Goal: Communication & Community: Answer question/provide support

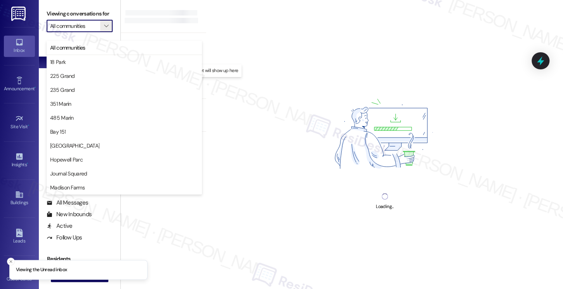
click at [101, 12] on label "Viewing conversations for" at bounding box center [80, 14] width 66 height 12
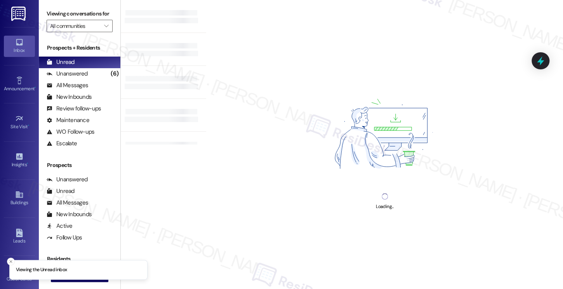
click at [100, 20] on label "Viewing conversations for" at bounding box center [80, 14] width 66 height 12
click at [104, 29] on icon "" at bounding box center [106, 26] width 4 height 6
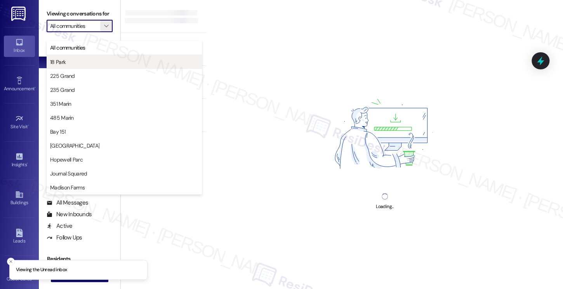
click at [90, 65] on span "18 Park" at bounding box center [124, 62] width 148 height 8
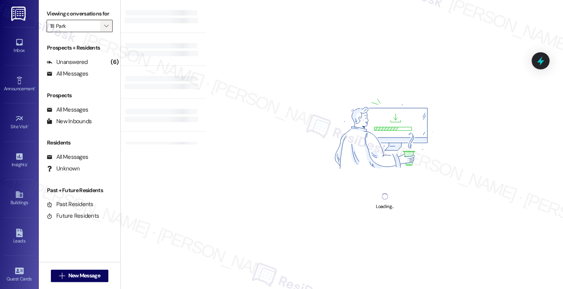
click at [102, 32] on span "" at bounding box center [105, 26] width 7 height 12
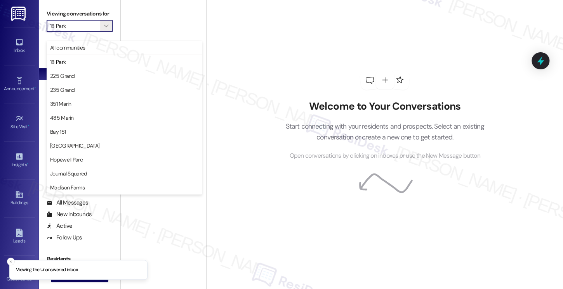
click at [107, 15] on label "Viewing conversations for" at bounding box center [80, 14] width 66 height 12
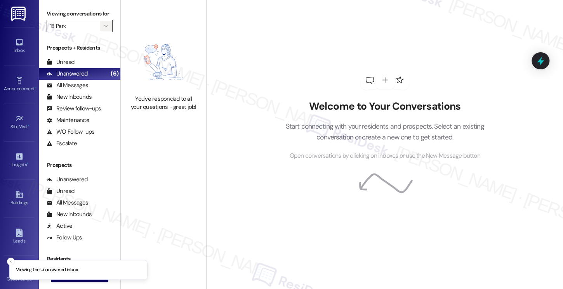
click at [105, 32] on span "" at bounding box center [105, 26] width 7 height 12
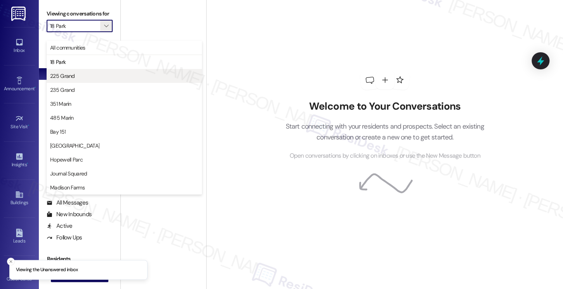
click at [96, 70] on button "225 Grand" at bounding box center [124, 76] width 155 height 14
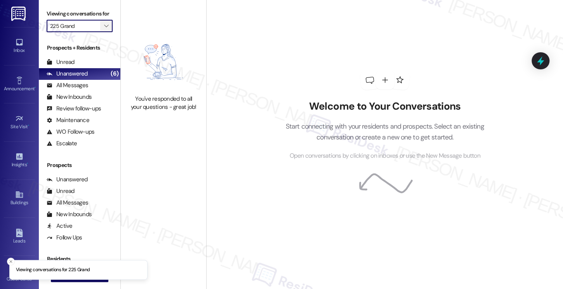
click at [104, 29] on icon "" at bounding box center [106, 26] width 4 height 6
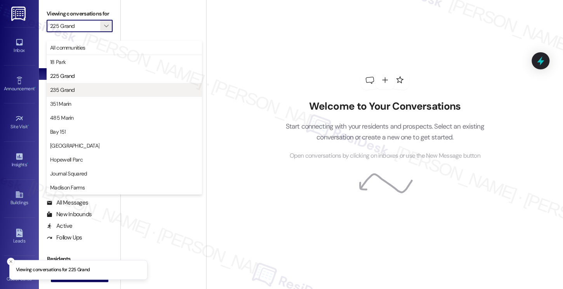
click at [94, 88] on span "235 Grand" at bounding box center [124, 90] width 148 height 8
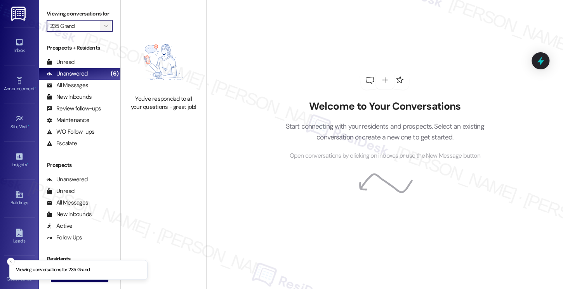
click at [104, 29] on icon "" at bounding box center [106, 26] width 4 height 6
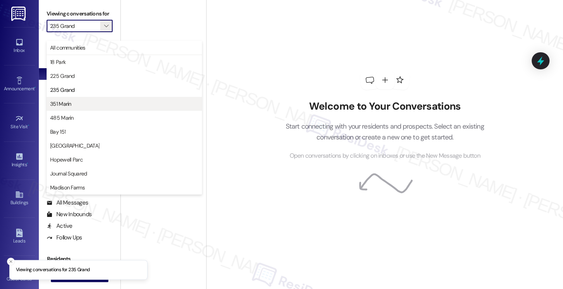
click at [91, 107] on span "351 Marin" at bounding box center [124, 104] width 148 height 8
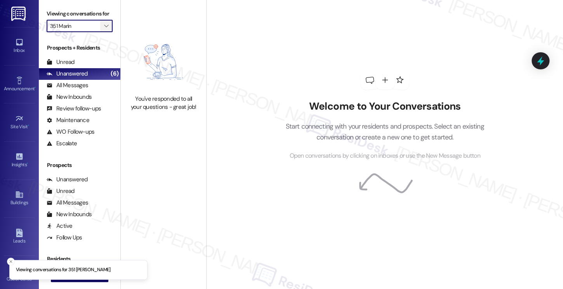
click at [104, 29] on icon "" at bounding box center [106, 26] width 4 height 6
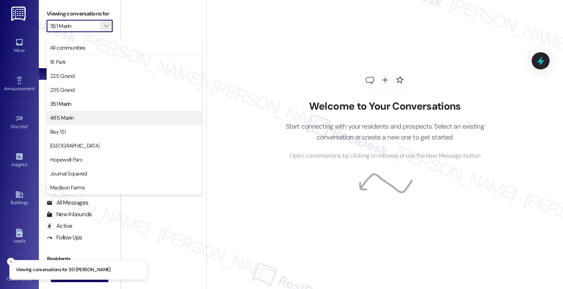
click at [88, 113] on button "485 Marin" at bounding box center [124, 118] width 155 height 14
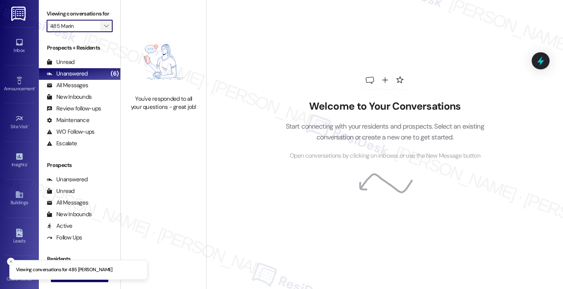
click at [105, 32] on span "" at bounding box center [105, 26] width 7 height 12
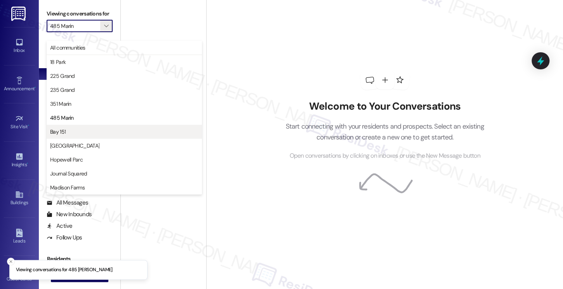
click at [78, 128] on span "Bay 151" at bounding box center [124, 132] width 148 height 8
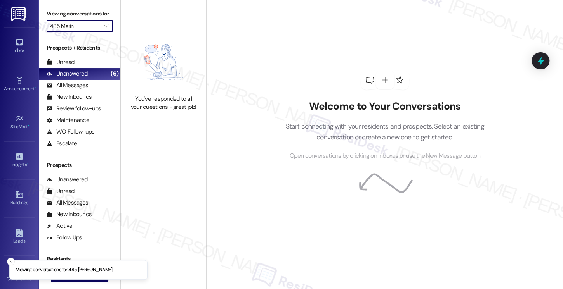
type input "Bay 151"
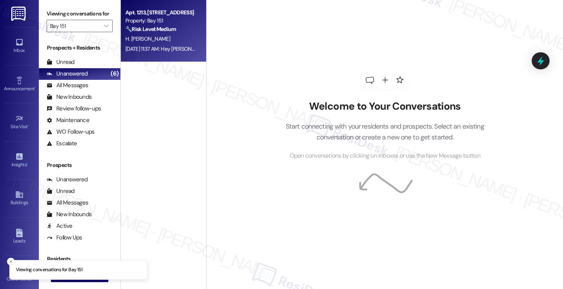
click at [140, 33] on div "🔧 Risk Level: Medium The resident is expressing dissatisfaction with the policy…" at bounding box center [161, 29] width 72 height 8
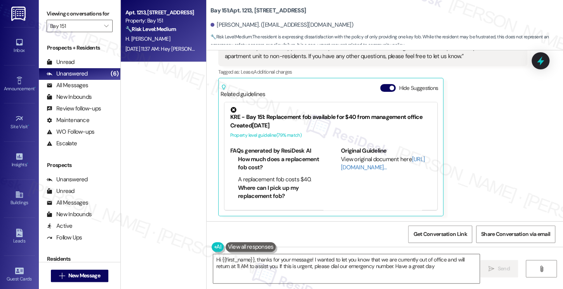
type textarea "Hi {{first_name}}, thanks for your message! I wanted to let you know that we ar…"
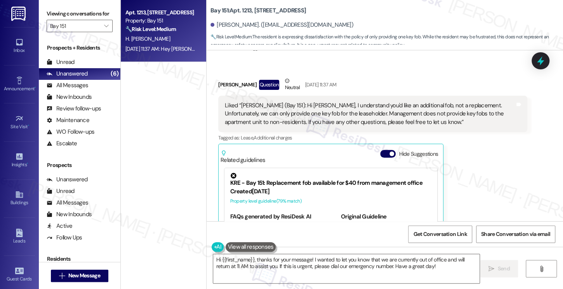
scroll to position [1182, 0]
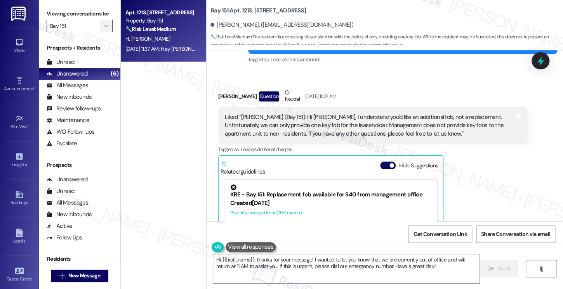
click at [102, 32] on span "" at bounding box center [105, 26] width 7 height 12
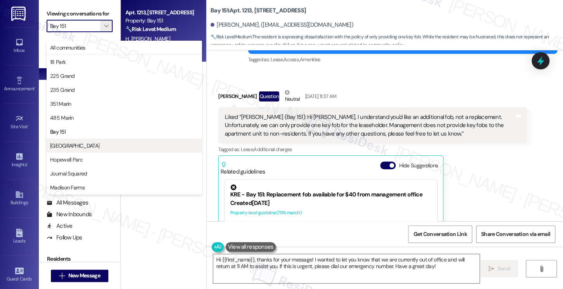
click at [102, 141] on button "Grove Pointe" at bounding box center [124, 146] width 155 height 14
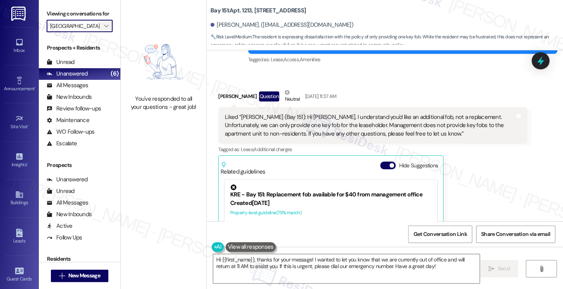
click at [104, 29] on icon "" at bounding box center [106, 26] width 4 height 6
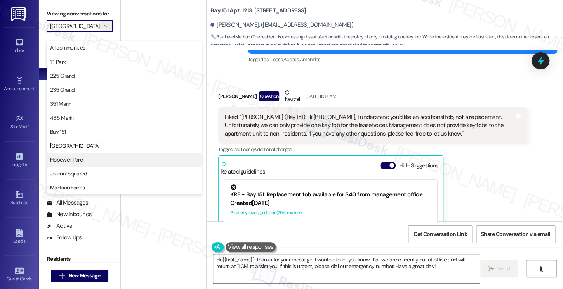
click at [85, 158] on span "Hopewell Parc" at bounding box center [124, 160] width 148 height 8
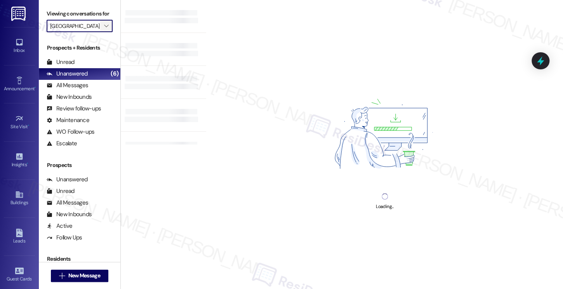
type input "Hopewell Parc"
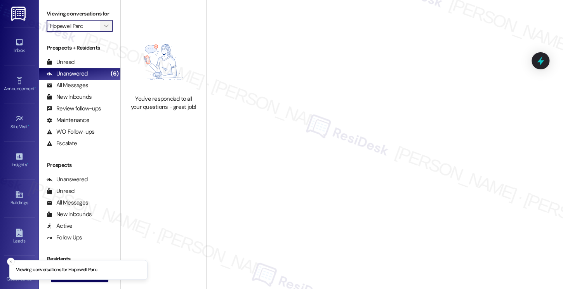
click at [104, 29] on icon "" at bounding box center [106, 26] width 4 height 6
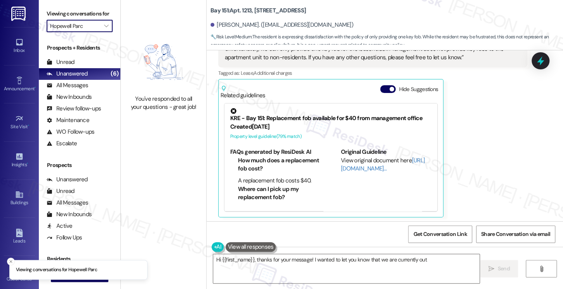
scroll to position [1259, 0]
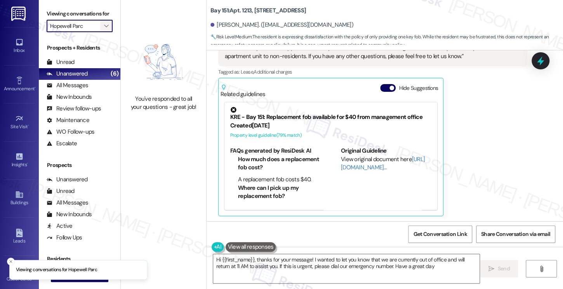
type textarea "Hi {{first_name}}, thanks for your message! I wanted to let you know that we ar…"
click at [104, 29] on icon "" at bounding box center [106, 26] width 4 height 6
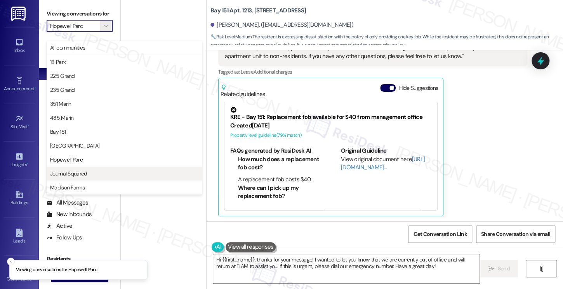
click at [93, 173] on span "Journal Squared" at bounding box center [124, 174] width 148 height 8
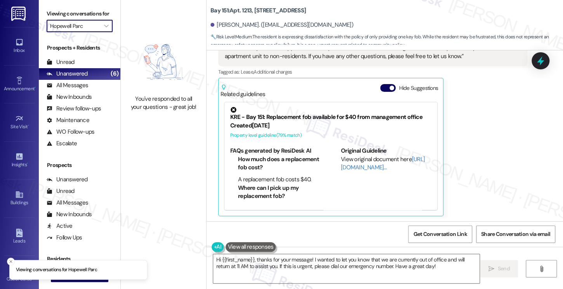
type input "Journal Squared"
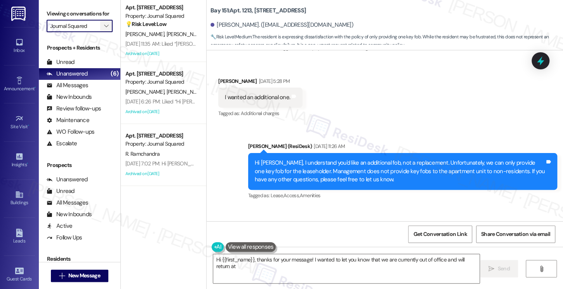
scroll to position [1259, 0]
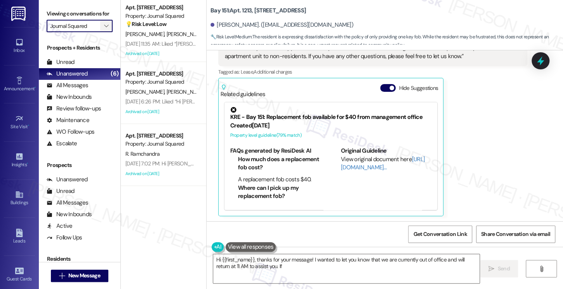
click at [104, 29] on icon "" at bounding box center [106, 26] width 4 height 6
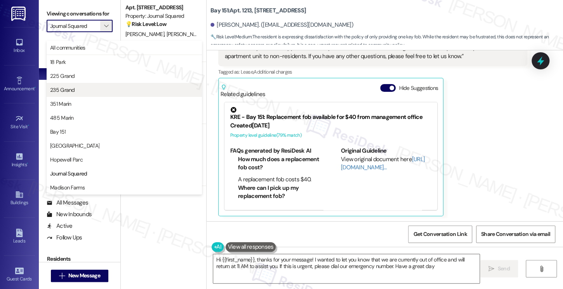
type textarea "Hi {{first_name}}, thanks for your message! I wanted to let you know that we ar…"
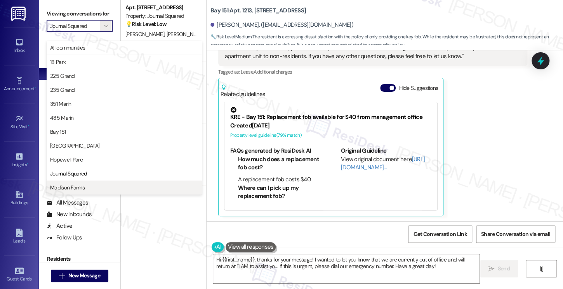
click at [87, 188] on span "Madison Farms" at bounding box center [124, 188] width 148 height 8
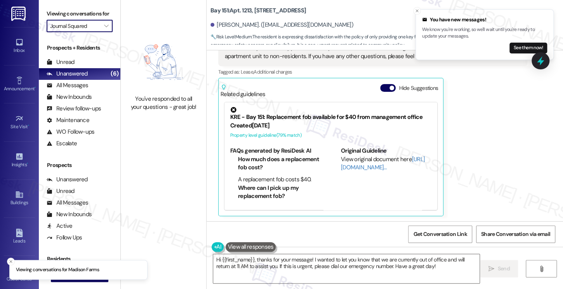
type input "Madison Farms"
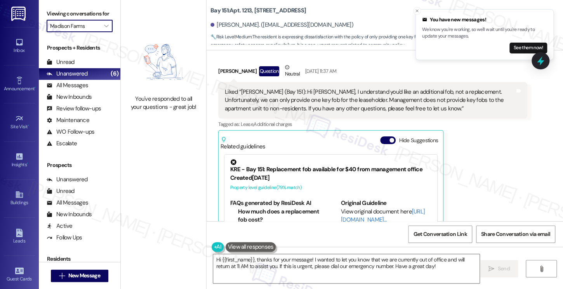
scroll to position [1143, 0]
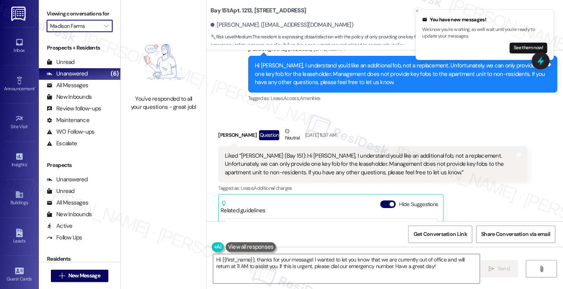
click at [88, 30] on input "Madison Farms" at bounding box center [75, 26] width 50 height 12
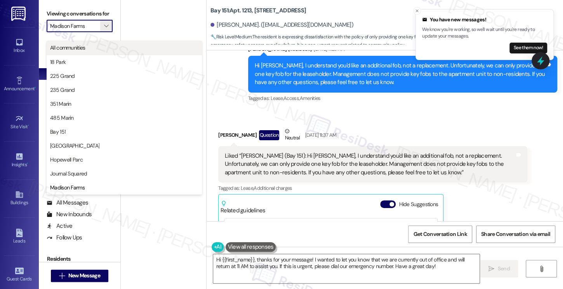
click at [83, 50] on span "All communities" at bounding box center [67, 48] width 35 height 8
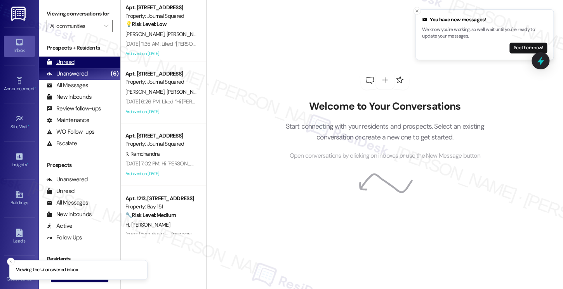
click at [82, 68] on div "Unread (0)" at bounding box center [79, 63] width 81 height 12
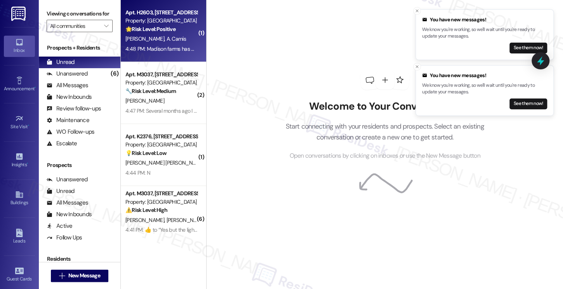
click at [179, 53] on div "4:48 PM: Madison farms has been wonderful and me and Jordan are loving it here!…" at bounding box center [161, 49] width 73 height 10
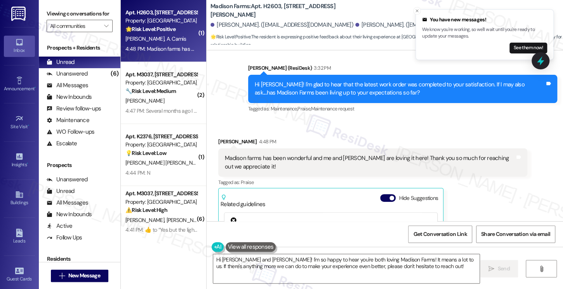
scroll to position [360, 0]
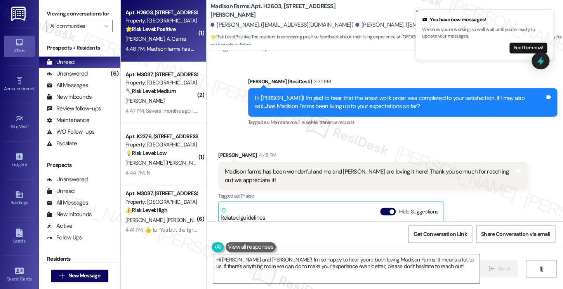
click at [360, 99] on div "Hi Angel! I'm glad to hear that the latest work order was completed to your sat…" at bounding box center [399, 102] width 290 height 17
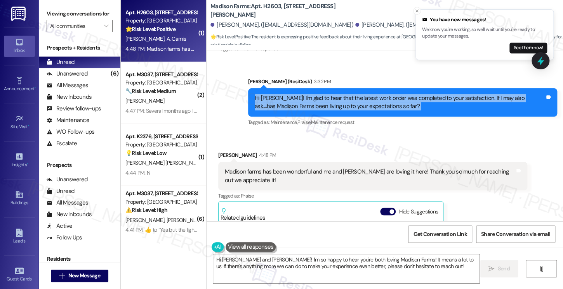
click at [360, 99] on div "Hi Angel! I'm glad to hear that the latest work order was completed to your sat…" at bounding box center [399, 102] width 290 height 17
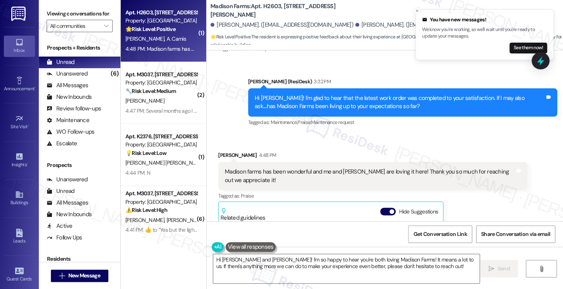
click at [280, 170] on div "Madison farms has been wonderful and me and Jordan are loving it here! Thank yo…" at bounding box center [370, 176] width 290 height 17
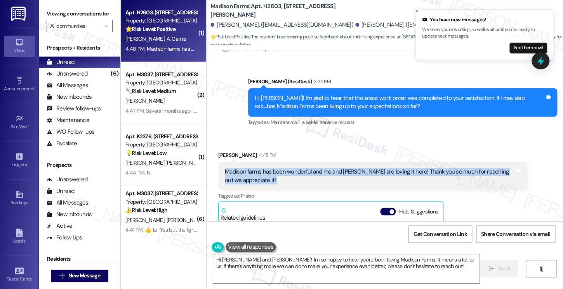
click at [280, 170] on div "Madison farms has been wonderful and me and Jordan are loving it here! Thank yo…" at bounding box center [370, 176] width 290 height 17
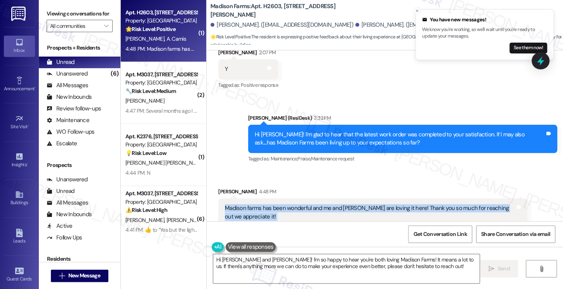
scroll to position [322, 0]
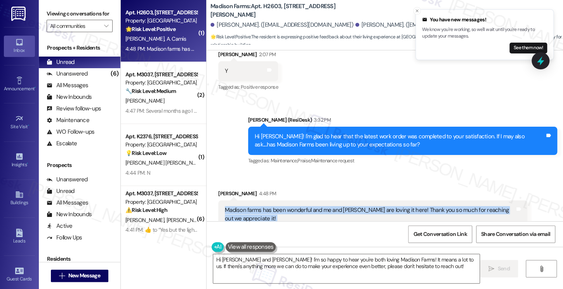
click at [319, 206] on div "Madison farms has been wonderful and me and Jordan are loving it here! Thank yo…" at bounding box center [370, 214] width 290 height 17
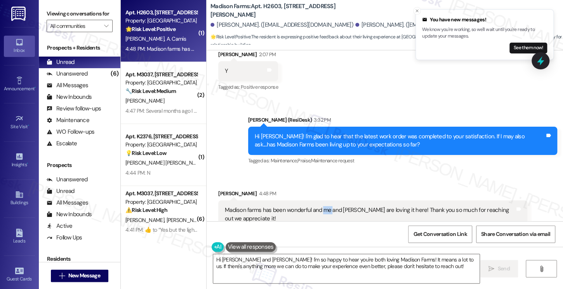
click at [319, 206] on div "Madison farms has been wonderful and me and Jordan are loving it here! Thank yo…" at bounding box center [370, 214] width 290 height 17
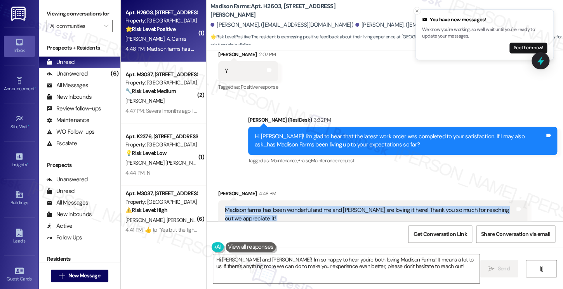
click at [319, 206] on div "Madison farms has been wonderful and me and Jordan are loving it here! Thank yo…" at bounding box center [370, 214] width 290 height 17
click at [413, 10] on button "Close toast" at bounding box center [417, 11] width 8 height 8
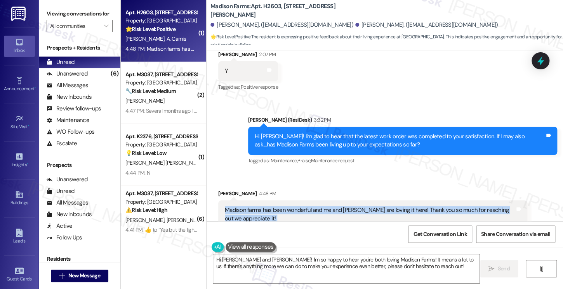
click at [332, 206] on div "Madison farms has been wonderful and me and Jordan are loving it here! Thank yo…" at bounding box center [370, 214] width 290 height 17
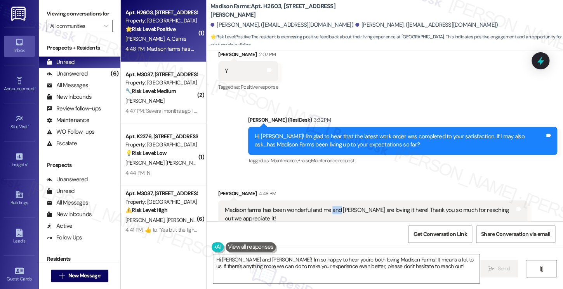
click at [331, 206] on div "Madison farms has been wonderful and me and Jordan are loving it here! Thank yo…" at bounding box center [370, 214] width 290 height 17
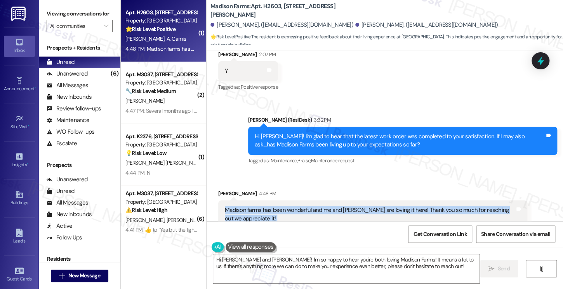
click at [330, 206] on div "Madison farms has been wonderful and me and Jordan are loving it here! Thank yo…" at bounding box center [370, 214] width 290 height 17
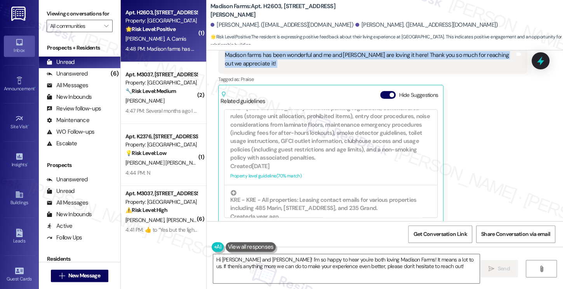
scroll to position [310, 0]
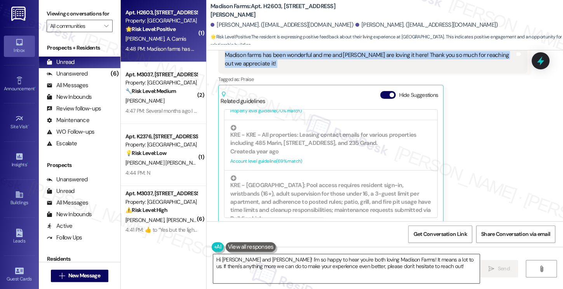
drag, startPoint x: 281, startPoint y: 270, endPoint x: 275, endPoint y: 270, distance: 5.4
click at [281, 270] on textarea "Hi Angel and Jordan! I'm so happy to hear you're both loving Madison Farms! It …" at bounding box center [346, 268] width 266 height 29
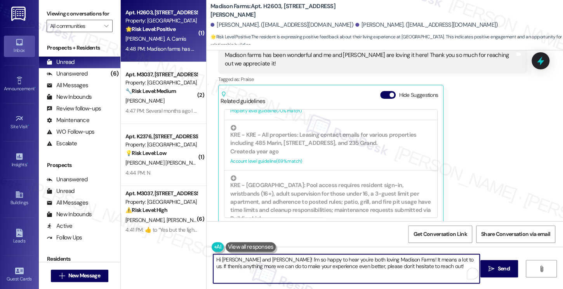
click at [252, 262] on textarea "Hi Angel and Jordan! I'm so happy to hear you're both loving Madison Farms! It …" at bounding box center [346, 268] width 266 height 29
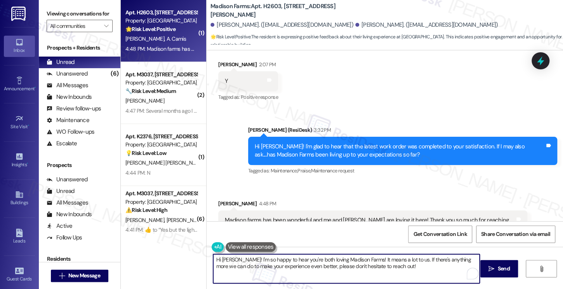
scroll to position [361, 0]
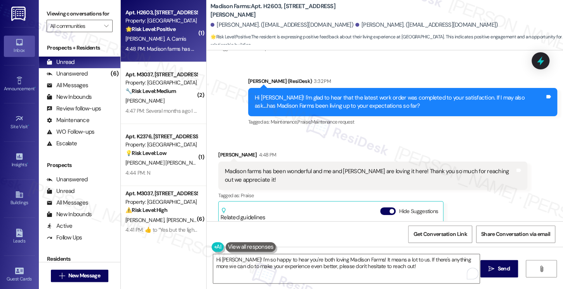
drag, startPoint x: 47, startPoint y: 15, endPoint x: 56, endPoint y: 18, distance: 9.9
click at [47, 15] on label "Viewing conversations for" at bounding box center [80, 14] width 66 height 12
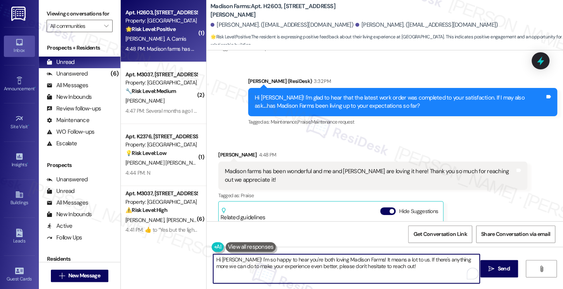
click at [276, 260] on textarea "Hi Angel! I'm so happy to hear you're both loving Madison Farms! It means a lot…" at bounding box center [346, 268] width 266 height 29
paste textarea "That’s awesome to hear, Emma! Thank you! If you don’t mind, would you be willin…"
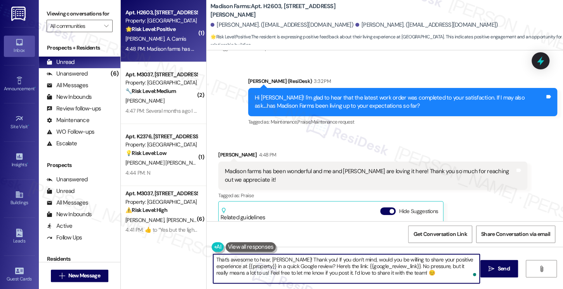
click at [219, 151] on div "Angel Camis 4:48 PM" at bounding box center [372, 156] width 309 height 11
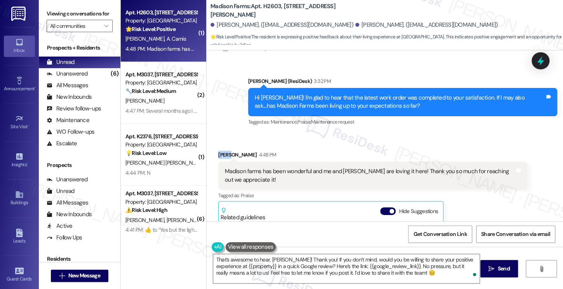
copy div "Angel"
click at [279, 262] on textarea "That’s awesome to hear, Emma! Thank you! If you don’t mind, would you be willin…" at bounding box center [346, 268] width 266 height 29
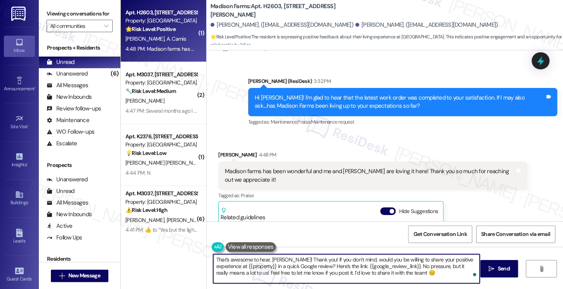
click at [279, 262] on textarea "That’s awesome to hear, Emma! Thank you! If you don’t mind, would you be willin…" at bounding box center [346, 268] width 266 height 29
paste textarea "Angel"
click at [305, 257] on textarea "That’s awesome to hear, Angel! Thank you! If you don’t mind, would you be willi…" at bounding box center [346, 268] width 266 height 29
drag, startPoint x: 365, startPoint y: 260, endPoint x: 210, endPoint y: 259, distance: 155.2
click at [213, 259] on textarea "That’s awesome to hear, Angel! Thank you to both of you and Jordan! If you don’…" at bounding box center [346, 268] width 266 height 29
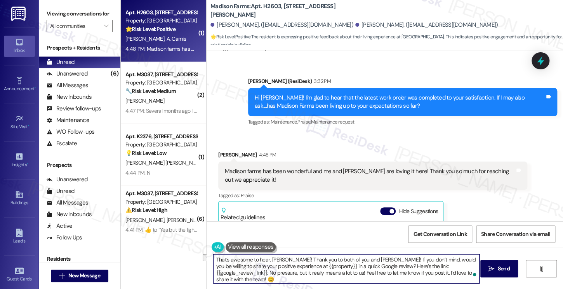
drag, startPoint x: 269, startPoint y: 266, endPoint x: 301, endPoint y: 265, distance: 32.6
click at [301, 265] on textarea "That’s awesome to hear, Angel! Thank you to both of you and Jordan! If you don’…" at bounding box center [346, 268] width 266 height 29
click at [350, 273] on textarea "That’s awesome to hear, Angel! Thank you to both of you and Jordan! If you don’…" at bounding box center [346, 268] width 266 height 29
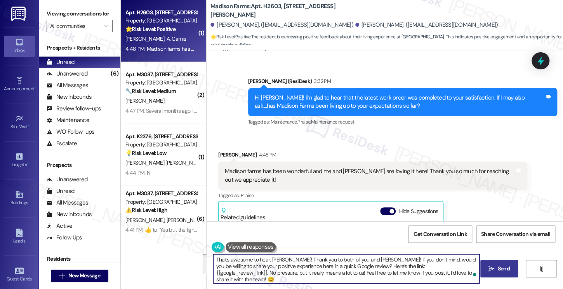
type textarea "That’s awesome to hear, Angel! Thank you to both of you and Jordan! If you don’…"
click at [492, 269] on icon "" at bounding box center [491, 269] width 6 height 6
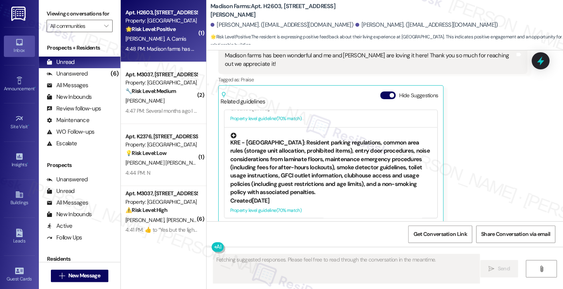
scroll to position [233, 0]
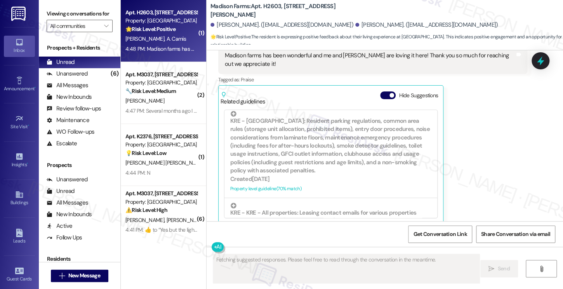
click at [391, 92] on div "Hide Suggestions" at bounding box center [410, 96] width 61 height 8
click at [385, 92] on button "Hide Suggestions" at bounding box center [388, 96] width 16 height 8
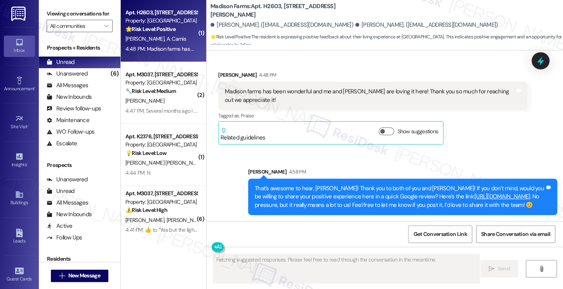
scroll to position [432, 0]
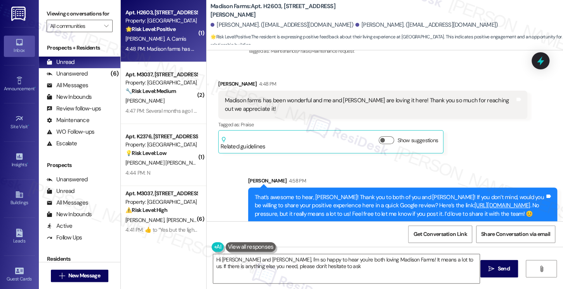
type textarea "Hi Angel and Jordan, I'm so happy to hear you're both loving Madison Farms! It …"
click at [386, 194] on div "That’s awesome to hear, Angel! Thank you to both of you and Jordan! If you don’…" at bounding box center [399, 206] width 290 height 25
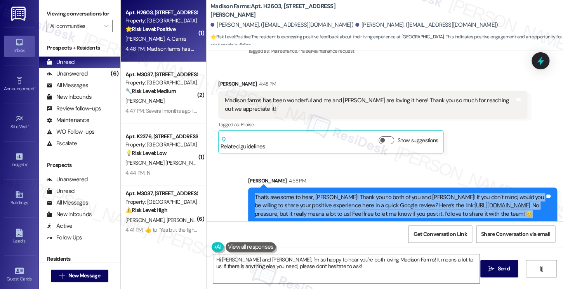
click at [386, 194] on div "That’s awesome to hear, Angel! Thank you to both of you and Jordan! If you don’…" at bounding box center [399, 206] width 290 height 25
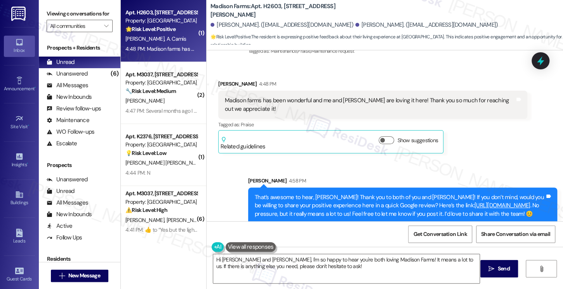
click at [503, 159] on div "Sent via SMS Sarah 4:58 PM That’s awesome to hear, Angel! Thank you to both of …" at bounding box center [384, 194] width 356 height 71
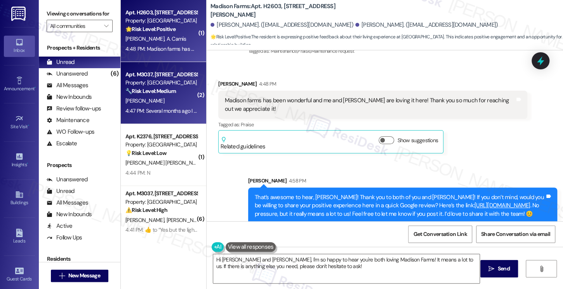
click at [166, 80] on div "Property: [GEOGRAPHIC_DATA]" at bounding box center [161, 83] width 72 height 8
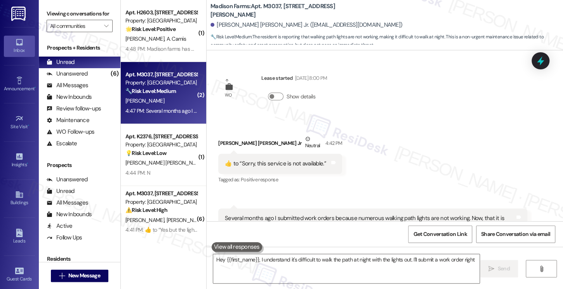
scroll to position [55, 0]
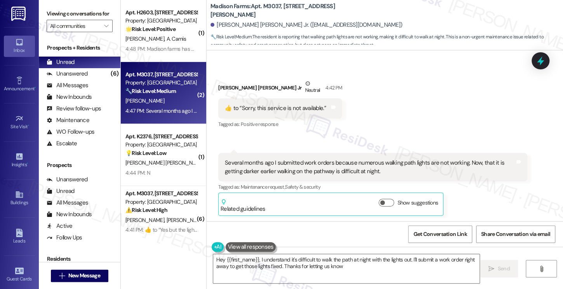
type textarea "Hey {{first_name}}, I understand it's difficult to walk the path at night with …"
click at [279, 106] on div "​👍​ to “ Sorry, this service is not available. ”" at bounding box center [275, 108] width 101 height 8
click at [287, 154] on div "Several months ago I submitted work orders because numerous walking path lights…" at bounding box center [372, 167] width 309 height 28
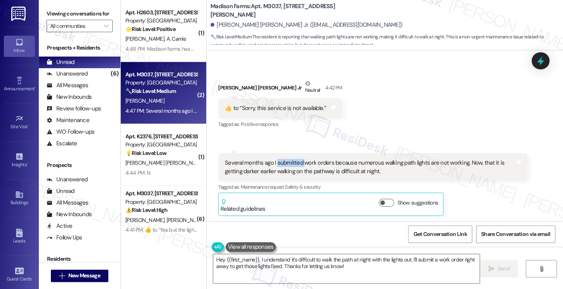
click at [287, 154] on div "Several months ago I submitted work orders because numerous walking path lights…" at bounding box center [372, 167] width 309 height 28
click at [340, 169] on div "Several months ago I submitted work orders because numerous walking path lights…" at bounding box center [370, 167] width 290 height 17
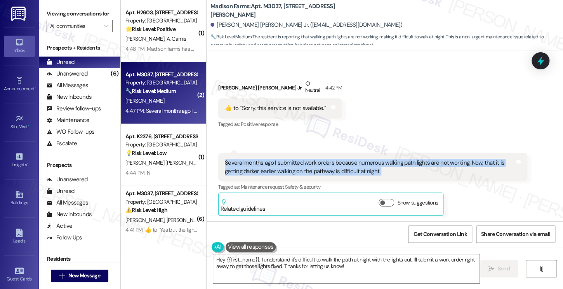
click at [340, 169] on div "Several months ago I submitted work orders because numerous walking path lights…" at bounding box center [370, 167] width 290 height 17
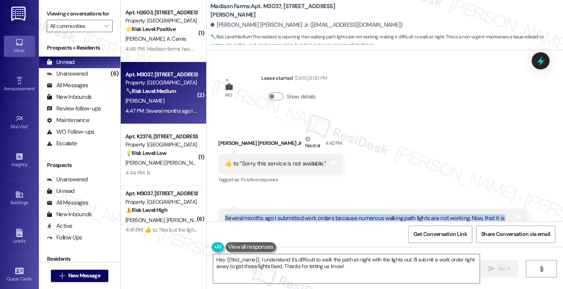
scroll to position [56, 0]
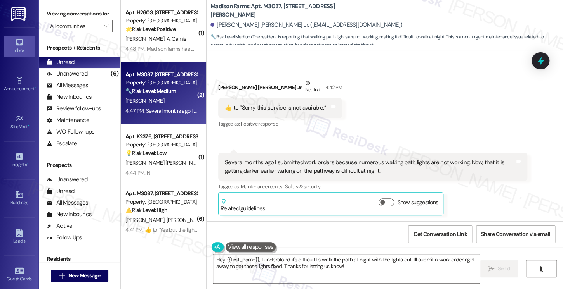
click at [246, 24] on div "Charles Madison Bowman Jr. (cmadb1234@gmail.com)" at bounding box center [306, 25] width 192 height 8
click at [239, 85] on div "Charles Madison Bowman Jr Neutral 4:42 PM" at bounding box center [280, 88] width 124 height 19
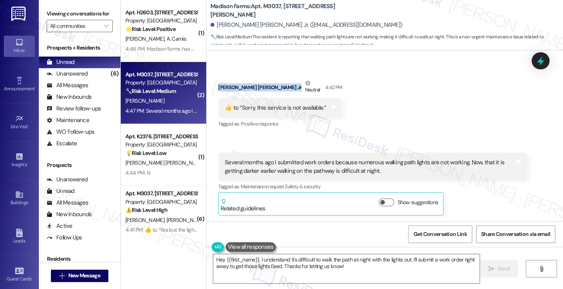
click at [239, 85] on div "Charles Madison Bowman Jr Neutral 4:42 PM" at bounding box center [280, 88] width 124 height 19
copy div "Charles Madison Bowman Jr"
click at [78, 273] on span "New Message" at bounding box center [84, 276] width 32 height 8
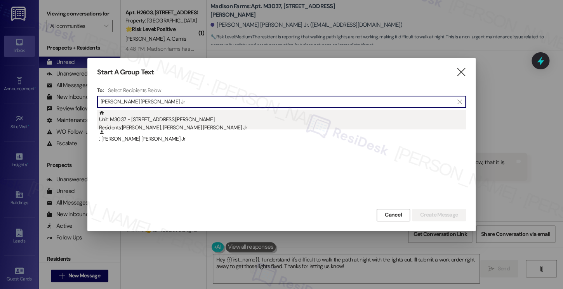
type input "Charles Madison Bowman Jr"
click at [163, 121] on div "Unit: M3037 - 4883 Riley Road Residents: Loretta Bowman, Charles Madison Bowman…" at bounding box center [282, 121] width 367 height 22
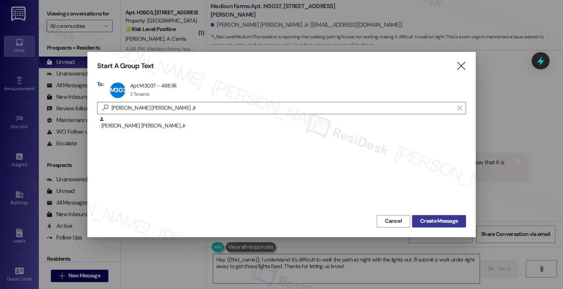
click at [422, 221] on span "Create Message" at bounding box center [439, 221] width 38 height 8
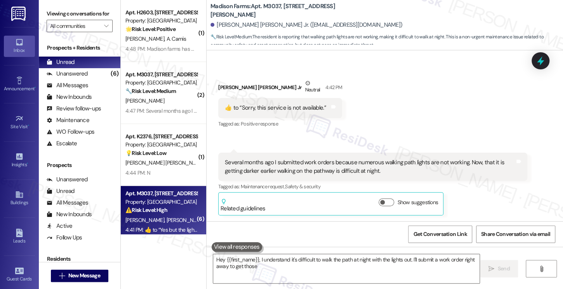
type textarea "Hey {{first_name}}, I understand it's difficult to walk the path at night with …"
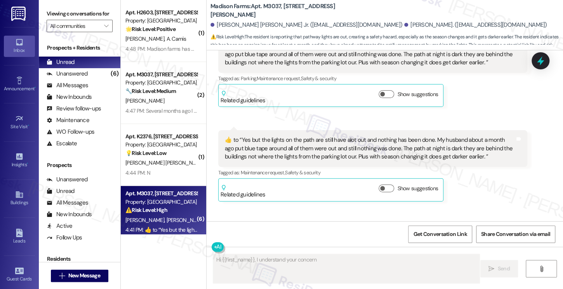
scroll to position [1742, 0]
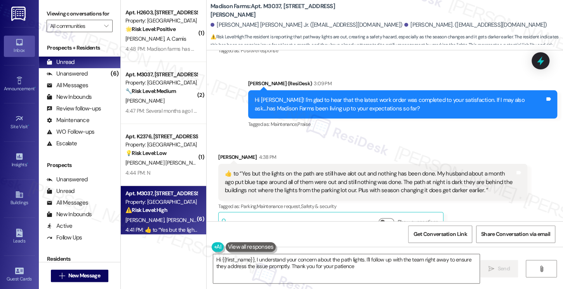
type textarea "Hi {{first_name}}, I understand your concern about the path lights. I'll follow…"
click at [317, 96] on div "Hi Loretta! I'm glad to hear that the latest work order was completed to your s…" at bounding box center [399, 104] width 290 height 17
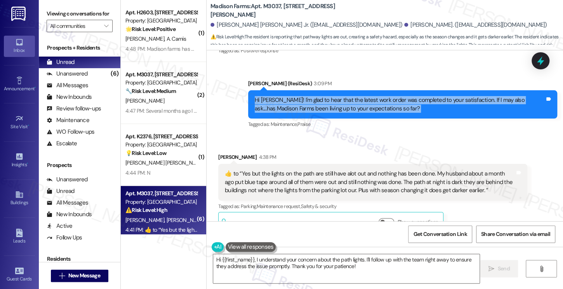
click at [317, 96] on div "Hi Loretta! I'm glad to hear that the latest work order was completed to your s…" at bounding box center [399, 104] width 290 height 17
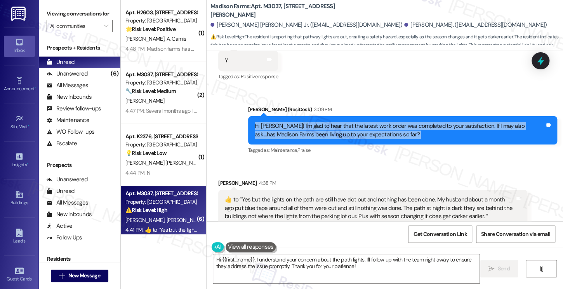
scroll to position [1703, 0]
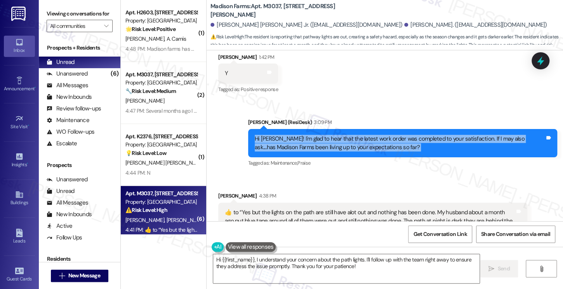
click at [397, 135] on div "Hi Loretta! I'm glad to hear that the latest work order was completed to your s…" at bounding box center [399, 143] width 290 height 17
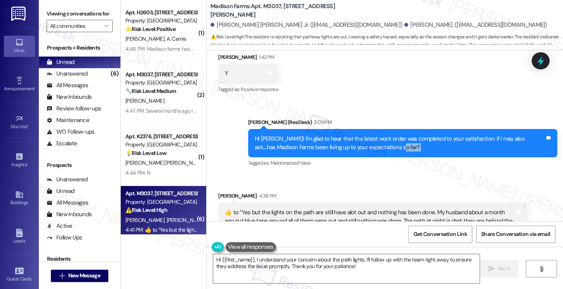
click at [397, 135] on div "Hi Loretta! I'm glad to hear that the latest work order was completed to your s…" at bounding box center [399, 143] width 290 height 17
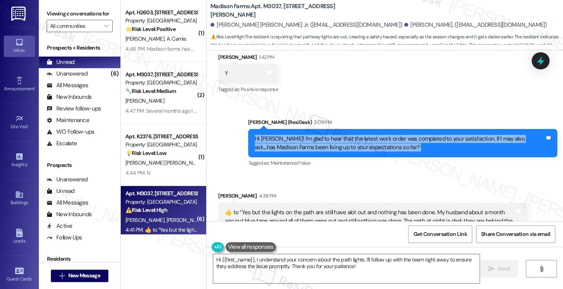
click at [397, 135] on div "Hi Loretta! I'm glad to hear that the latest work order was completed to your s…" at bounding box center [399, 143] width 290 height 17
click at [383, 135] on div "Hi Loretta! I'm glad to hear that the latest work order was completed to your s…" at bounding box center [399, 143] width 290 height 17
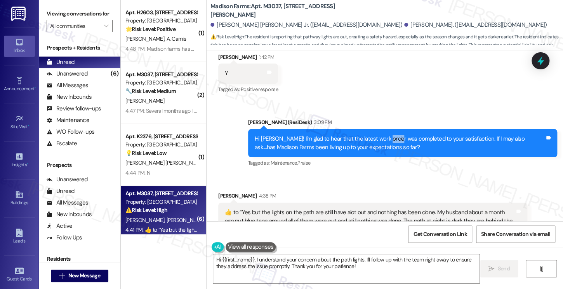
click at [383, 135] on div "Hi Loretta! I'm glad to hear that the latest work order was completed to your s…" at bounding box center [399, 143] width 290 height 17
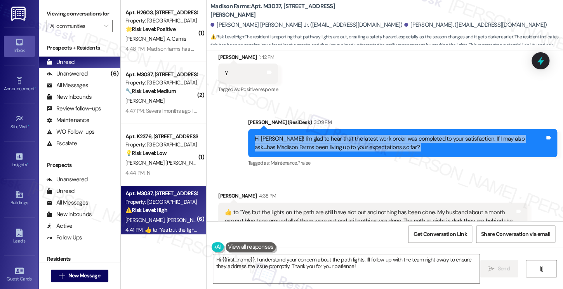
click at [383, 135] on div "Hi Loretta! I'm glad to hear that the latest work order was completed to your s…" at bounding box center [399, 143] width 290 height 17
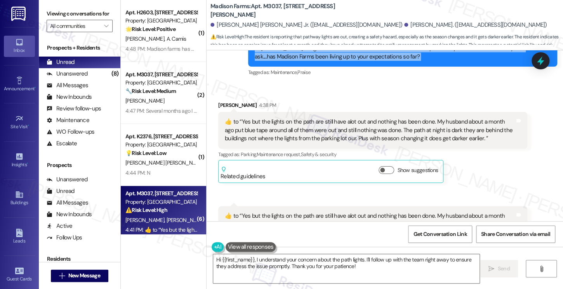
scroll to position [1781, 0]
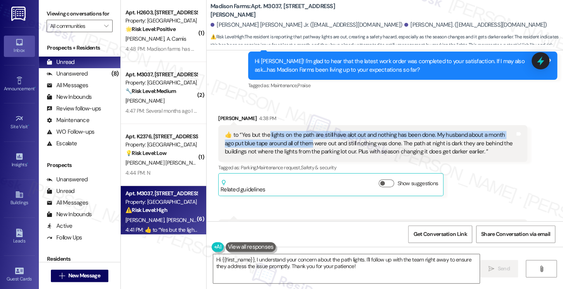
drag, startPoint x: 263, startPoint y: 100, endPoint x: 328, endPoint y: 110, distance: 65.9
click at [324, 131] on div "​👍​ to “ Yes but the lights on the path are still have alot out and nothing has…" at bounding box center [370, 143] width 290 height 25
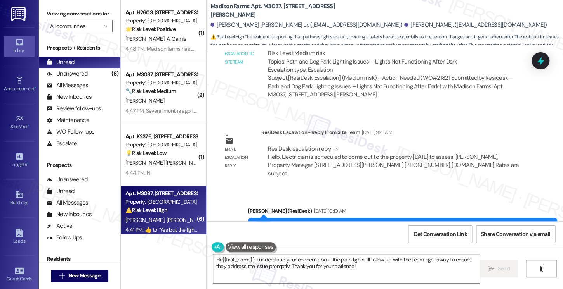
scroll to position [1160, 0]
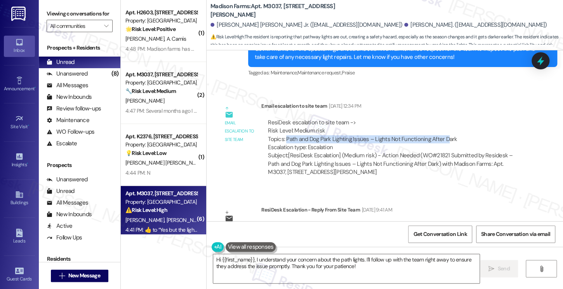
drag, startPoint x: 282, startPoint y: 122, endPoint x: 441, endPoint y: 122, distance: 159.1
click at [441, 122] on div "ResiDesk escalation to site team -> Risk Level: Medium risk Topics: Path and Do…" at bounding box center [394, 135] width 253 height 33
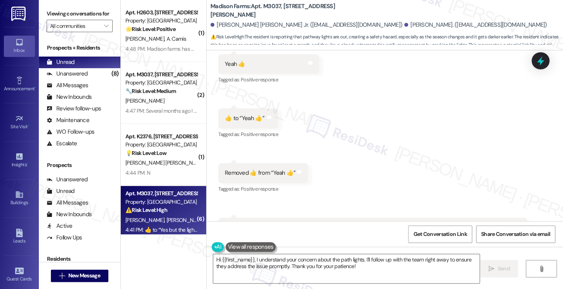
scroll to position [2091, 0]
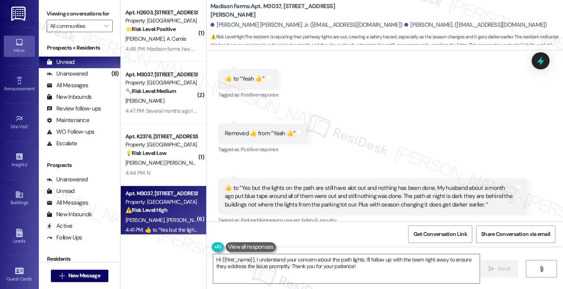
click at [282, 184] on div "​👍​ to “ Yes but the lights on the path are still have alot out and nothing has…" at bounding box center [370, 196] width 290 height 25
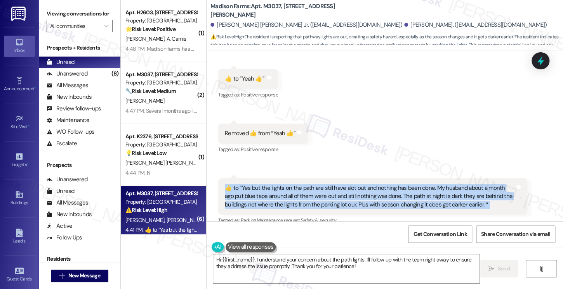
click at [282, 184] on div "​👍​ to “ Yes but the lights on the path are still have alot out and nothing has…" at bounding box center [370, 196] width 290 height 25
click at [359, 130] on div "Received via SMS Loretta Bowman 4:38 PM  ​👍​ to “ Yes but the lights on the pat…" at bounding box center [384, 21] width 356 height 469
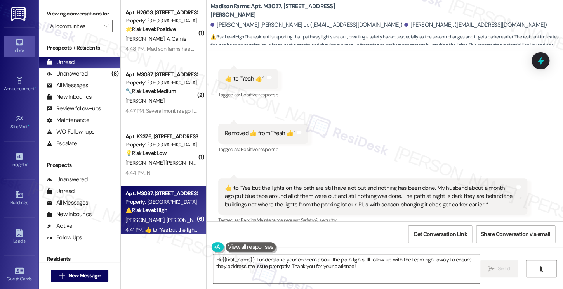
click at [341, 184] on div "​👍​ to “ Yes but the lights on the path are still have alot out and nothing has…" at bounding box center [370, 196] width 290 height 25
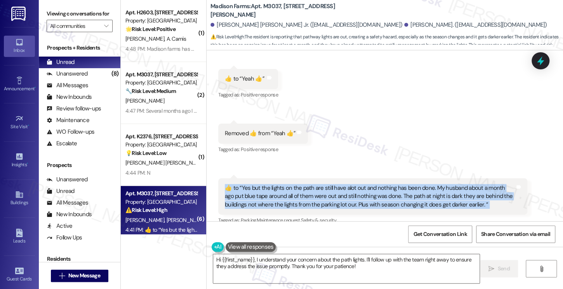
click at [341, 184] on div "​👍​ to “ Yes but the lights on the path are still have alot out and nothing has…" at bounding box center [370, 196] width 290 height 25
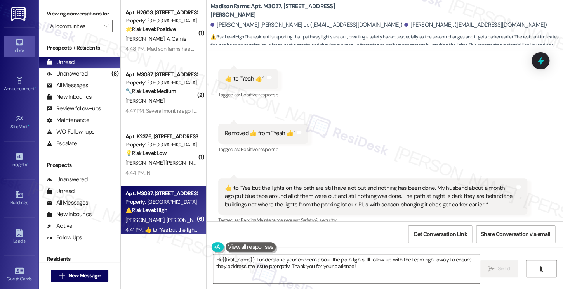
click at [166, 97] on div "[PERSON_NAME]" at bounding box center [161, 101] width 73 height 10
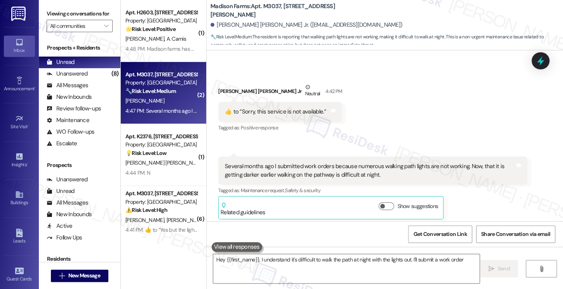
scroll to position [55, 0]
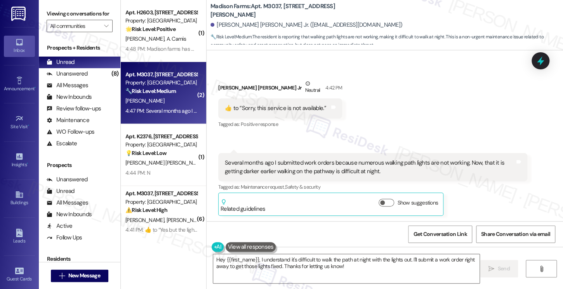
click at [261, 108] on div "​👍​ to “ Sorry, this service is not available. ”" at bounding box center [275, 108] width 101 height 8
click at [272, 167] on div "Several months ago I submitted work orders because numerous walking path lights…" at bounding box center [370, 167] width 290 height 17
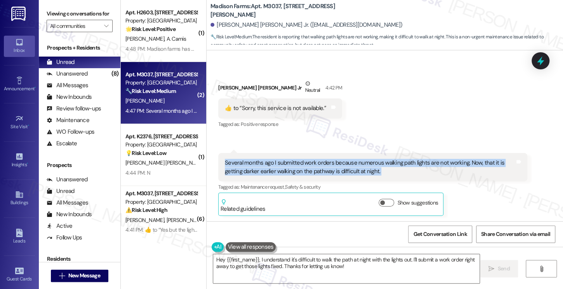
click at [272, 167] on div "Several months ago I submitted work orders because numerous walking path lights…" at bounding box center [370, 167] width 290 height 17
click at [368, 147] on div "Received via SMS Charles Madison Bowman Jr Neutral 4:42 PM  ​👍​ to “ Sorry, thi…" at bounding box center [384, 141] width 356 height 159
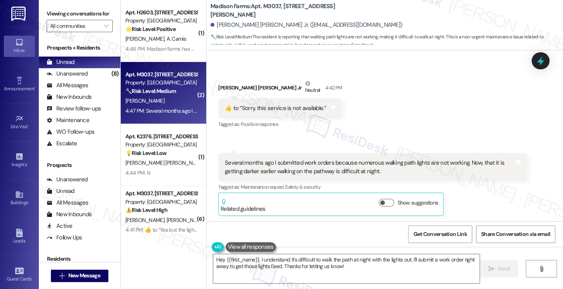
click at [350, 170] on div "Several months ago I submitted work orders because numerous walking path lights…" at bounding box center [370, 167] width 290 height 17
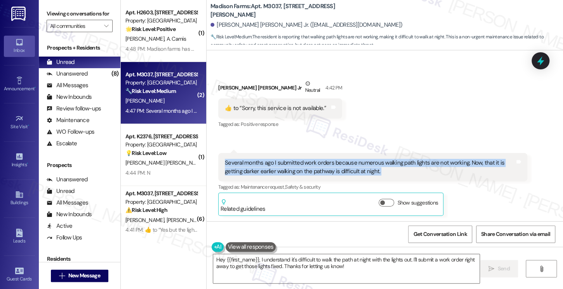
click at [350, 170] on div "Several months ago I submitted work orders because numerous walking path lights…" at bounding box center [370, 167] width 290 height 17
click at [407, 100] on div "Received via SMS Charles Madison Bowman Jr Neutral 4:42 PM  ​👍​ to “ Sorry, thi…" at bounding box center [384, 141] width 356 height 159
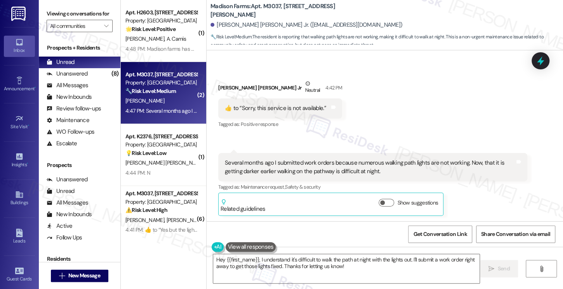
click at [42, 17] on div "Viewing conversations for All communities " at bounding box center [79, 20] width 81 height 40
click at [267, 12] on b "Madison Farms: Apt. M3037, 4883 Riley Road" at bounding box center [287, 10] width 155 height 17
copy b "M3037"
click at [69, 20] on label "Viewing conversations for" at bounding box center [80, 14] width 66 height 12
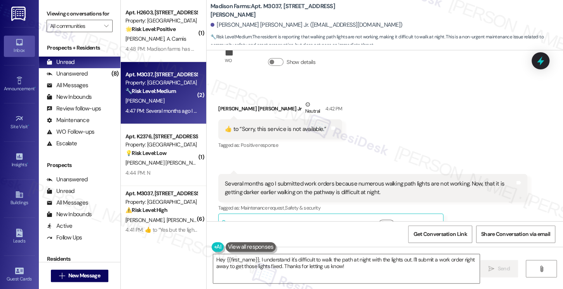
scroll to position [56, 0]
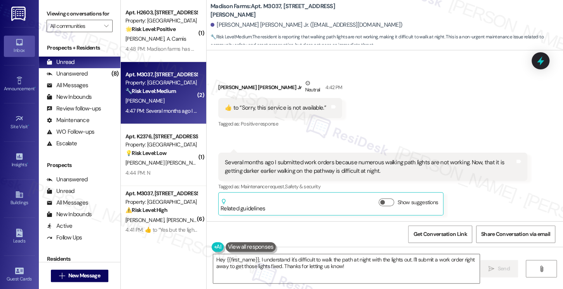
click at [270, 163] on div "Several months ago I submitted work orders because numerous walking path lights…" at bounding box center [370, 167] width 290 height 17
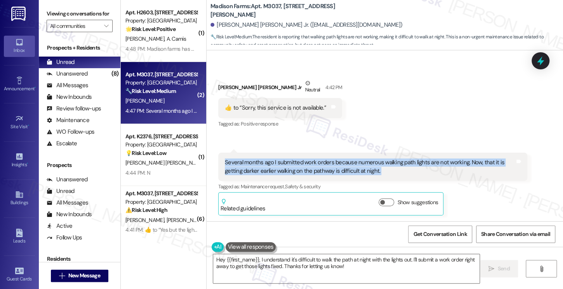
click at [270, 163] on div "Several months ago I submitted work orders because numerous walking path lights…" at bounding box center [370, 167] width 290 height 17
click at [369, 165] on div "Several months ago I submitted work orders because numerous walking path lights…" at bounding box center [370, 167] width 290 height 17
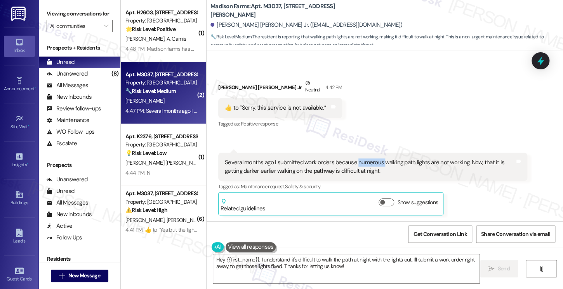
click at [369, 165] on div "Several months ago I submitted work orders because numerous walking path lights…" at bounding box center [370, 167] width 290 height 17
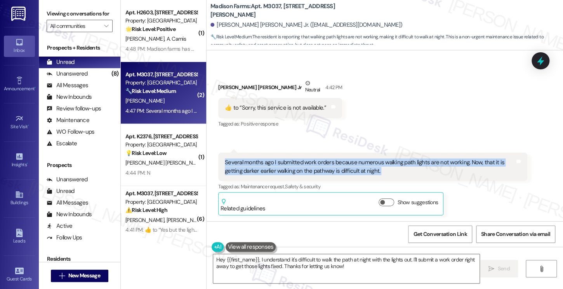
click at [369, 165] on div "Several months ago I submitted work orders because numerous walking path lights…" at bounding box center [370, 167] width 290 height 17
click at [46, 10] on div "Viewing conversations for All communities " at bounding box center [79, 20] width 81 height 40
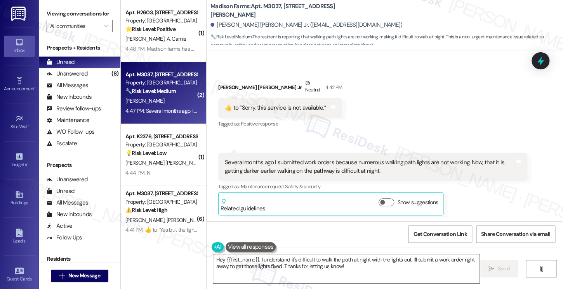
click at [309, 265] on textarea "Hey {{first_name}}, I understand it's difficult to walk the path at night with …" at bounding box center [346, 268] width 266 height 29
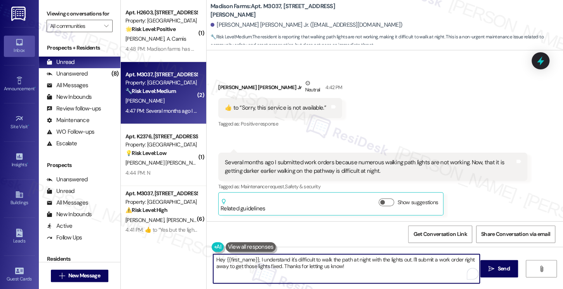
drag, startPoint x: 360, startPoint y: 270, endPoint x: 409, endPoint y: 256, distance: 50.8
click at [409, 256] on textarea "Hey {{first_name}}, I understand it's difficult to walk the path at night with …" at bounding box center [346, 268] width 266 height 29
click at [383, 264] on textarea "Hey {{first_name}}, I understand it's difficult to walk the path at night with …" at bounding box center [346, 268] width 266 height 29
drag, startPoint x: 348, startPoint y: 268, endPoint x: 278, endPoint y: 267, distance: 70.6
click at [278, 267] on textarea "Hey {{first_name}}, I understand it's difficult to walk the path at night with …" at bounding box center [346, 268] width 266 height 29
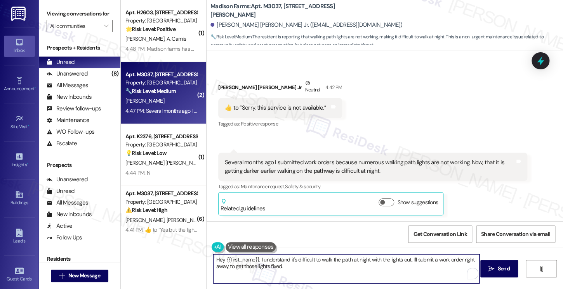
paste textarea "Just so I can share the details clearly with the team, could you let me know wh…"
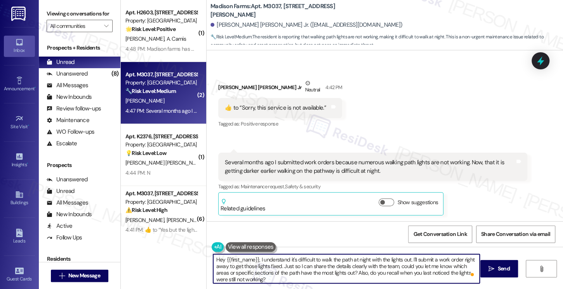
drag, startPoint x: 223, startPoint y: 260, endPoint x: 202, endPoint y: 259, distance: 21.8
click at [206, 259] on div "Hey {{first_name}}, I understand it's difficult to walk the path at night with …" at bounding box center [384, 276] width 356 height 58
click at [253, 260] on textarea "Hi {{first_name}}, I understand it's difficult to walk the path at night with t…" at bounding box center [346, 268] width 266 height 29
drag, startPoint x: 271, startPoint y: 261, endPoint x: 345, endPoint y: 262, distance: 74.5
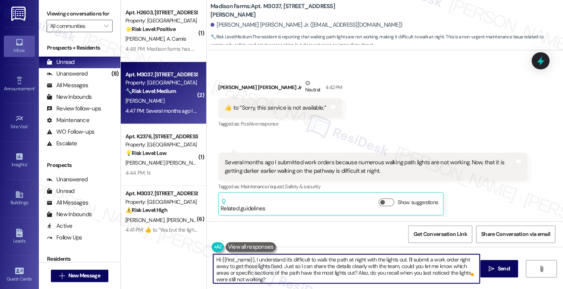
click at [345, 262] on textarea "Hi {{first_name}}, I understand it's difficult to walk the path at night with t…" at bounding box center [346, 268] width 266 height 29
click at [252, 258] on textarea "Hi {{first_name}}, I understand it's difficult to walk the path at night with t…" at bounding box center [346, 268] width 266 height 29
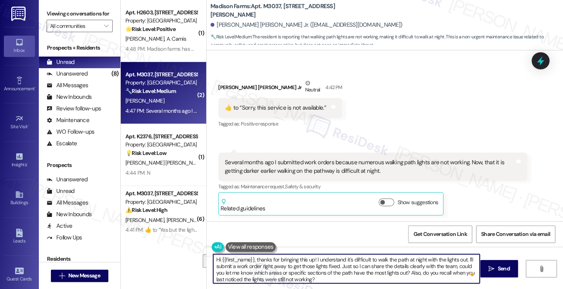
drag, startPoint x: 336, startPoint y: 268, endPoint x: 464, endPoint y: 258, distance: 128.4
click at [464, 258] on textarea "Hi {{first_name}}, thanks for bringing this up! I understand it's difficult to …" at bounding box center [346, 268] width 266 height 29
drag, startPoint x: 450, startPoint y: 267, endPoint x: 454, endPoint y: 267, distance: 3.9
click at [450, 267] on textarea "Hi {{first_name}}, thanks for bringing this up! I understand it's difficult to …" at bounding box center [346, 268] width 266 height 29
type textarea "Hi {{first_name}}, thanks for bringing this up! I understand it's difficult to …"
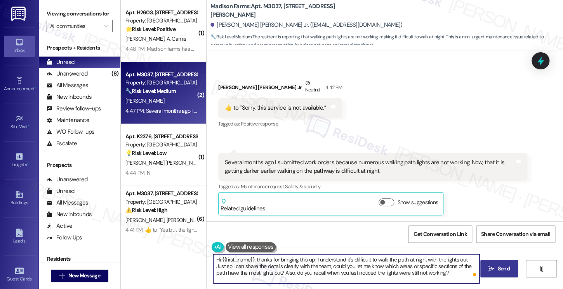
click at [498, 262] on button " Send" at bounding box center [499, 268] width 38 height 17
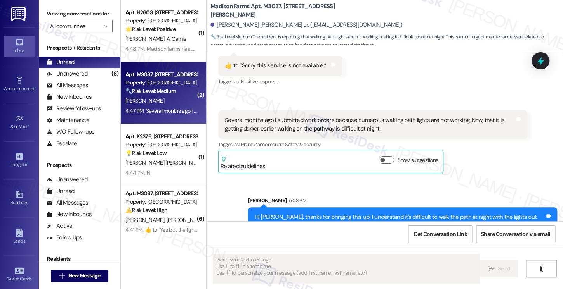
scroll to position [126, 0]
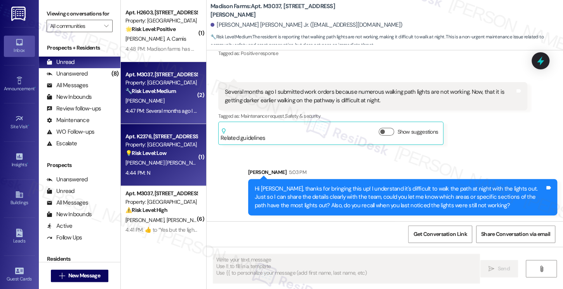
click at [177, 176] on div "4:44 PM: N 4:44 PM: N" at bounding box center [161, 173] width 73 height 10
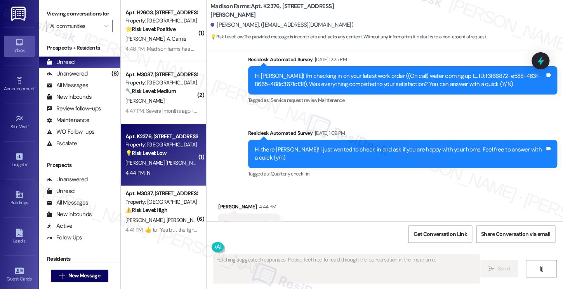
scroll to position [609, 0]
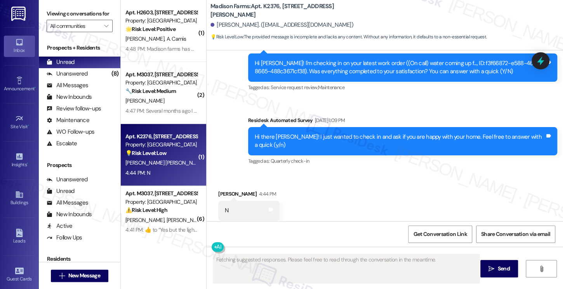
click at [351, 133] on div "Hi there [PERSON_NAME]! I just wanted to check in and ask if you are happy with…" at bounding box center [399, 141] width 290 height 17
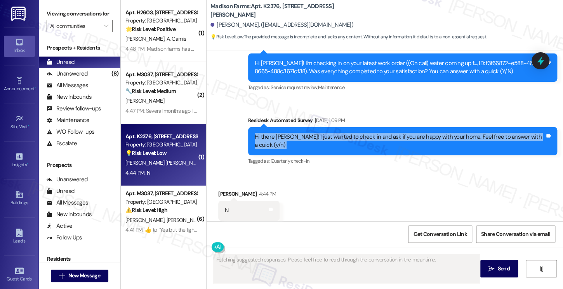
click at [351, 133] on div "Hi there [PERSON_NAME]! I just wanted to check in and ask if you are happy with…" at bounding box center [399, 141] width 290 height 17
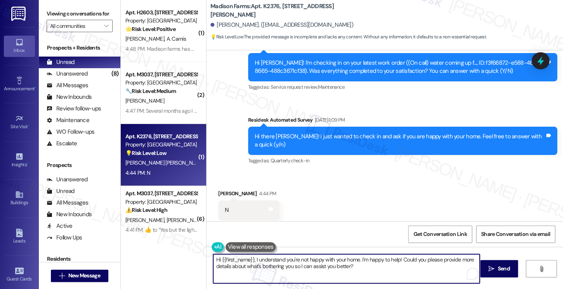
drag, startPoint x: 397, startPoint y: 259, endPoint x: 358, endPoint y: 260, distance: 39.2
click at [358, 260] on textarea "Hi {{first_name}}, I understand you're not happy with your home. I'm happy to h…" at bounding box center [346, 268] width 266 height 29
click at [310, 257] on textarea "Hi {{first_name}}, I understand you're not happy with your home. Could you plea…" at bounding box center [346, 268] width 266 height 29
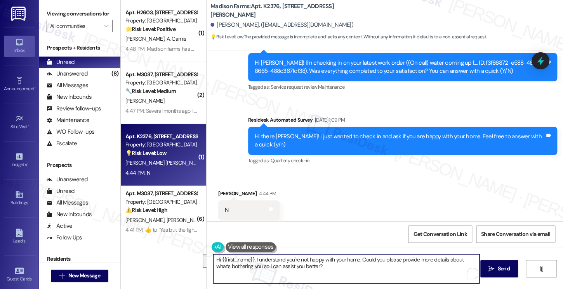
type textarea "Hi {{first_name}}, I understand you're not happy with your home. Could you plea…"
click at [392, 225] on div "Get Conversation Link Share Conversation via email" at bounding box center [384, 235] width 356 height 26
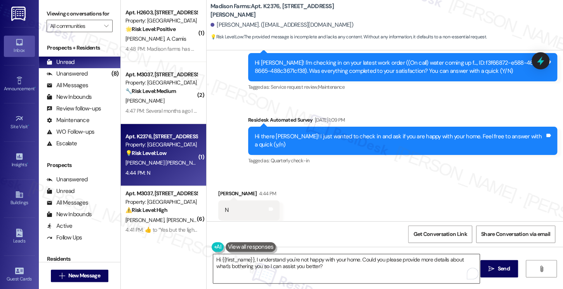
click at [325, 273] on textarea "Hi {{first_name}}, I understand you're not happy with your home. Could you plea…" at bounding box center [346, 268] width 266 height 29
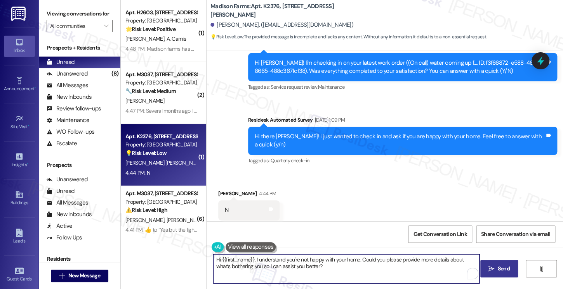
click at [497, 268] on span "Send" at bounding box center [503, 269] width 12 height 8
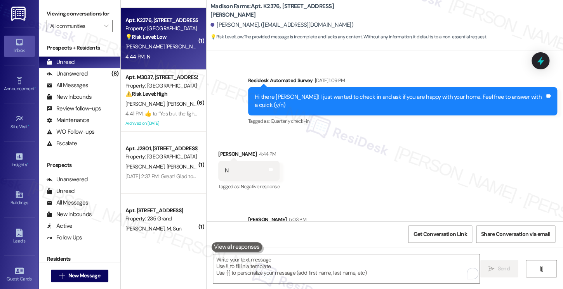
scroll to position [672, 0]
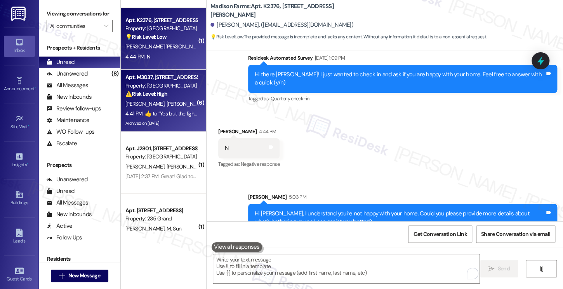
click at [135, 99] on div "L. Bowman C. Bowman Jr" at bounding box center [161, 104] width 73 height 10
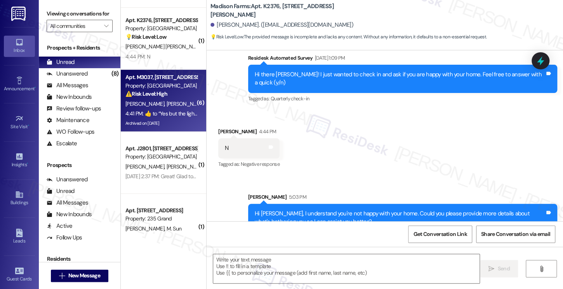
type textarea "Fetching suggested responses. Please feel free to read through the conversation…"
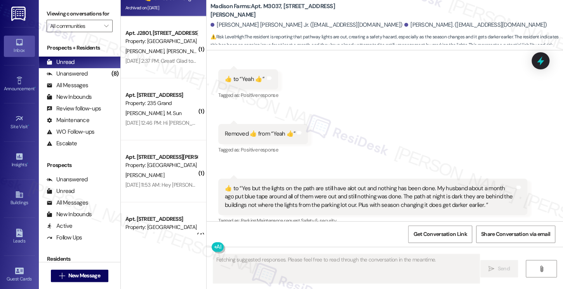
scroll to position [233, 0]
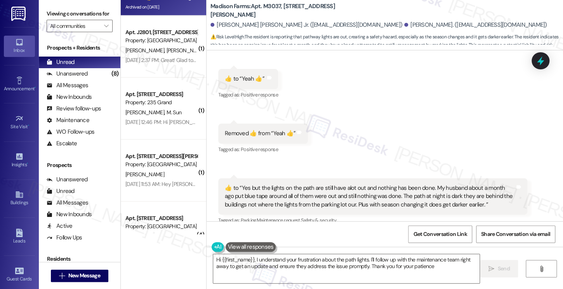
type textarea "Hi {{first_name}}, I understand your frustration about the path lights. I'll fo…"
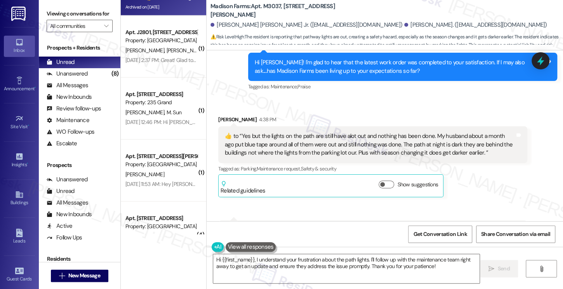
scroll to position [1742, 0]
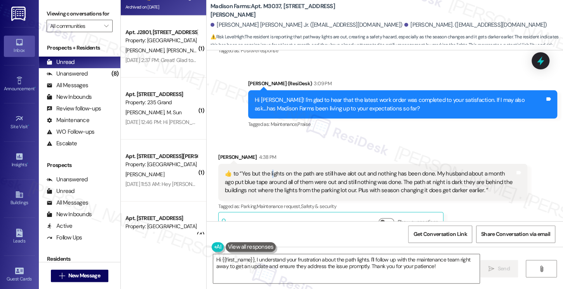
click at [267, 170] on div "​👍​ to “ Yes but the lights on the path are still have alot out and nothing has…" at bounding box center [370, 182] width 290 height 25
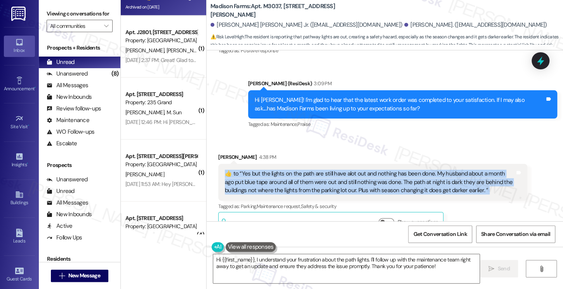
click at [267, 170] on div "​👍​ to “ Yes but the lights on the path are still have alot out and nothing has…" at bounding box center [370, 182] width 290 height 25
click at [264, 170] on div "​👍​ to “ Yes but the lights on the path are still have alot out and nothing has…" at bounding box center [370, 182] width 290 height 25
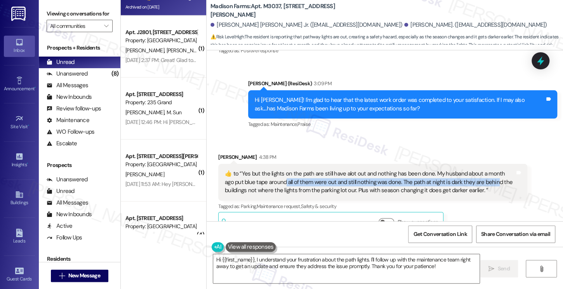
drag, startPoint x: 267, startPoint y: 146, endPoint x: 478, endPoint y: 150, distance: 211.1
click at [478, 170] on div "​👍​ to “ Yes but the lights on the path are still have alot out and nothing has…" at bounding box center [370, 182] width 290 height 25
drag, startPoint x: 483, startPoint y: 161, endPoint x: 262, endPoint y: 142, distance: 221.6
click at [262, 164] on div "​👍​ to “ Yes but the lights on the path are still have alot out and nothing has…" at bounding box center [372, 182] width 309 height 36
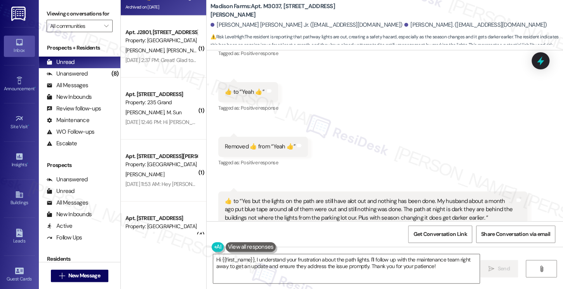
scroll to position [2091, 0]
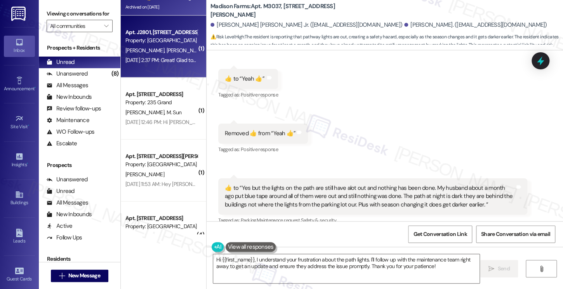
click at [165, 69] on div "Apt. J2801, 4883 Riley Road Property: Madison Farms R. Cheema A. Cheema Jul 09,…" at bounding box center [163, 47] width 85 height 62
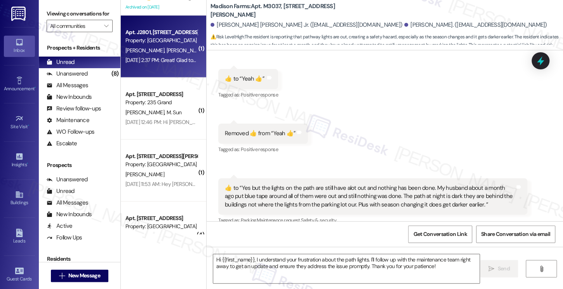
type textarea "Fetching suggested responses. Please feel free to read through the conversation…"
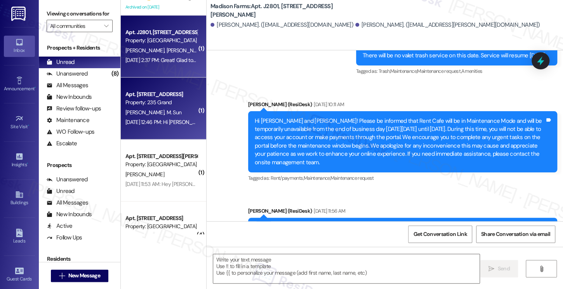
type textarea "Fetching suggested responses. Please feel free to read through the conversation…"
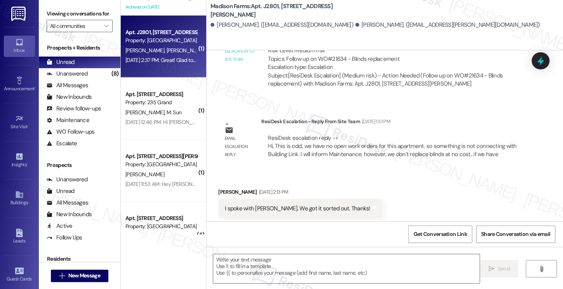
scroll to position [1406, 0]
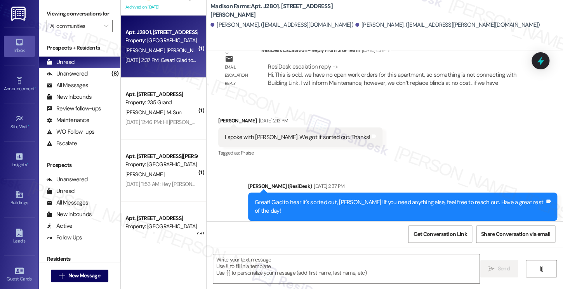
click at [321, 199] on div "Great! Glad to hear it's sorted out, Raveena! If you need anything else, feel f…" at bounding box center [399, 207] width 290 height 17
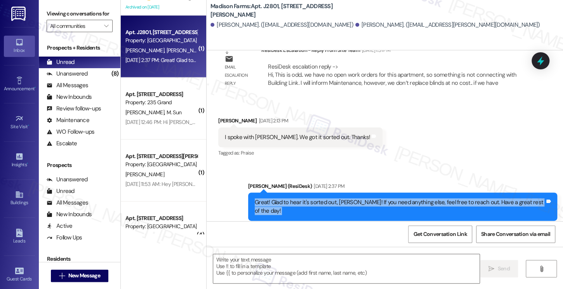
click at [321, 199] on div "Great! Glad to hear it's sorted out, Raveena! If you need anything else, feel f…" at bounding box center [399, 207] width 290 height 17
click at [410, 199] on div "Great! Glad to hear it's sorted out, Raveena! If you need anything else, feel f…" at bounding box center [399, 207] width 290 height 17
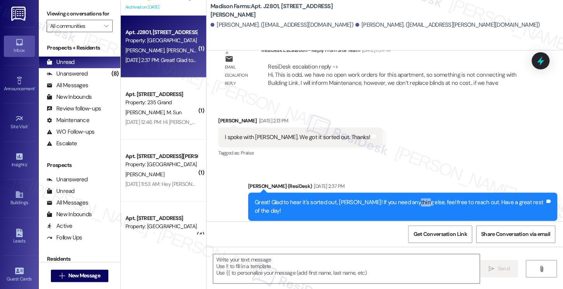
click at [410, 199] on div "Great! Glad to hear it's sorted out, Raveena! If you need anything else, feel f…" at bounding box center [399, 207] width 290 height 17
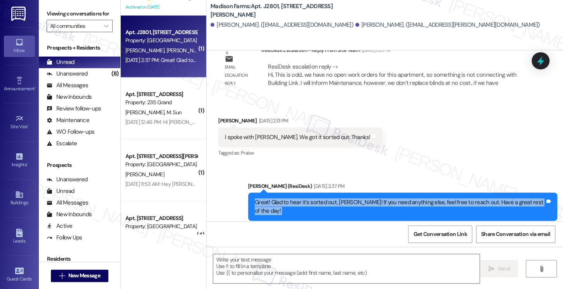
click at [410, 199] on div "Great! Glad to hear it's sorted out, Raveena! If you need anything else, feel f…" at bounding box center [399, 207] width 290 height 17
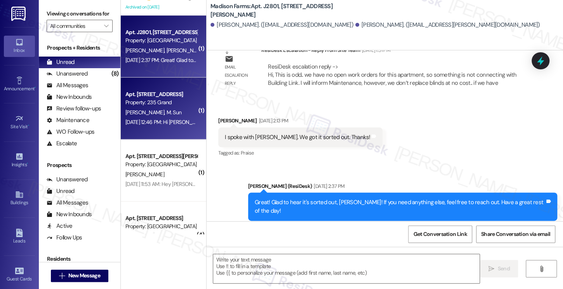
click at [188, 111] on div "P. Zhang M. Sun" at bounding box center [161, 113] width 73 height 10
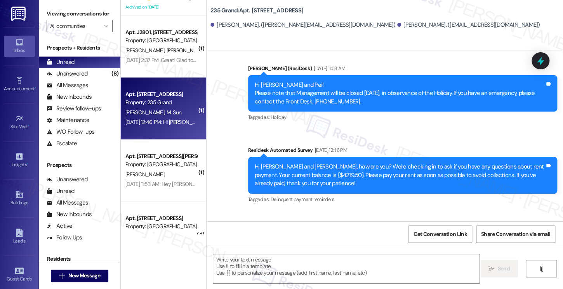
type textarea "Fetching suggested responses. Please feel free to read through the conversation…"
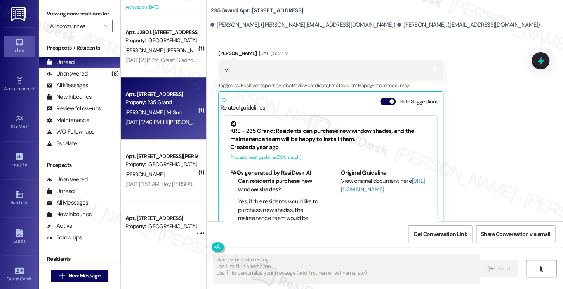
scroll to position [1816, 0]
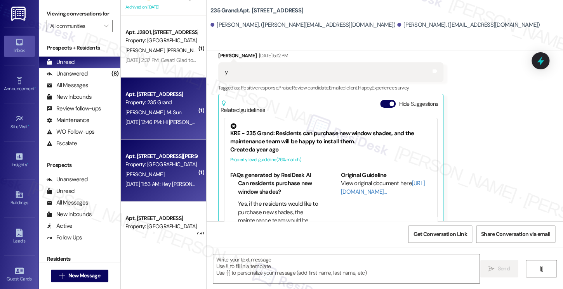
click at [176, 176] on div "L. Bellinger" at bounding box center [161, 175] width 73 height 10
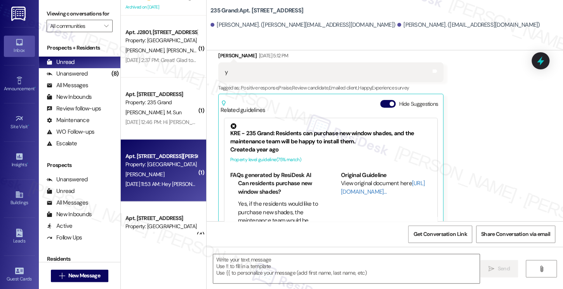
type textarea "Fetching suggested responses. Please feel free to read through the conversation…"
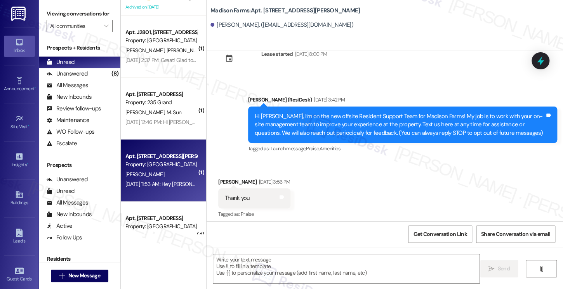
scroll to position [28, 0]
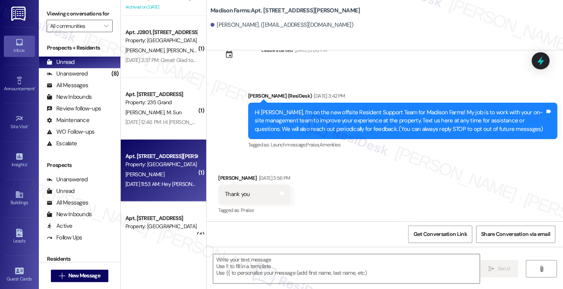
type textarea "Fetching suggested responses. Please feel free to read through the conversation…"
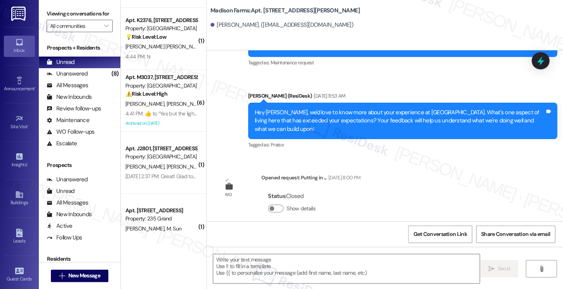
scroll to position [0, 0]
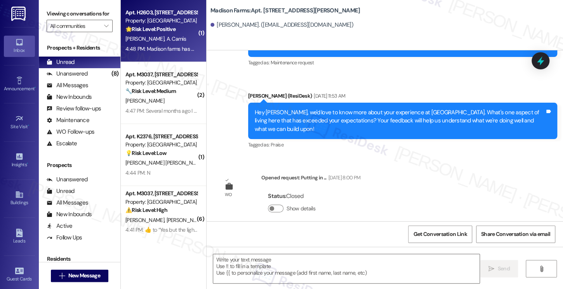
click at [152, 47] on div "4:48 PM: Madison farms has been wonderful and me and Jordan are loving it here!…" at bounding box center [290, 48] width 331 height 7
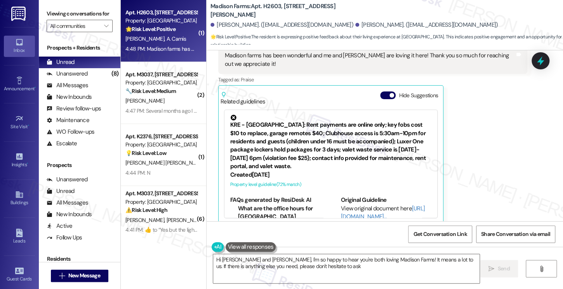
type textarea "Hi Angel and Jordan, I'm so happy to hear you're both loving Madison Farms! It …"
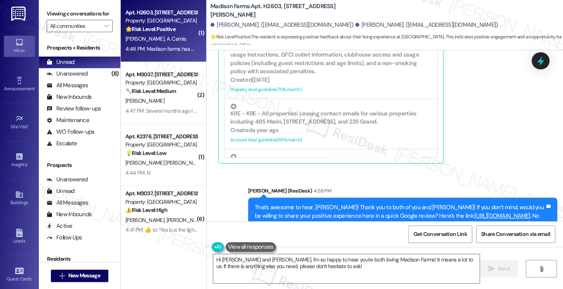
scroll to position [576, 0]
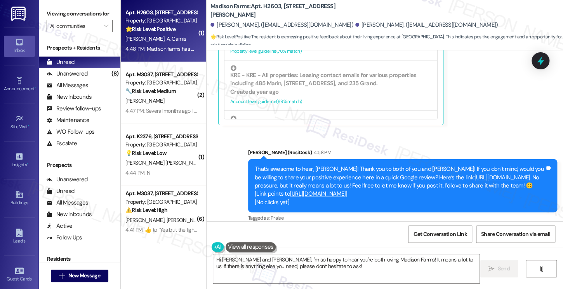
click at [331, 165] on div "That’s awesome to hear, Angel! Thank you to both of you and Jordan! If you don’…" at bounding box center [399, 186] width 290 height 42
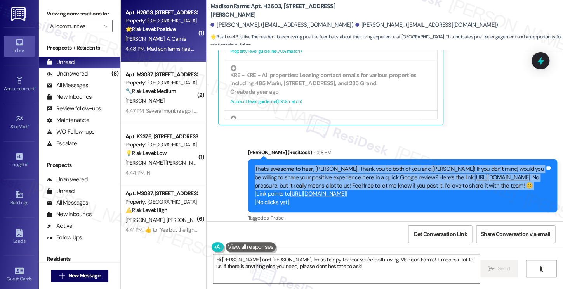
click at [331, 165] on div "That’s awesome to hear, Angel! Thank you to both of you and Jordan! If you don’…" at bounding box center [399, 186] width 290 height 42
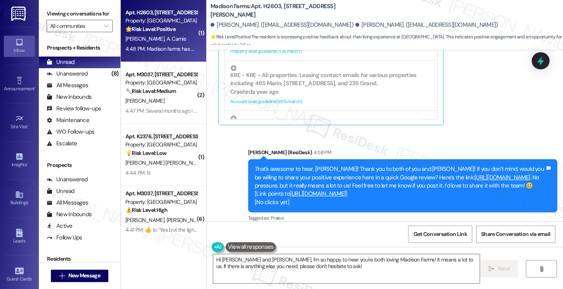
click at [422, 149] on div "Jane (ResiDesk) 4:58 PM" at bounding box center [402, 154] width 309 height 11
click at [361, 169] on div "That’s awesome to hear, Angel! Thank you to both of you and Jordan! If you don’…" at bounding box center [399, 186] width 290 height 42
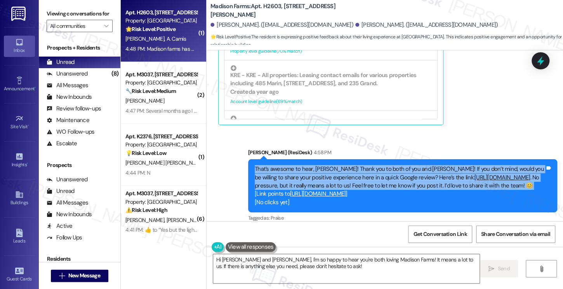
click at [361, 169] on div "That’s awesome to hear, Angel! Thank you to both of you and Jordan! If you don’…" at bounding box center [399, 186] width 290 height 42
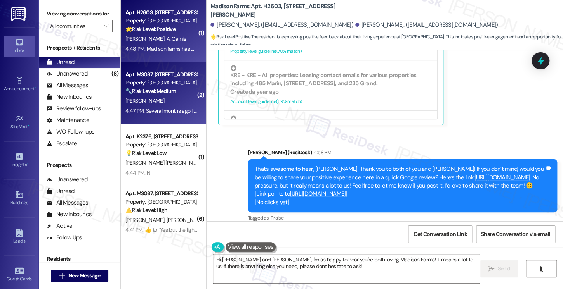
click at [151, 100] on span "[PERSON_NAME]" at bounding box center [144, 100] width 39 height 7
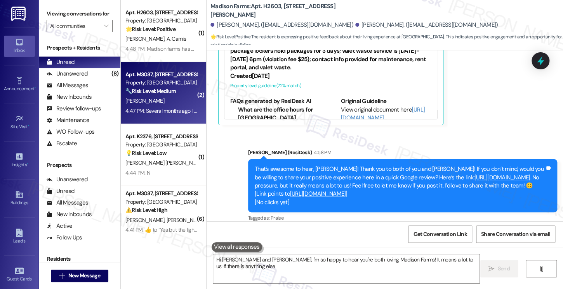
type textarea "Hi Angel and Jordan, I'm so happy to hear you're both loving Madison Farms! It …"
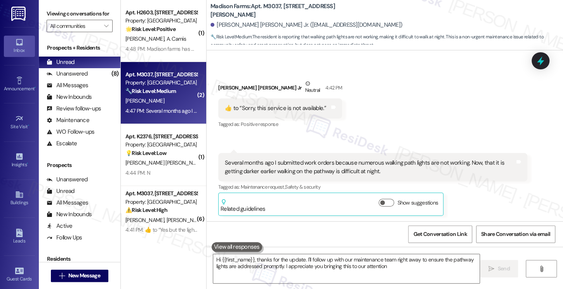
type textarea "Hi {{first_name}}, thanks for the update. I'll follow up with our maintenance t…"
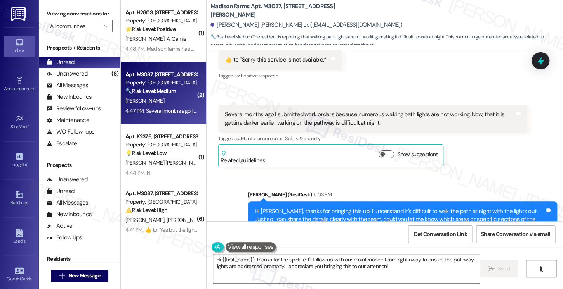
scroll to position [138, 0]
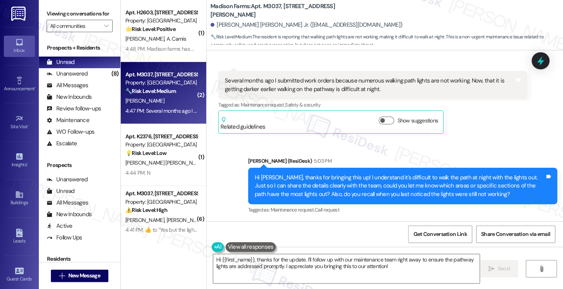
click at [316, 186] on div "Hi Charles Madison, thanks for bringing this up! I understand it's difficult to…" at bounding box center [399, 186] width 290 height 25
click at [310, 180] on div "Hi Charles Madison, thanks for bringing this up! I understand it's difficult to…" at bounding box center [399, 186] width 290 height 25
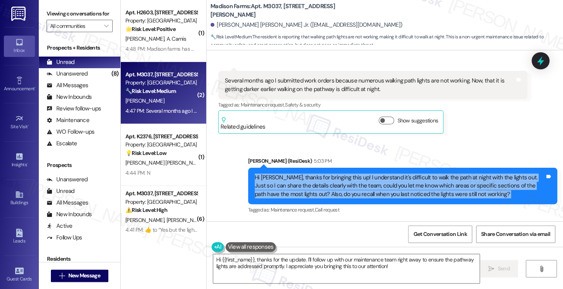
click at [310, 180] on div "Hi Charles Madison, thanks for bringing this up! I understand it's difficult to…" at bounding box center [399, 186] width 290 height 25
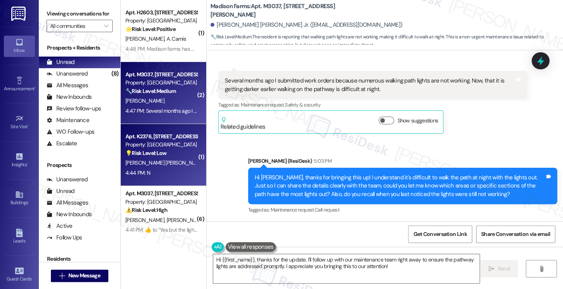
click at [171, 164] on div "[PERSON_NAME] [PERSON_NAME]" at bounding box center [161, 163] width 73 height 10
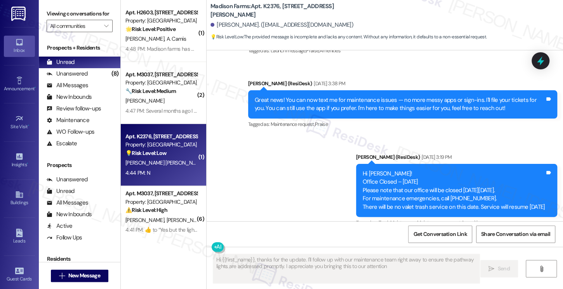
type textarea "Hi {{first_name}}, thanks for the update. I'll follow up with our maintenance t…"
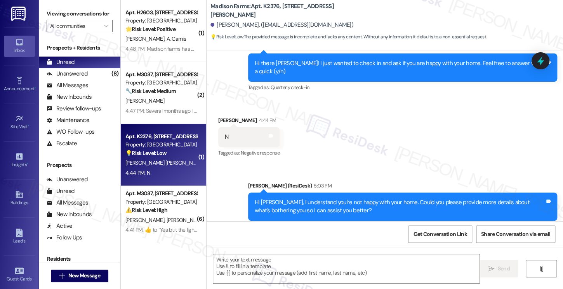
scroll to position [194, 0]
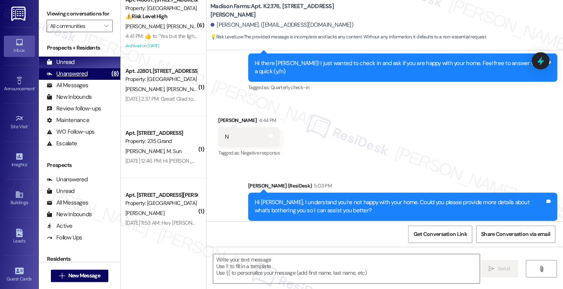
click at [87, 80] on div "Unanswered (8)" at bounding box center [79, 74] width 81 height 12
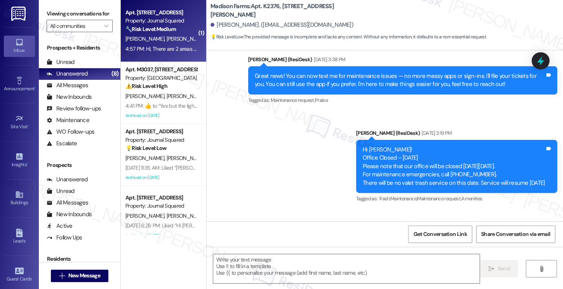
type textarea "Fetching suggested responses. Please feel free to read through the conversation…"
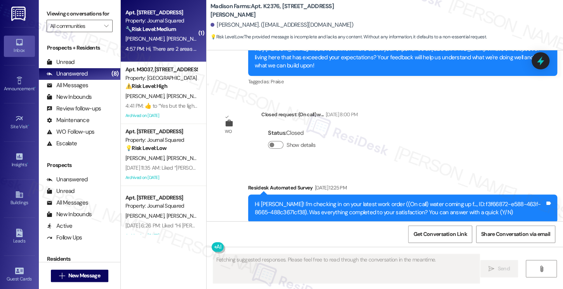
click at [157, 43] on div "K. Joshi T. Mittal O. Chang" at bounding box center [161, 39] width 73 height 10
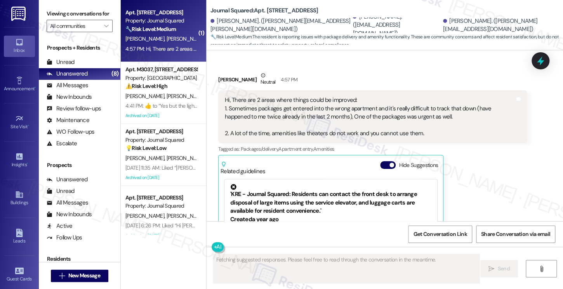
scroll to position [484, 0]
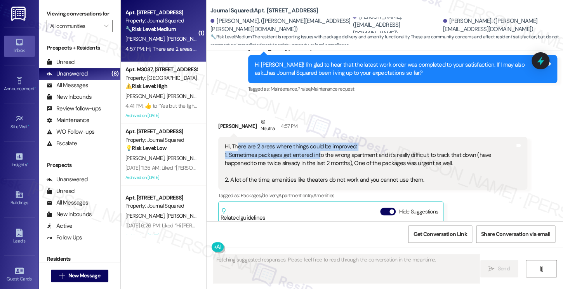
drag, startPoint x: 233, startPoint y: 138, endPoint x: 313, endPoint y: 149, distance: 81.1
click at [313, 149] on div "Hi, There are 2 areas where things could be improved: 1. Sometimes packages get…" at bounding box center [370, 164] width 290 height 42
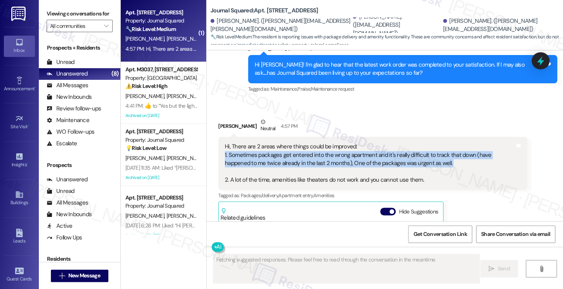
click at [313, 149] on div "Hi, There are 2 areas where things could be improved: 1. Sometimes packages get…" at bounding box center [370, 164] width 290 height 42
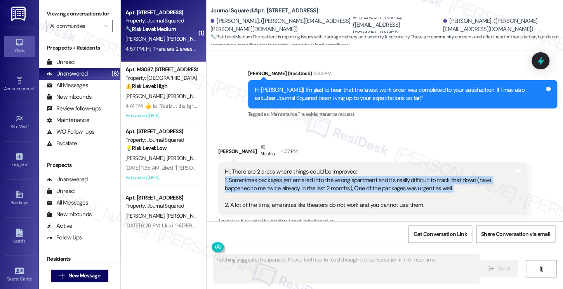
scroll to position [445, 0]
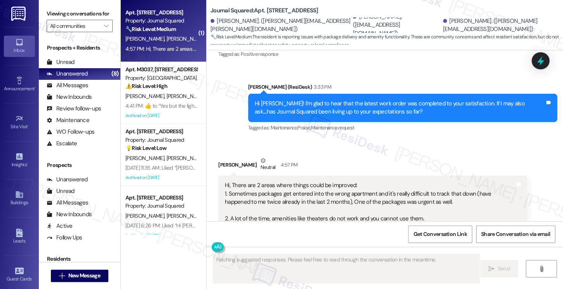
click at [341, 110] on div "Hi Tushar! I'm glad to hear that the latest work order was completed to your sa…" at bounding box center [402, 108] width 309 height 28
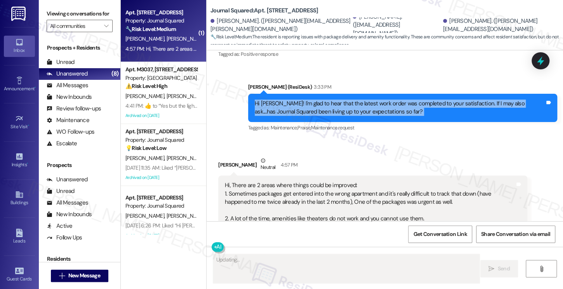
click at [341, 110] on div "Hi Tushar! I'm glad to hear that the latest work order was completed to your sa…" at bounding box center [402, 108] width 309 height 28
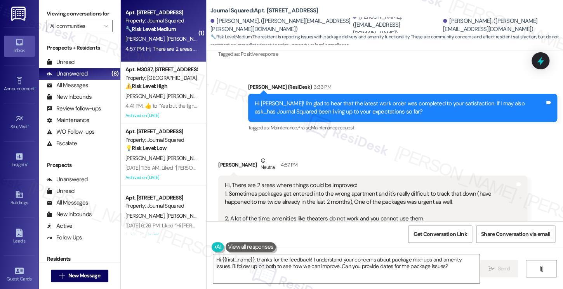
click at [273, 192] on div "Hi, There are 2 areas where things could be improved: 1. Sometimes packages get…" at bounding box center [370, 203] width 290 height 42
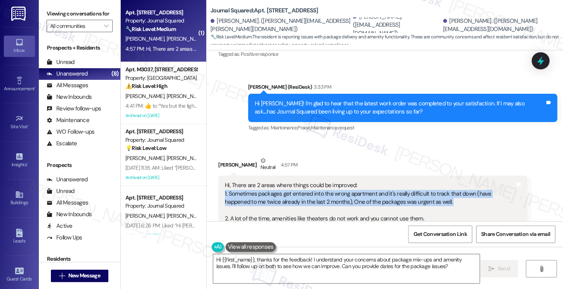
click at [273, 192] on div "Hi, There are 2 areas where things could be improved: 1. Sometimes packages get…" at bounding box center [370, 203] width 290 height 42
click at [344, 188] on div "Hi, There are 2 areas where things could be improved: 1. Sometimes packages get…" at bounding box center [370, 203] width 290 height 42
drag, startPoint x: 275, startPoint y: 186, endPoint x: 400, endPoint y: 192, distance: 125.8
click at [400, 192] on div "Hi, There are 2 areas where things could be improved: 1. Sometimes packages get…" at bounding box center [370, 203] width 290 height 42
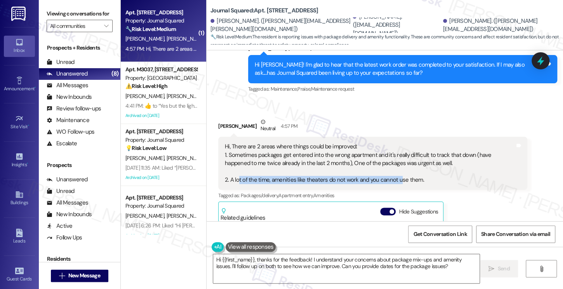
drag, startPoint x: 233, startPoint y: 171, endPoint x: 394, endPoint y: 175, distance: 161.0
click at [394, 175] on div "Hi, There are 2 areas where things could be improved: 1. Sometimes packages get…" at bounding box center [370, 164] width 290 height 42
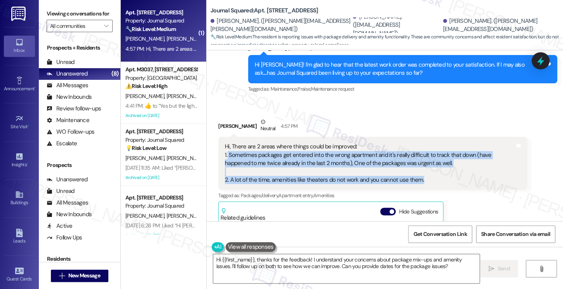
drag, startPoint x: 430, startPoint y: 175, endPoint x: 223, endPoint y: 146, distance: 208.8
click at [225, 146] on div "Hi, There are 2 areas where things could be improved: 1. Sometimes packages get…" at bounding box center [370, 164] width 290 height 42
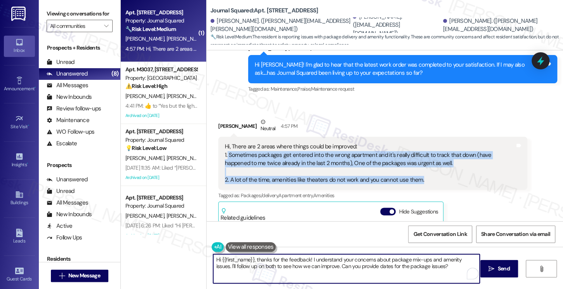
drag, startPoint x: 253, startPoint y: 259, endPoint x: 138, endPoint y: 254, distance: 114.5
click at [138, 254] on div "( 1 ) Apt. 4604, 605 Pavonia Avenue Property: Journal Squared 🔧 Risk Level: Med…" at bounding box center [342, 144] width 442 height 289
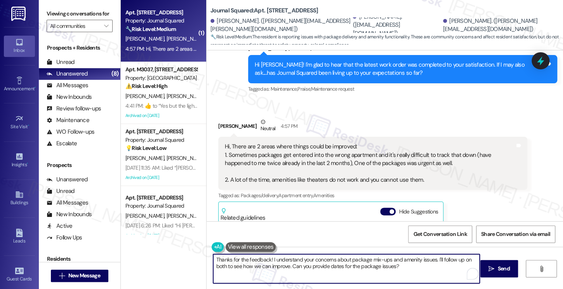
click at [230, 118] on div "Tushar Mittal Neutral 4:57 PM" at bounding box center [372, 127] width 309 height 19
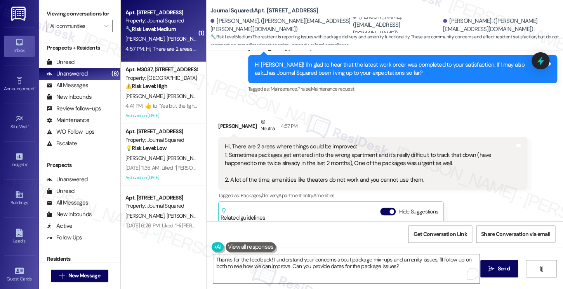
click at [223, 118] on div "Tushar Mittal Neutral 4:57 PM" at bounding box center [372, 127] width 309 height 19
copy div "Tushar"
click at [267, 259] on textarea "Thanks for the feedback! I understand your concerns about package mix-ups and a…" at bounding box center [346, 268] width 266 height 29
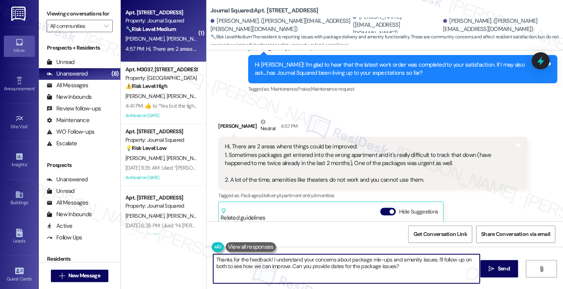
drag, startPoint x: 265, startPoint y: 259, endPoint x: 270, endPoint y: 259, distance: 4.3
click at [265, 259] on textarea "Thanks for the feedback! I understand your concerns about package mix-ups and a…" at bounding box center [346, 268] width 266 height 29
paste textarea "Tushar"
click at [375, 257] on textarea "Thanks for the feedback, Tushar! I understand your concerns about package mix-u…" at bounding box center [346, 268] width 266 height 29
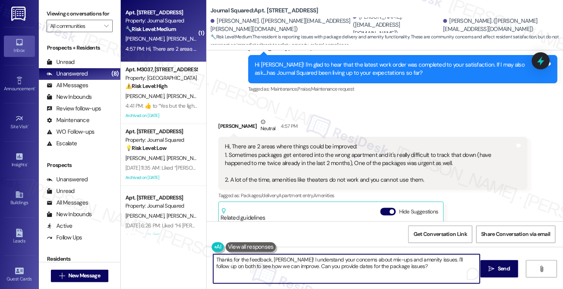
click at [383, 257] on textarea "Thanks for the feedback, Tushar! I understand your concerns about mix-ups and a…" at bounding box center [346, 268] width 266 height 29
click at [316, 266] on textarea "Thanks for the feedback, Tushar! I understand your concerns about mix-ups in th…" at bounding box center [346, 268] width 266 height 29
click at [405, 270] on textarea "Thanks for the feedback, Tushar! I understand your concerns about mix-ups in th…" at bounding box center [346, 268] width 266 height 29
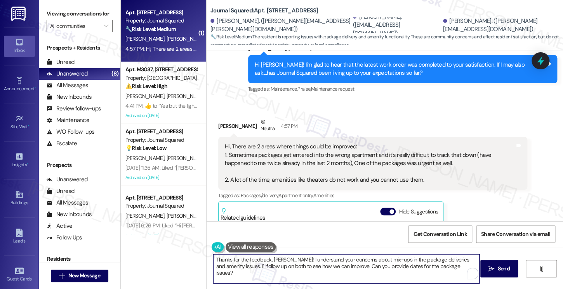
click at [444, 270] on textarea "Thanks for the feedback, Tushar! I understand your concerns about mix-ups in th…" at bounding box center [346, 268] width 266 height 29
click at [346, 155] on div "Hi, There are 2 areas where things could be improved: 1. Sometimes packages get…" at bounding box center [370, 164] width 290 height 42
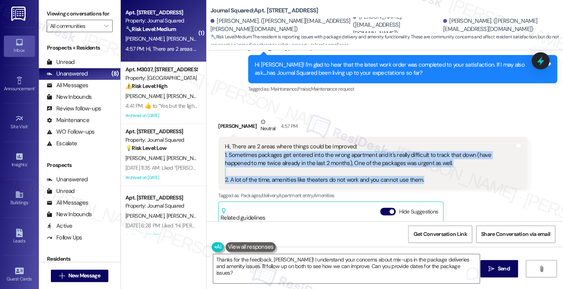
drag, startPoint x: 429, startPoint y: 175, endPoint x: 219, endPoint y: 144, distance: 212.5
click at [224, 144] on div "Hi, There are 2 areas where things could be improved: 1. Sometimes packages get…" at bounding box center [369, 164] width 291 height 42
copy div "1. Sometimes packages get entered into the wrong apartment and it's really diff…"
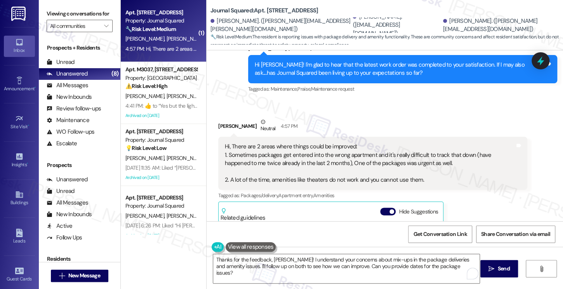
click at [40, 9] on div "Viewing conversations for All communities " at bounding box center [79, 20] width 81 height 40
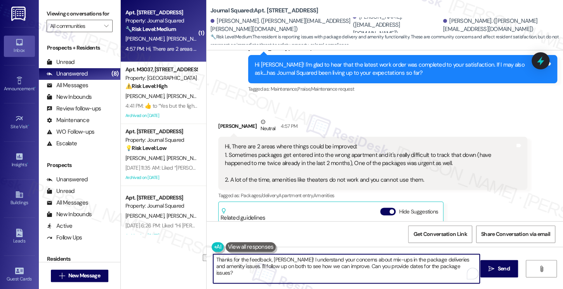
drag, startPoint x: 444, startPoint y: 267, endPoint x: 228, endPoint y: 267, distance: 215.7
click at [228, 267] on textarea "Thanks for the feedback, Tushar! I understand your concerns about mix-ups in th…" at bounding box center [346, 268] width 266 height 29
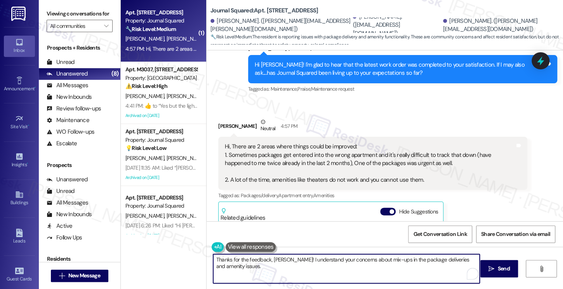
paste textarea "To help me pass this along clearly to the team: For the package issue, were bot…"
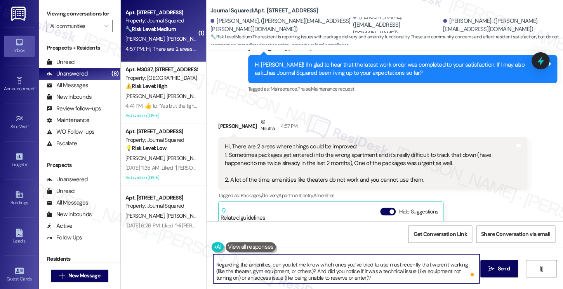
scroll to position [0, 0]
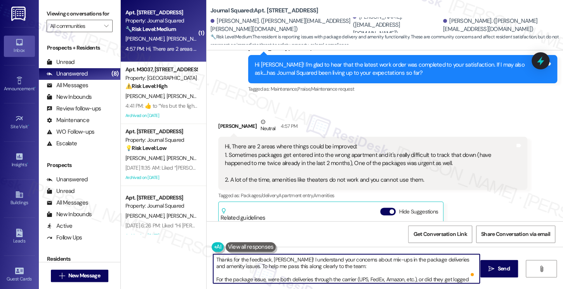
click at [272, 274] on textarea "Thanks for the feedback, Tushar! I understand your concerns about mix-ups in th…" at bounding box center [346, 268] width 266 height 29
click at [308, 278] on textarea "Thanks for the feedback, Tushar! I understand your concerns about mix-ups in th…" at bounding box center [346, 268] width 266 height 29
drag, startPoint x: 227, startPoint y: 267, endPoint x: 307, endPoint y: 273, distance: 80.2
click at [307, 273] on textarea "Thanks for the feedback, Tushar! I understand your concerns about mix-ups in th…" at bounding box center [346, 268] width 266 height 29
click at [327, 269] on textarea "Thanks for the feedback, Tushar! I understand your concerns about mix-ups in th…" at bounding box center [346, 268] width 266 height 29
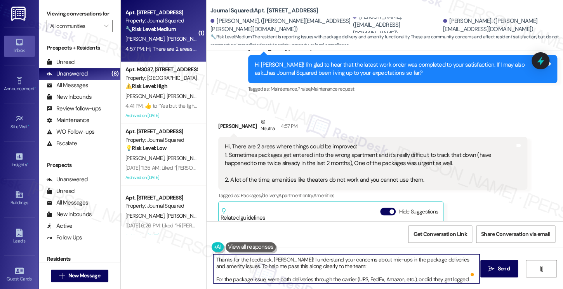
drag, startPoint x: 212, startPoint y: 275, endPoint x: 292, endPoint y: 276, distance: 79.9
click at [292, 276] on textarea "Thanks for the feedback, Tushar! I understand your concerns about mix-ups in th…" at bounding box center [346, 268] width 266 height 29
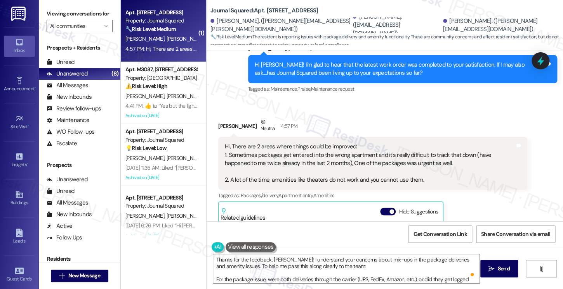
click at [48, 14] on label "Viewing conversations for" at bounding box center [80, 14] width 66 height 12
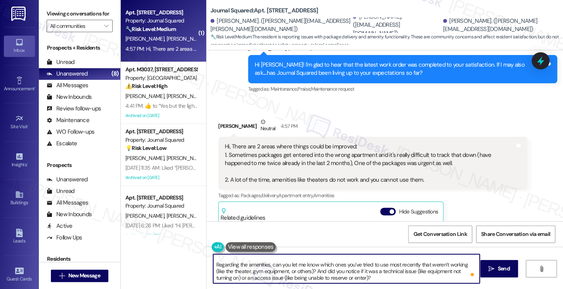
click at [213, 261] on textarea "Thanks for the feedback, Tushar! I understand your concerns about mix-ups in th…" at bounding box center [346, 268] width 266 height 29
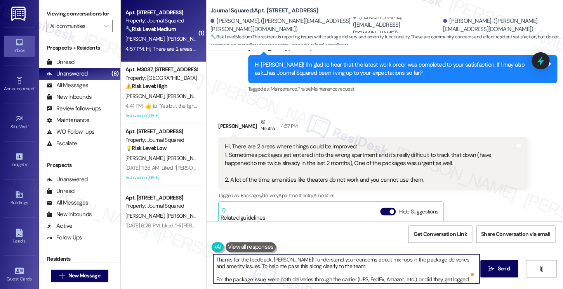
click at [382, 269] on textarea "Thanks for the feedback, Tushar! I understand your concerns about mix-ups in th…" at bounding box center [346, 268] width 266 height 29
click at [242, 278] on textarea "Thanks for the feedback, Tushar! I understand your concerns about mix-ups in th…" at bounding box center [346, 268] width 266 height 29
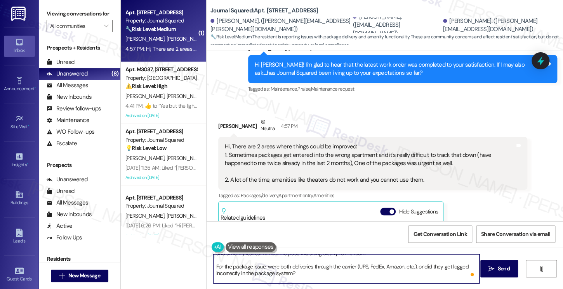
drag, startPoint x: 420, startPoint y: 267, endPoint x: 262, endPoint y: 269, distance: 157.5
click at [262, 269] on textarea "Thanks for the feedback, Tushar! I understand your concerns about mix-ups in th…" at bounding box center [346, 268] width 266 height 29
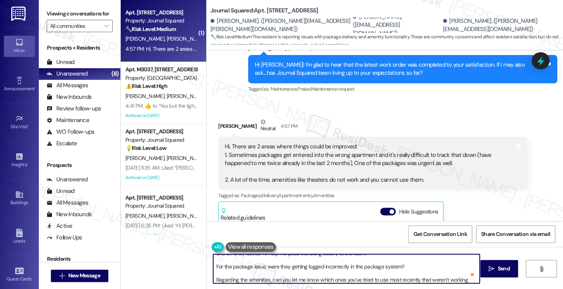
click at [292, 266] on textarea "Thanks for the feedback, Tushar! I understand your concerns about mix-ups in th…" at bounding box center [346, 268] width 266 height 29
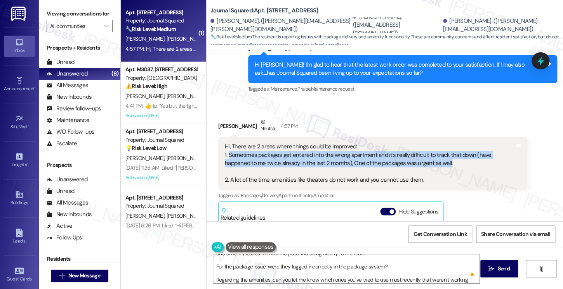
drag, startPoint x: 417, startPoint y: 155, endPoint x: 224, endPoint y: 145, distance: 193.5
click at [225, 145] on div "Hi, There are 2 areas where things could be improved: 1. Sometimes packages get…" at bounding box center [370, 164] width 290 height 42
copy div "Sometimes packages get entered into the wrong apartment and it's really difficu…"
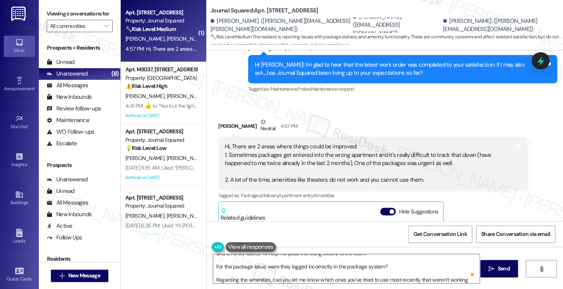
click at [40, 4] on div "Viewing conversations for All communities " at bounding box center [79, 20] width 81 height 40
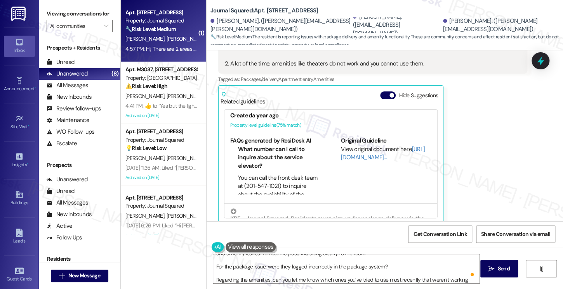
scroll to position [39, 0]
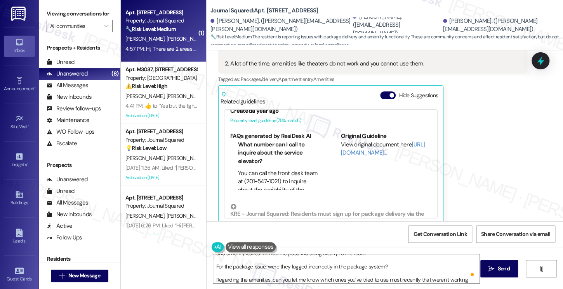
click at [488, 141] on div "Tushar Mittal Neutral 4:57 PM Hi, There are 2 areas where things could be impro…" at bounding box center [372, 113] width 309 height 222
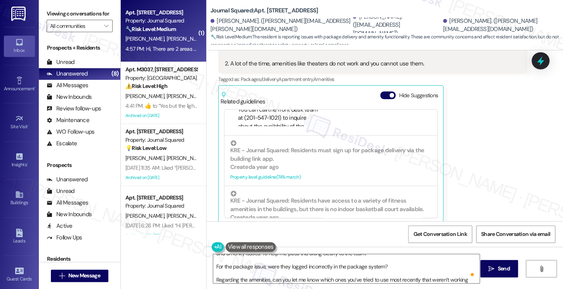
scroll to position [116, 0]
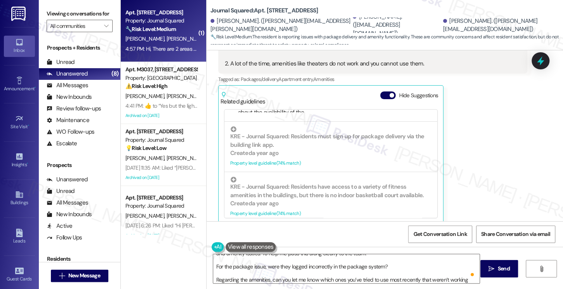
click at [47, 10] on label "Viewing conversations for" at bounding box center [80, 14] width 66 height 12
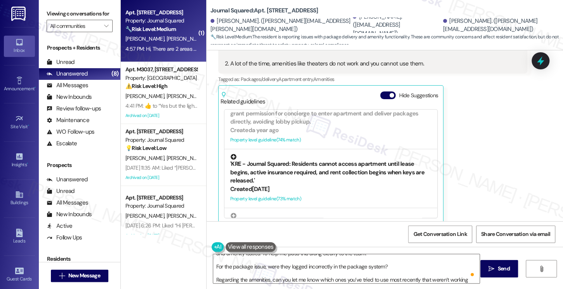
scroll to position [349, 0]
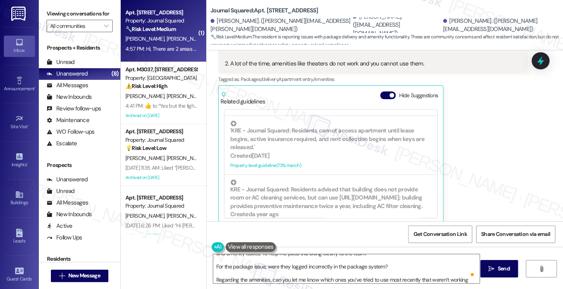
click at [47, 17] on label "Viewing conversations for" at bounding box center [80, 14] width 66 height 12
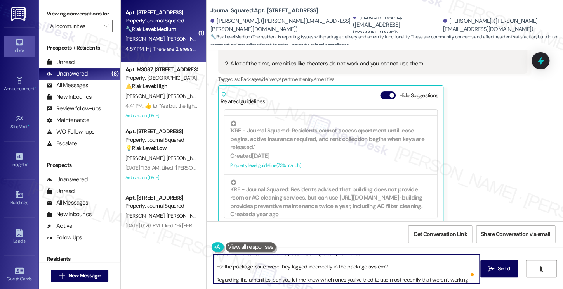
drag, startPoint x: 383, startPoint y: 265, endPoint x: 264, endPoint y: 265, distance: 119.5
click at [264, 265] on textarea "Thanks for the feedback, Tushar! I understand your concerns about mix-ups in th…" at bounding box center [346, 268] width 266 height 29
paste textarea "When this happened, were you notified through the package system, or did you on…"
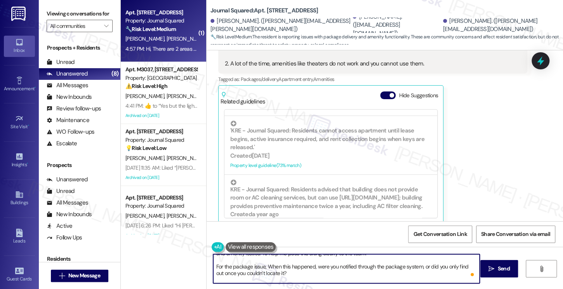
scroll to position [19, 0]
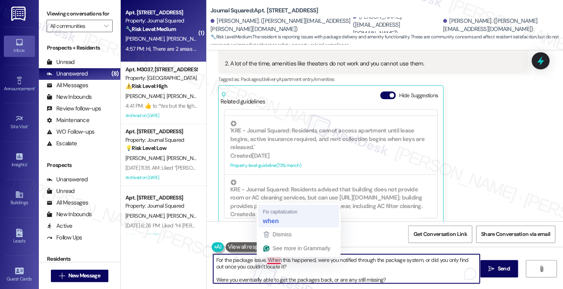
type textarea "Thanks for the feedback, Tushar! I understand your concerns about mix-ups in th…"
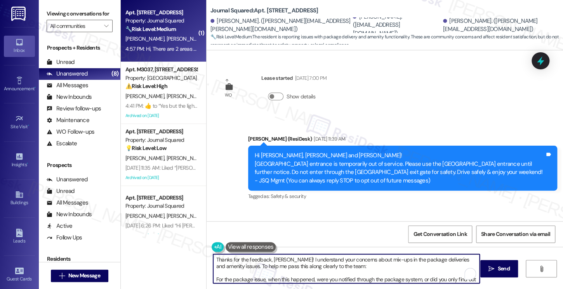
scroll to position [19, 0]
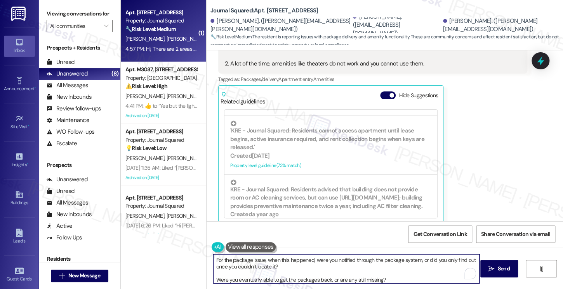
click at [388, 262] on textarea "Thanks for the feedback, Tushar! I understand your concerns about mix-ups in th…" at bounding box center [346, 268] width 266 height 29
click at [256, 269] on textarea "Thanks for the feedback, Tushar! I understand your concerns about mix-ups in th…" at bounding box center [346, 268] width 266 height 29
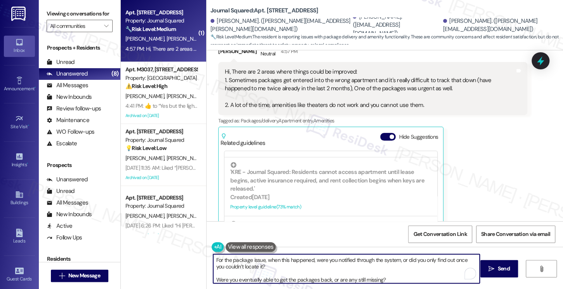
scroll to position [523, 0]
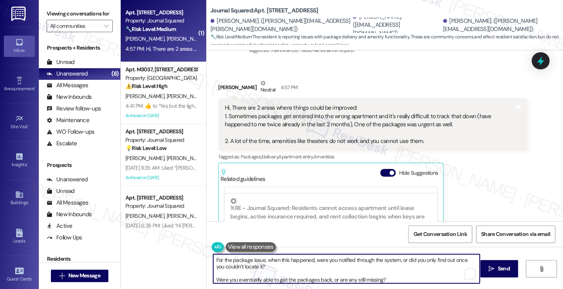
click at [213, 277] on textarea "Thanks for the feedback, Tushar! I understand your concerns about mix-ups in th…" at bounding box center [346, 268] width 266 height 29
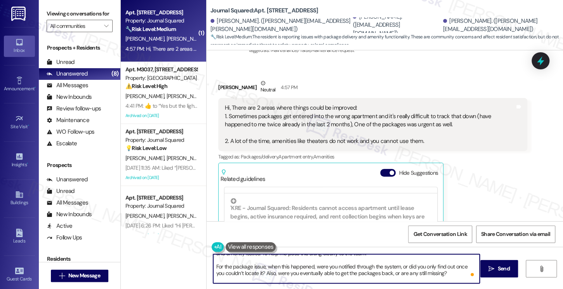
click at [302, 272] on textarea "Thanks for the feedback, Tushar! I understand your concerns about mix-ups in th…" at bounding box center [346, 268] width 266 height 29
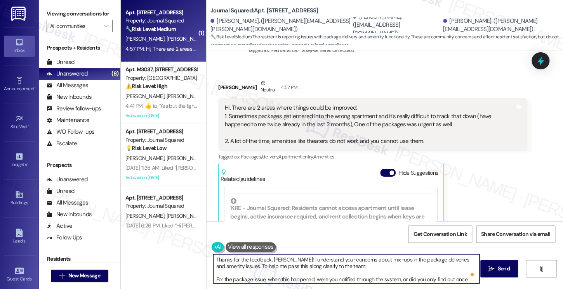
scroll to position [35, 0]
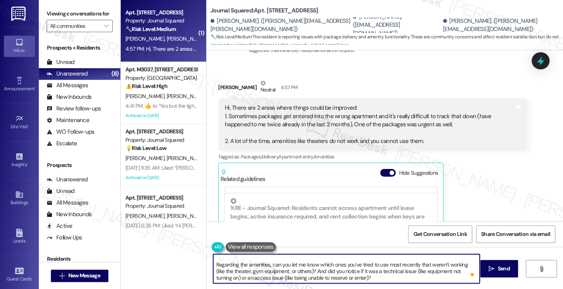
drag, startPoint x: 212, startPoint y: 264, endPoint x: 409, endPoint y: 278, distance: 197.6
click at [409, 278] on textarea "Thanks for the feedback, Tushar! I understand your concerns about mix-ups in th…" at bounding box center [346, 268] width 266 height 29
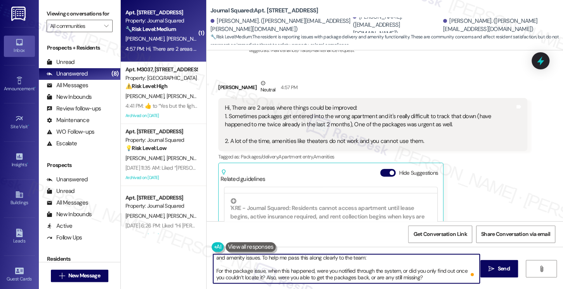
scroll to position [0, 0]
click at [213, 271] on textarea "Thanks for the feedback, Tushar! I understand your concerns about mix-ups in th…" at bounding box center [346, 268] width 266 height 29
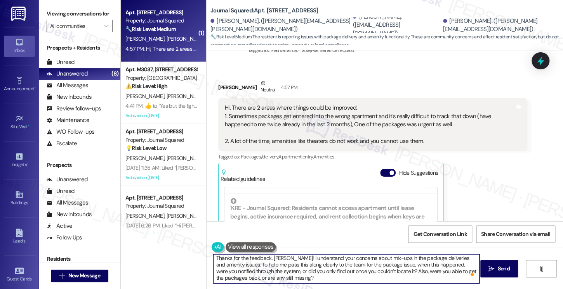
click at [331, 263] on textarea "Thanks for the feedback, Tushar! I understand your concerns about mix-ups in th…" at bounding box center [346, 268] width 266 height 29
drag, startPoint x: 315, startPoint y: 273, endPoint x: 341, endPoint y: 268, distance: 27.2
click at [315, 273] on textarea "Thanks for the feedback, Tushar! I understand your concerns about mix-ups in th…" at bounding box center [346, 268] width 266 height 29
type textarea "Thanks for the feedback, Tushar! I understand your concerns about mix-ups in th…"
drag, startPoint x: 313, startPoint y: 276, endPoint x: 318, endPoint y: 276, distance: 4.7
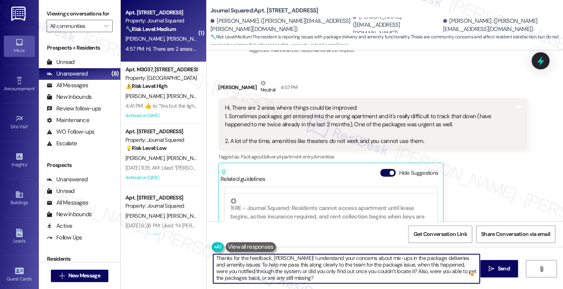
click at [313, 276] on textarea "Thanks for the feedback, Tushar! I understand your concerns about mix-ups in th…" at bounding box center [346, 268] width 266 height 29
drag, startPoint x: 370, startPoint y: 272, endPoint x: 307, endPoint y: 268, distance: 63.3
click at [307, 268] on textarea "Thanks for the feedback, Tushar! I understand your concerns about mix-ups in th…" at bounding box center [346, 268] width 266 height 29
click at [261, 273] on textarea "Thanks for the feedback, Tushar! I understand your concerns about mix-ups in th…" at bounding box center [346, 268] width 266 height 29
click at [501, 272] on span "Send" at bounding box center [503, 269] width 12 height 8
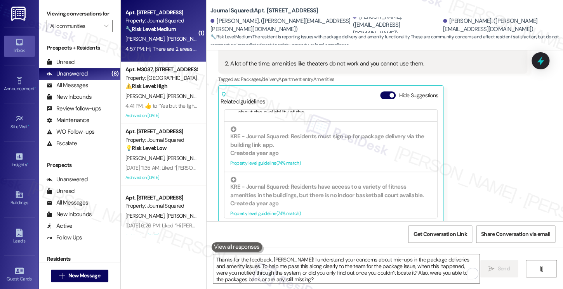
click at [43, 14] on div "Viewing conversations for All communities " at bounding box center [79, 20] width 81 height 40
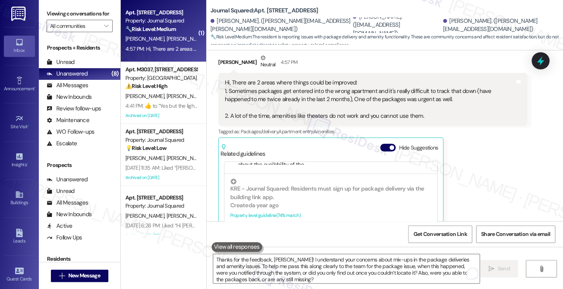
scroll to position [484, 0]
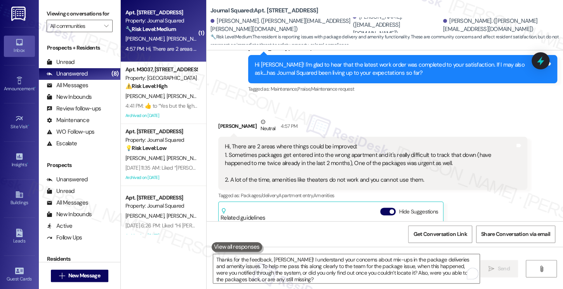
click at [330, 173] on div "Hi, There are 2 areas where things could be improved: 1. Sometimes packages get…" at bounding box center [370, 164] width 290 height 42
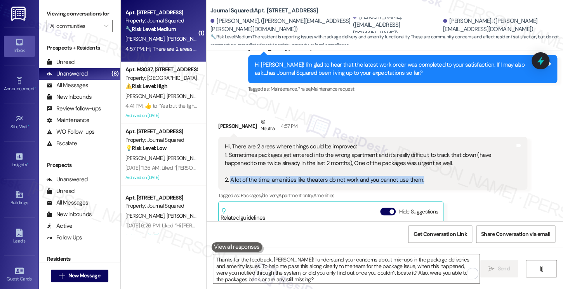
drag, startPoint x: 422, startPoint y: 171, endPoint x: 225, endPoint y: 169, distance: 196.7
click at [225, 169] on div "Hi, There are 2 areas where things could be improved: 1. Sometimes packages get…" at bounding box center [370, 164] width 290 height 42
copy div "A lot of the time, amenities like theaters do not work and you cannot use them."
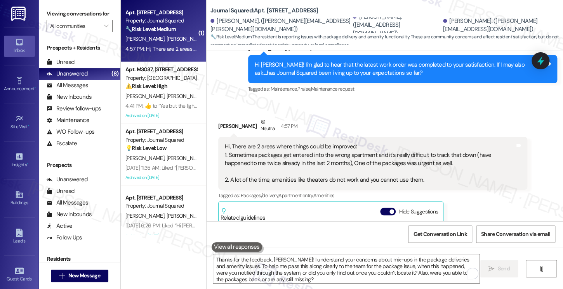
click at [43, 15] on div "Viewing conversations for All communities " at bounding box center [79, 20] width 81 height 40
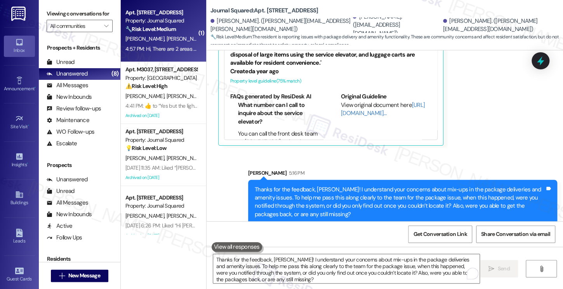
scroll to position [680, 0]
click at [312, 265] on textarea "Thanks for the feedback, Tushar! I understand your concerns about mix-ups in th…" at bounding box center [346, 268] width 266 height 29
click at [368, 204] on div "Thanks for the feedback, Tushar! I understand your concerns about mix-ups in th…" at bounding box center [399, 201] width 290 height 33
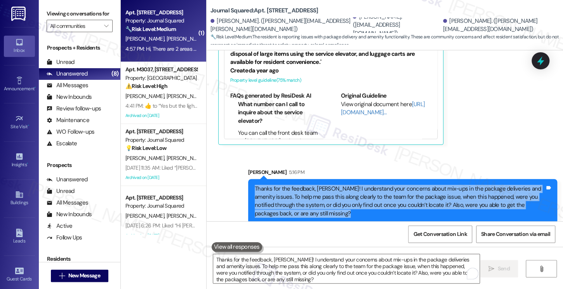
click at [368, 204] on div "Thanks for the feedback, Tushar! I understand your concerns about mix-ups in th…" at bounding box center [399, 201] width 290 height 33
click at [295, 193] on div "Thanks for the feedback, Tushar! I understand your concerns about mix-ups in th…" at bounding box center [399, 201] width 290 height 33
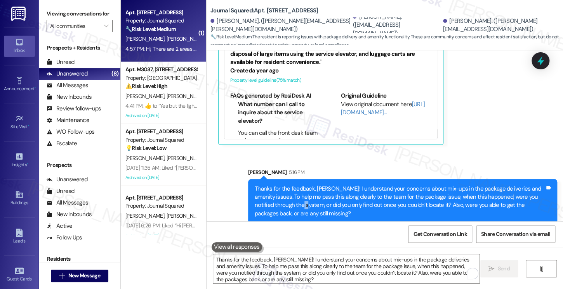
click at [295, 193] on div "Thanks for the feedback, Tushar! I understand your concerns about mix-ups in th…" at bounding box center [399, 201] width 290 height 33
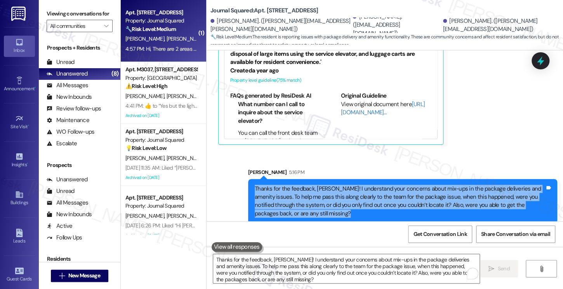
click at [295, 193] on div "Thanks for the feedback, Tushar! I understand your concerns about mix-ups in th…" at bounding box center [399, 201] width 290 height 33
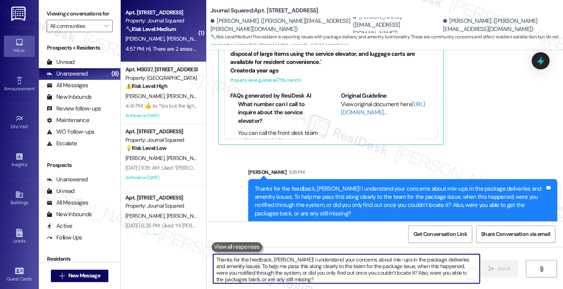
click at [308, 264] on textarea "Thanks for the feedback, Tushar! I understand your concerns about mix-ups in th…" at bounding box center [346, 268] width 266 height 29
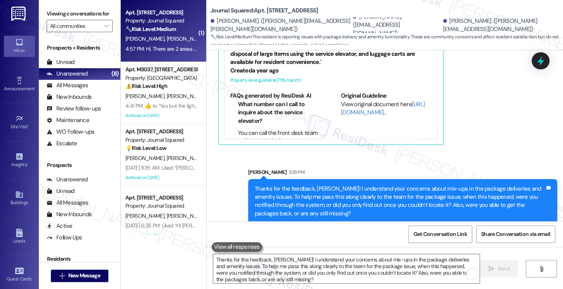
click at [43, 17] on div "Viewing conversations for All communities " at bounding box center [79, 20] width 81 height 40
click at [46, 18] on div "Viewing conversations for All communities " at bounding box center [79, 20] width 81 height 40
click at [80, 19] on label "Viewing conversations for" at bounding box center [80, 14] width 66 height 12
click at [76, 9] on label "Viewing conversations for" at bounding box center [80, 14] width 66 height 12
click at [81, 68] on div "Unread (0)" at bounding box center [79, 63] width 81 height 12
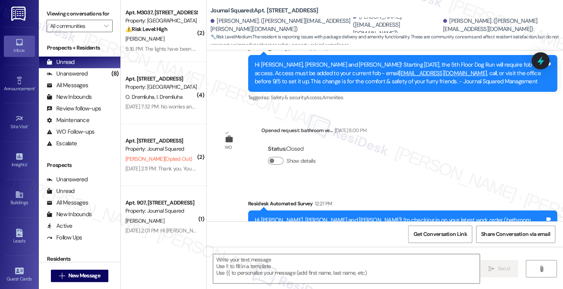
type textarea "Fetching suggested responses. Please feel free to read through the conversation…"
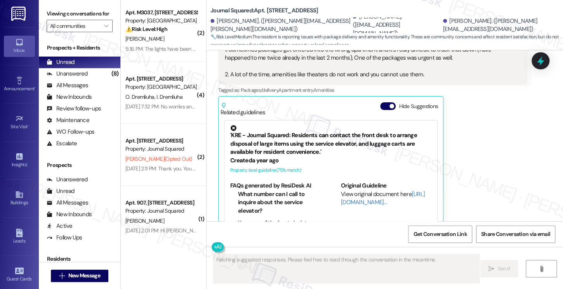
scroll to position [601, 0]
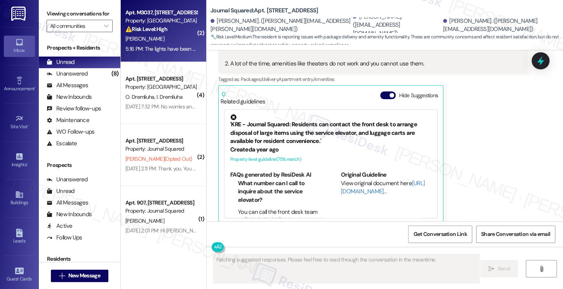
click at [148, 17] on div "Property: [GEOGRAPHIC_DATA]" at bounding box center [161, 21] width 72 height 8
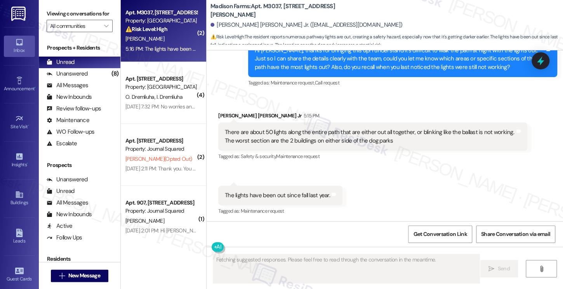
scroll to position [266, 0]
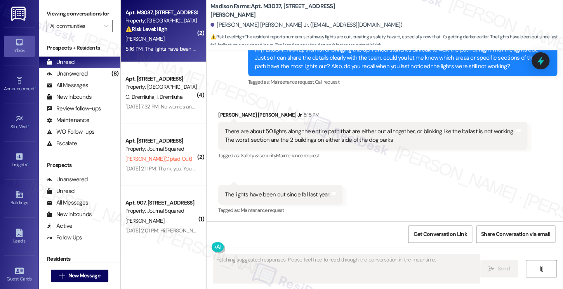
click at [277, 133] on div "There are about 50 lights along the entire path that are either out all togethe…" at bounding box center [370, 136] width 290 height 17
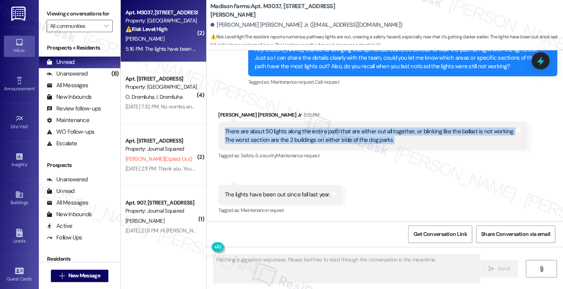
click at [277, 133] on div "There are about 50 lights along the entire path that are either out all togethe…" at bounding box center [370, 136] width 290 height 17
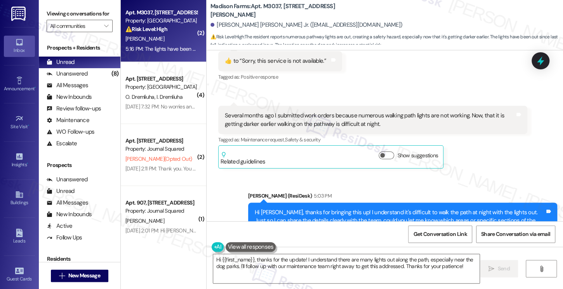
scroll to position [233, 0]
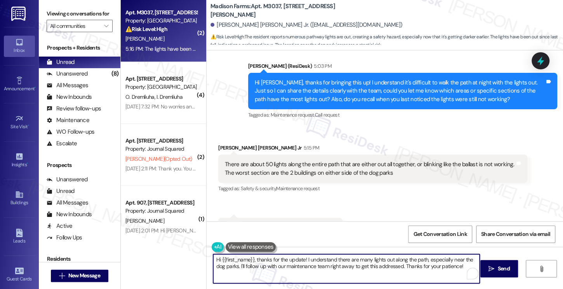
drag, startPoint x: 253, startPoint y: 260, endPoint x: 149, endPoint y: 248, distance: 104.3
click at [149, 248] on div "( 2 ) Apt. M3037, 4883 Riley Road Property: Madison Farms ⚠️ Risk Level: High T…" at bounding box center [342, 144] width 442 height 289
click at [458, 261] on textarea "Thanks for the update! I understand there are many lights out along the path, e…" at bounding box center [346, 268] width 266 height 29
click at [464, 256] on textarea "Thanks for the update! I understand there are many lights out along the path, e…" at bounding box center [346, 268] width 266 height 29
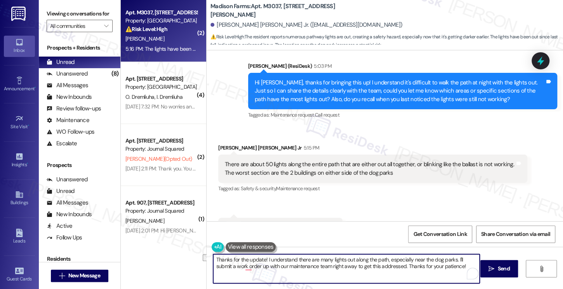
drag, startPoint x: 386, startPoint y: 267, endPoint x: 249, endPoint y: 268, distance: 136.6
click at [249, 268] on textarea "Thanks for the update! I understand there are many lights out along the path, e…" at bounding box center [346, 268] width 266 height 29
click at [383, 265] on textarea "Thanks for the update! I understand there are many lights out along the path, e…" at bounding box center [346, 268] width 266 height 29
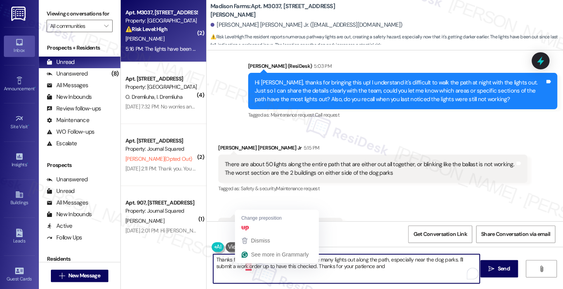
click at [244, 268] on textarea "Thanks for the update! I understand there are many lights out along the path, e…" at bounding box center [346, 268] width 266 height 29
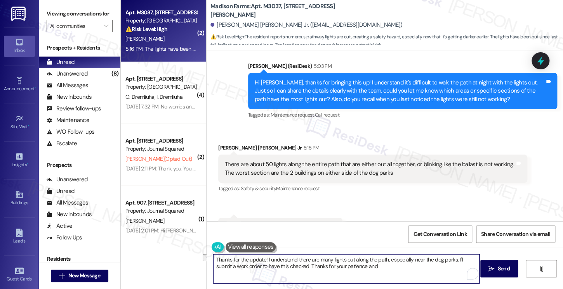
drag, startPoint x: 368, startPoint y: 265, endPoint x: 330, endPoint y: 267, distance: 38.1
click at [330, 267] on textarea "Thanks for the update! I understand there are many lights out along the path, e…" at bounding box center [346, 268] width 266 height 29
drag, startPoint x: 290, startPoint y: 265, endPoint x: 371, endPoint y: 265, distance: 80.7
click at [368, 264] on textarea "Thanks for the update! I understand there are many lights out along the path, e…" at bounding box center [346, 268] width 266 height 29
drag, startPoint x: 450, startPoint y: 260, endPoint x: 269, endPoint y: 260, distance: 180.4
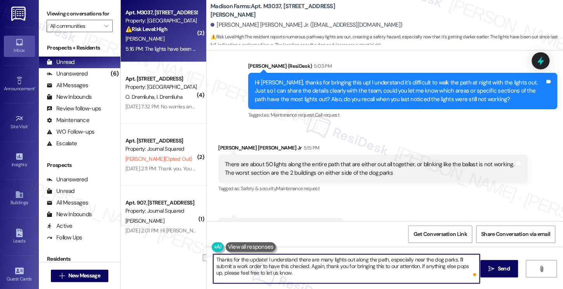
click at [269, 260] on textarea "Thanks for the update! I understand there are many lights out along the path, e…" at bounding box center [346, 268] width 266 height 29
click at [270, 260] on textarea "Thanks for the update! I'll submit a work order to have this checked. Again, th…" at bounding box center [346, 268] width 266 height 29
click at [268, 260] on textarea "Thanks for the update! I'll submit a work order to have this checked. Again, th…" at bounding box center [346, 268] width 266 height 29
click at [295, 173] on div "There are about 50 lights along the entire path that are either out all togethe…" at bounding box center [370, 169] width 290 height 17
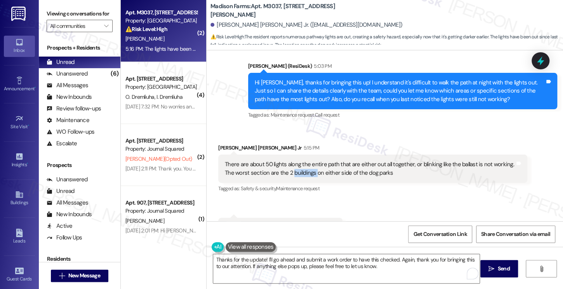
click at [295, 173] on div "There are about 50 lights along the entire path that are either out all togethe…" at bounding box center [370, 169] width 290 height 17
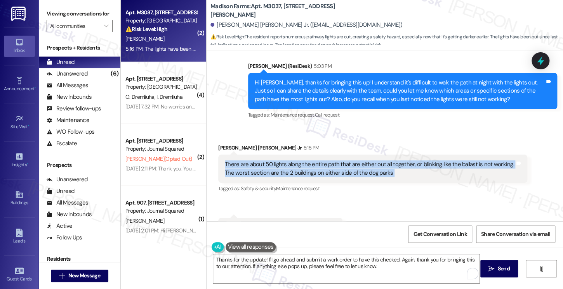
click at [295, 173] on div "There are about 50 lights along the entire path that are either out all togethe…" at bounding box center [370, 169] width 290 height 17
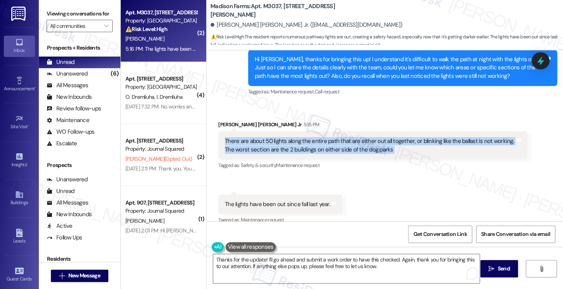
scroll to position [266, 0]
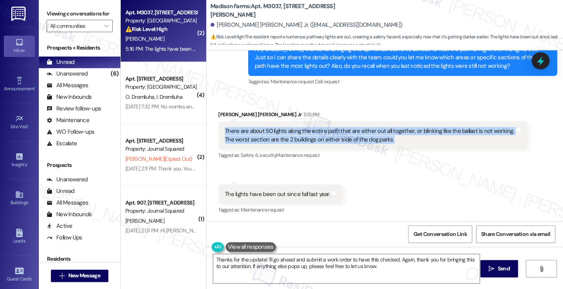
click at [293, 145] on div "There are about 50 lights along the entire path that are either out all togethe…" at bounding box center [372, 135] width 309 height 28
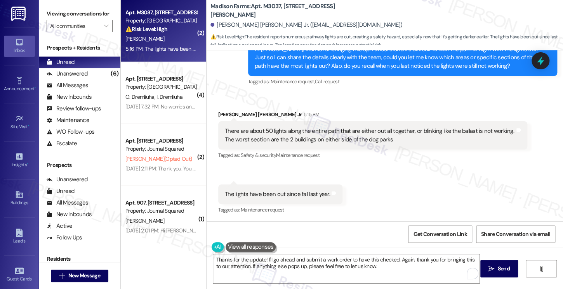
click at [297, 136] on div "There are about 50 lights along the entire path that are either out all togethe…" at bounding box center [370, 135] width 290 height 17
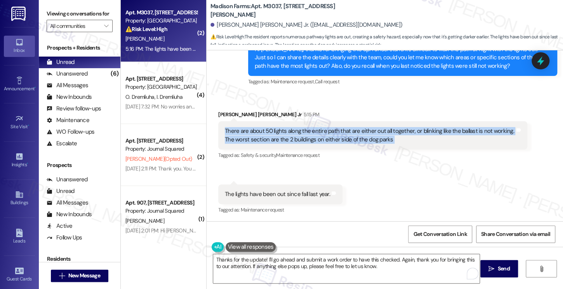
click at [297, 136] on div "There are about 50 lights along the entire path that are either out all togethe…" at bounding box center [370, 135] width 290 height 17
copy div "There are about 50 lights along the entire path that are either out all togethe…"
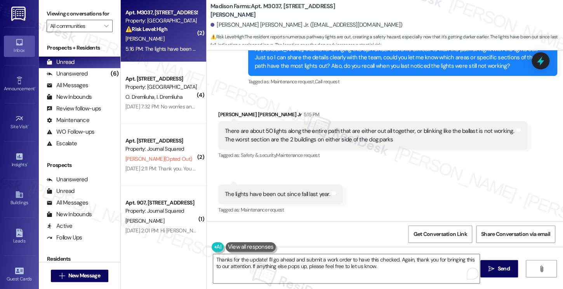
click at [101, 5] on div "Viewing conversations for All communities " at bounding box center [79, 20] width 81 height 40
click at [281, 264] on textarea "Thanks for the update! I'll go ahead and submit a work order to have this check…" at bounding box center [346, 268] width 266 height 29
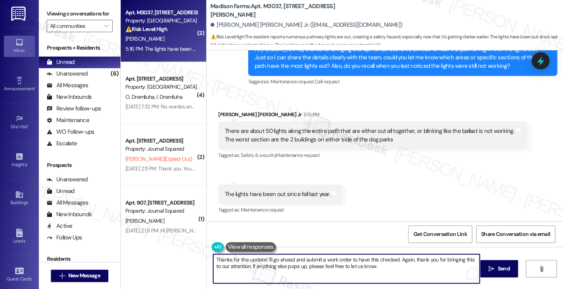
click at [281, 264] on textarea "Thanks for the update! I'll go ahead and submit a work order to have this check…" at bounding box center [346, 268] width 266 height 29
click at [280, 264] on textarea "Thanks for the update! I'll go ahead and submit a work order to have this check…" at bounding box center [346, 268] width 266 height 29
click at [376, 263] on textarea "Thanks for the update! I'll go ahead and submit a work order to have this check…" at bounding box center [346, 268] width 266 height 29
drag, startPoint x: 392, startPoint y: 267, endPoint x: 325, endPoint y: 260, distance: 67.1
click at [325, 260] on textarea "Thanks for the update! I'll go ahead and submit a work order to have this check…" at bounding box center [346, 268] width 266 height 29
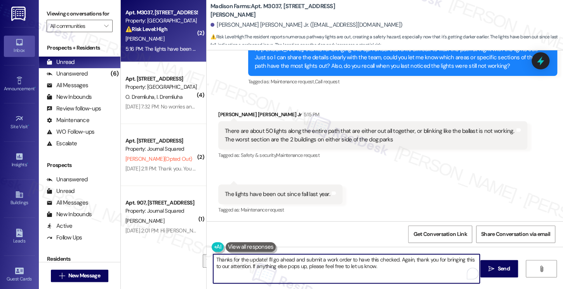
click at [389, 270] on textarea "Thanks for the update! I'll go ahead and submit a work order to have this check…" at bounding box center [346, 268] width 266 height 29
drag, startPoint x: 389, startPoint y: 269, endPoint x: 364, endPoint y: 269, distance: 24.8
click at [314, 269] on textarea "Thanks for the update! I'll go ahead and submit a work order to have this check…" at bounding box center [346, 268] width 266 height 29
click at [385, 270] on textarea "Thanks for the update! I'll go ahead and submit a work order to have this check…" at bounding box center [346, 268] width 266 height 29
drag, startPoint x: 386, startPoint y: 270, endPoint x: 339, endPoint y: 268, distance: 46.6
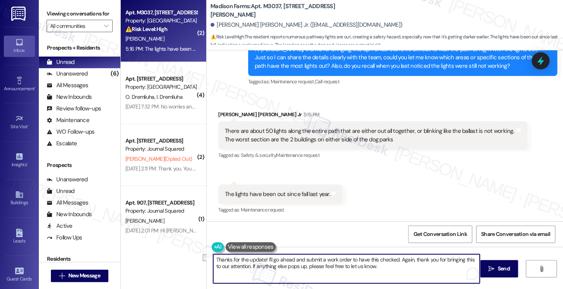
click at [339, 268] on textarea "Thanks for the update! I'll go ahead and submit a work order to have this check…" at bounding box center [346, 268] width 266 height 29
click at [375, 265] on textarea "Thanks for the update! I'll go ahead and submit a work order to have this check…" at bounding box center [346, 268] width 266 height 29
type textarea "Thanks for the update! I'll go ahead and submit a work order to have this check…"
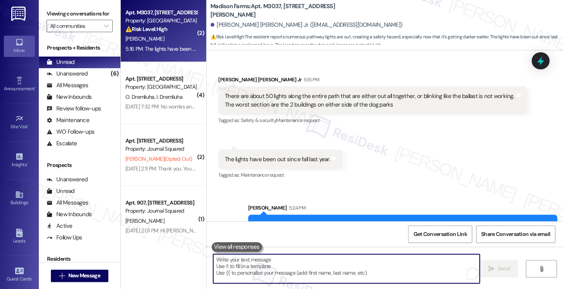
scroll to position [329, 0]
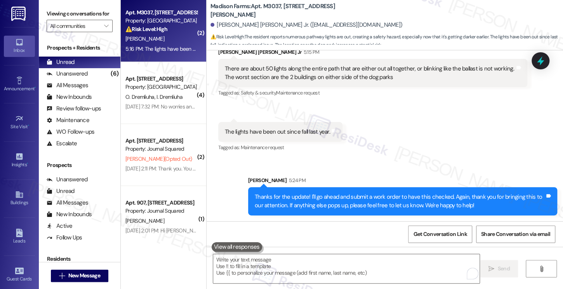
click at [79, 15] on label "Viewing conversations for" at bounding box center [80, 14] width 66 height 12
click at [263, 12] on b "Madison Farms: Apt. M3037, 4883 Riley Road" at bounding box center [287, 10] width 155 height 17
copy b "M3037"
click at [65, 16] on label "Viewing conversations for" at bounding box center [80, 14] width 66 height 12
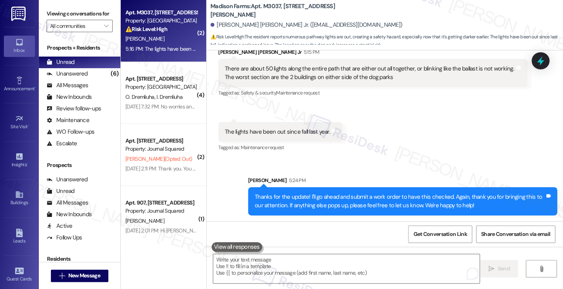
click at [259, 130] on div "The lights have been out since fall last year." at bounding box center [277, 132] width 105 height 8
copy div "The lights have been out since fall last year. Tags and notes"
click at [65, 18] on label "Viewing conversations for" at bounding box center [80, 14] width 66 height 12
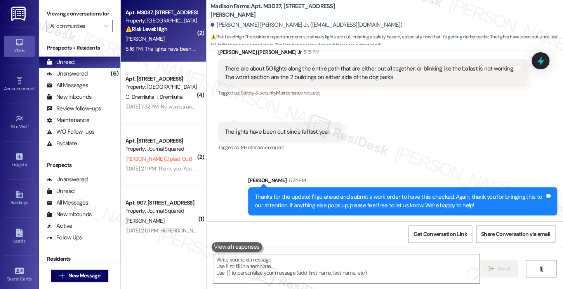
click at [66, 15] on label "Viewing conversations for" at bounding box center [80, 14] width 66 height 12
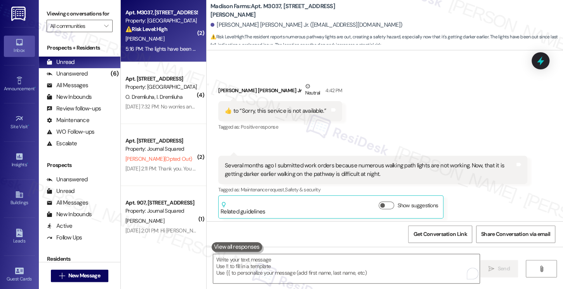
scroll to position [0, 0]
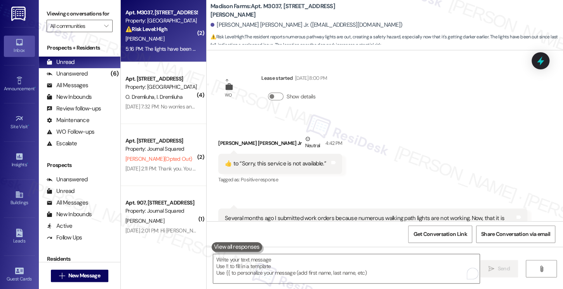
click at [81, 16] on label "Viewing conversations for" at bounding box center [80, 14] width 66 height 12
click at [81, 12] on label "Viewing conversations for" at bounding box center [80, 14] width 66 height 12
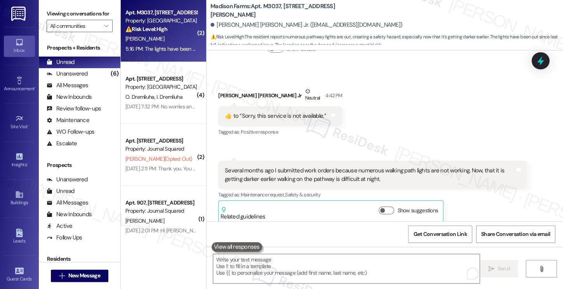
scroll to position [116, 0]
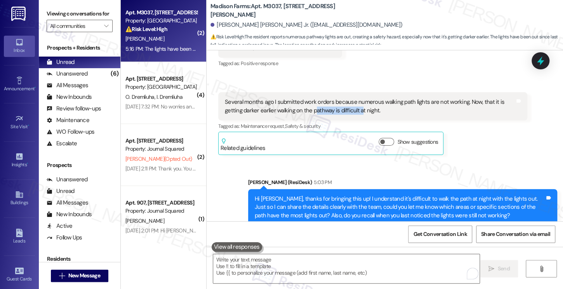
drag, startPoint x: 293, startPoint y: 109, endPoint x: 342, endPoint y: 109, distance: 49.3
click at [342, 109] on div "Several months ago I submitted work orders because numerous walking path lights…" at bounding box center [370, 106] width 290 height 17
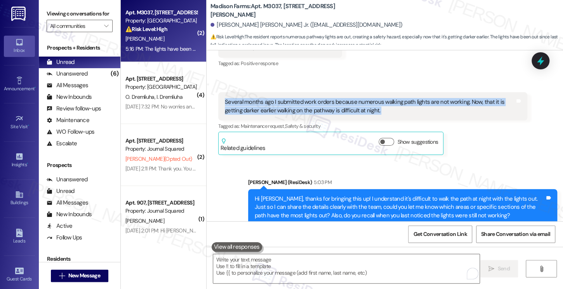
click at [342, 109] on div "Several months ago I submitted work orders because numerous walking path lights…" at bounding box center [370, 106] width 290 height 17
click at [292, 109] on div "Several months ago I submitted work orders because numerous walking path lights…" at bounding box center [370, 106] width 290 height 17
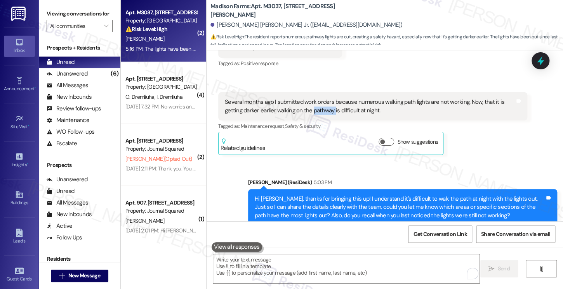
click at [292, 109] on div "Several months ago I submitted work orders because numerous walking path lights…" at bounding box center [370, 106] width 290 height 17
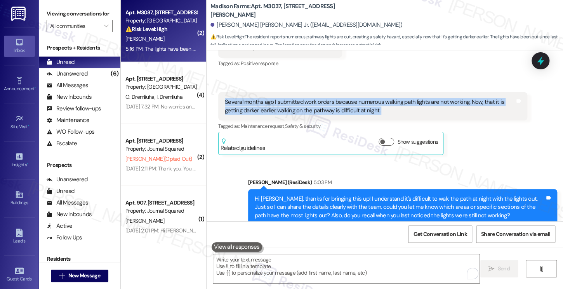
click at [292, 109] on div "Several months ago I submitted work orders because numerous walking path lights…" at bounding box center [370, 106] width 290 height 17
click at [273, 105] on div "Several months ago I submitted work orders because numerous walking path lights…" at bounding box center [370, 106] width 290 height 17
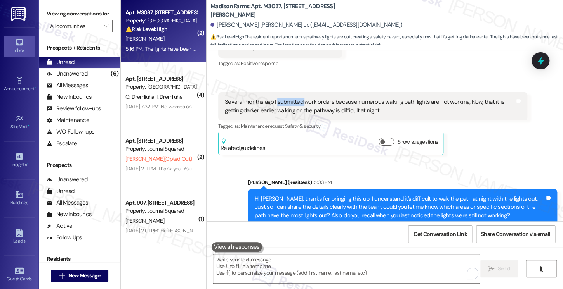
click at [273, 105] on div "Several months ago I submitted work orders because numerous walking path lights…" at bounding box center [370, 106] width 290 height 17
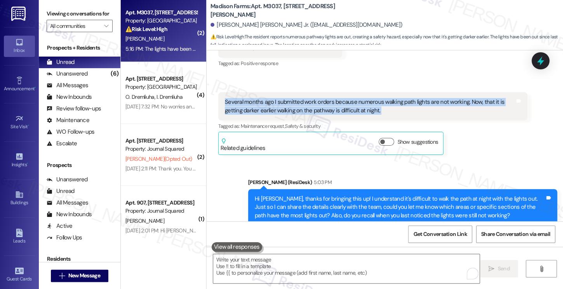
click at [273, 105] on div "Several months ago I submitted work orders because numerous walking path lights…" at bounding box center [370, 106] width 290 height 17
click at [362, 104] on div "Several months ago I submitted work orders because numerous walking path lights…" at bounding box center [370, 106] width 290 height 17
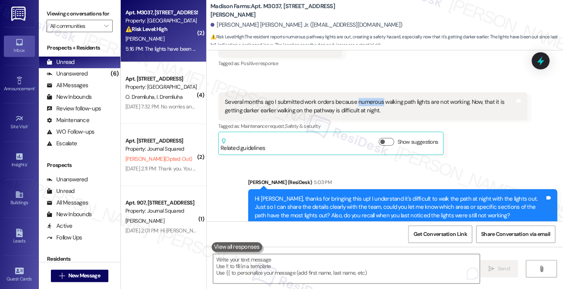
click at [362, 104] on div "Several months ago I submitted work orders because numerous walking path lights…" at bounding box center [370, 106] width 290 height 17
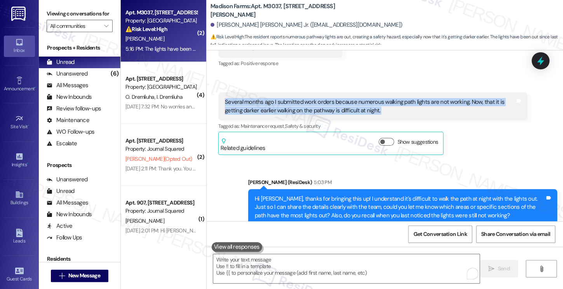
click at [362, 104] on div "Several months ago I submitted work orders because numerous walking path lights…" at bounding box center [370, 106] width 290 height 17
click at [254, 102] on div "Several months ago I submitted work orders because numerous walking path lights…" at bounding box center [370, 106] width 290 height 17
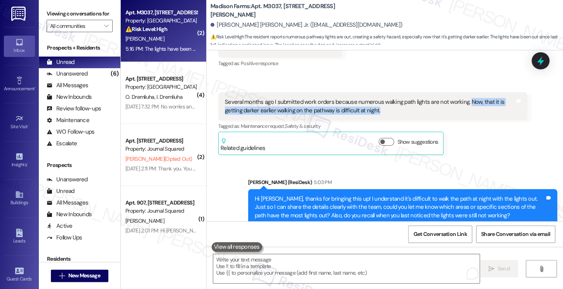
drag, startPoint x: 460, startPoint y: 102, endPoint x: 476, endPoint y: 108, distance: 17.1
click at [476, 108] on div "Several months ago I submitted work orders because numerous walking path lights…" at bounding box center [370, 106] width 290 height 17
copy div "Now, that it is getting darker earlier walking on the pathway is difficult at n…"
click at [78, 13] on label "Viewing conversations for" at bounding box center [80, 14] width 66 height 12
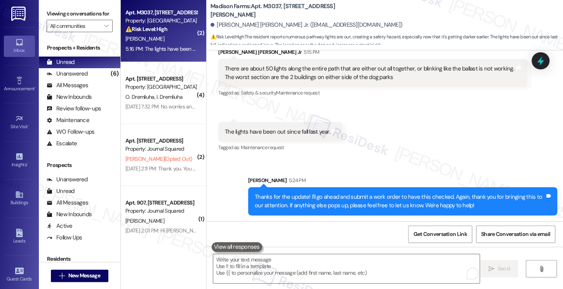
scroll to position [290, 0]
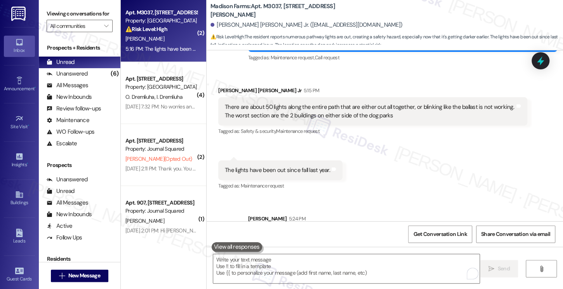
click at [287, 169] on div "The lights have been out since fall last year." at bounding box center [277, 170] width 105 height 8
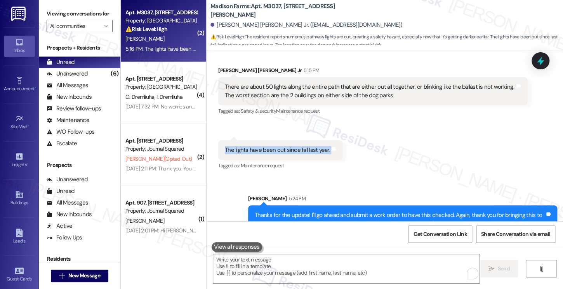
scroll to position [329, 0]
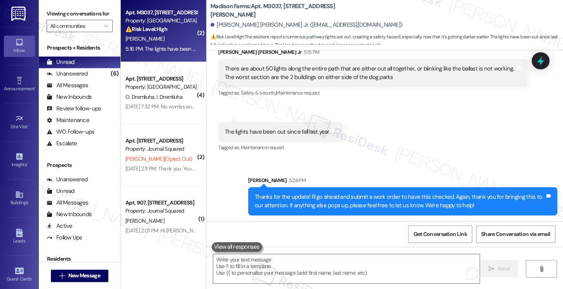
drag, startPoint x: 45, startPoint y: 11, endPoint x: 51, endPoint y: 11, distance: 6.2
click at [45, 11] on div "Viewing conversations for All communities " at bounding box center [79, 20] width 81 height 40
drag, startPoint x: 92, startPoint y: 12, endPoint x: 97, endPoint y: 12, distance: 5.8
click at [92, 12] on label "Viewing conversations for" at bounding box center [80, 14] width 66 height 12
drag, startPoint x: 57, startPoint y: 14, endPoint x: 73, endPoint y: 18, distance: 16.2
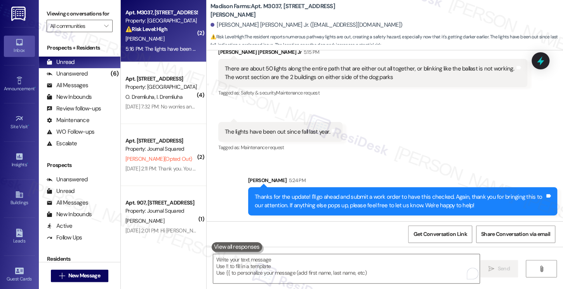
click at [57, 14] on label "Viewing conversations for" at bounding box center [80, 14] width 66 height 12
click at [61, 3] on div "Viewing conversations for All communities " at bounding box center [79, 20] width 81 height 40
drag, startPoint x: 57, startPoint y: 12, endPoint x: 63, endPoint y: 12, distance: 5.4
click at [57, 12] on label "Viewing conversations for" at bounding box center [80, 14] width 66 height 12
click at [380, 120] on div "Received via SMS Charles Madison Bowman Jr 5:15 PM There are about 50 lights al…" at bounding box center [384, 95] width 356 height 128
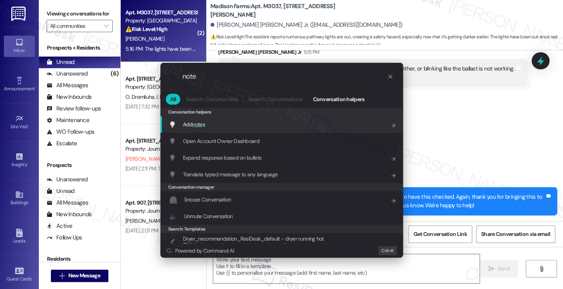
type input "note"
click at [380, 120] on div "Add shortcut" at bounding box center [366, 124] width 39 height 13
click at [246, 118] on div "Add note s Edit capslock then E then O" at bounding box center [282, 124] width 227 height 13
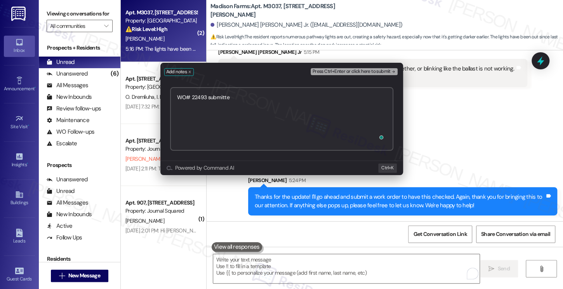
type textarea "WO# 22493 submitted"
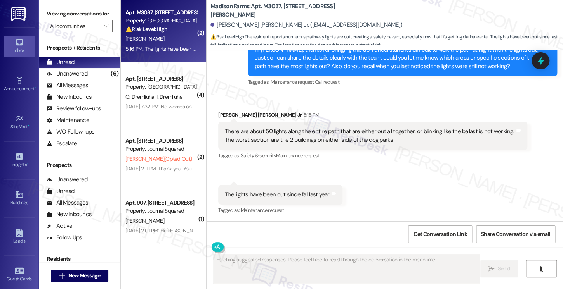
scroll to position [405, 0]
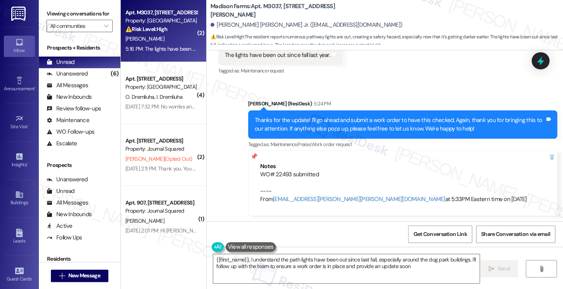
type textarea "{{first_name}}, I understand the path lights have been out since last fall, esp…"
click at [63, 20] on label "Viewing conversations for" at bounding box center [80, 14] width 66 height 12
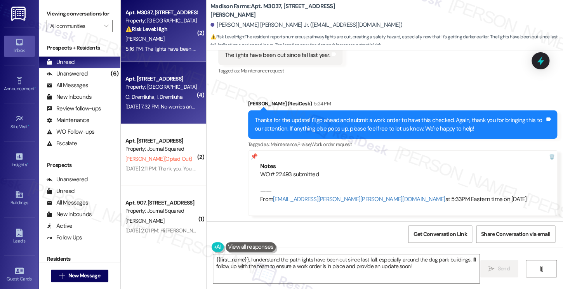
click at [170, 104] on div "Jul 04, 2025 at 7:32 PM: No worries and you're very welcome! 😊 Wishing you a ha…" at bounding box center [229, 106] width 208 height 7
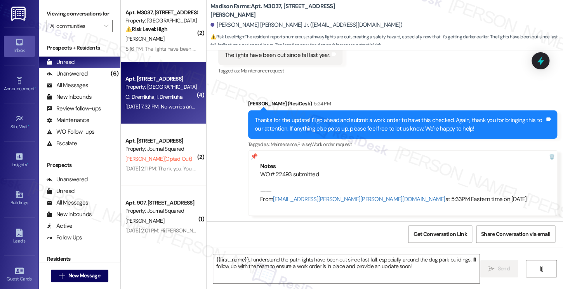
type textarea "Fetching suggested responses. Please feel free to read through the conversation…"
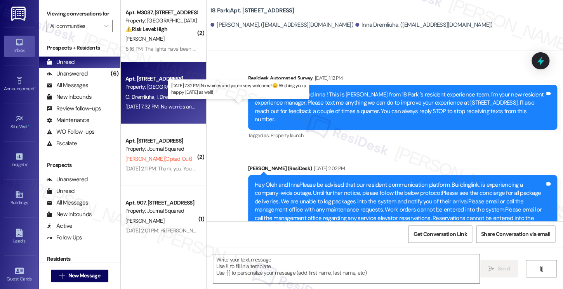
type textarea "Fetching suggested responses. Please feel free to read through the conversation…"
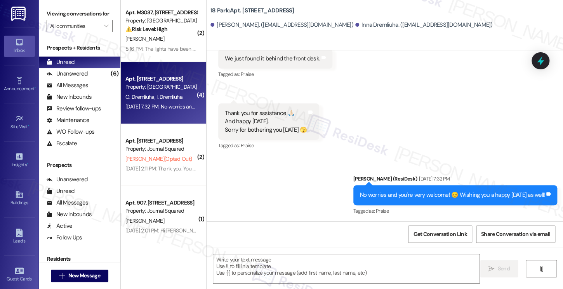
scroll to position [4439, 0]
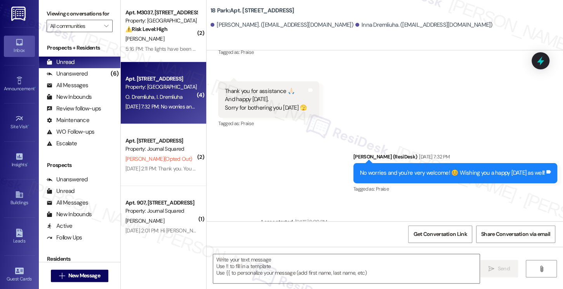
click at [390, 169] on div "No worries and you're very welcome! 😊 Wishing you a happy 4th of July as well!" at bounding box center [452, 173] width 185 height 8
click at [391, 169] on div "No worries and you're very welcome! 😊 Wishing you a happy 4th of July as well!" at bounding box center [452, 173] width 185 height 8
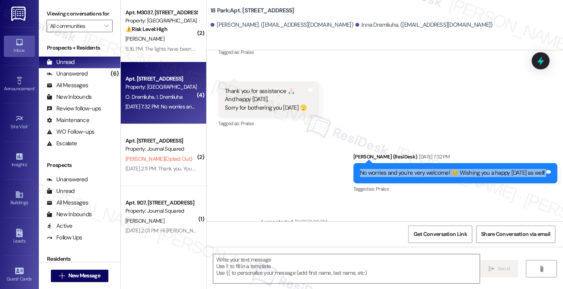
click at [391, 169] on div "No worries and you're very welcome! 😊 Wishing you a happy 4th of July as well!" at bounding box center [452, 173] width 185 height 8
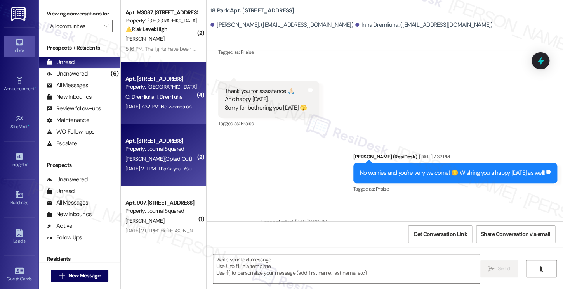
click at [173, 171] on div "Jul 03, 2025 at 2:11 PM: Thank you. You will no longer receive texts from this …" at bounding box center [314, 168] width 379 height 7
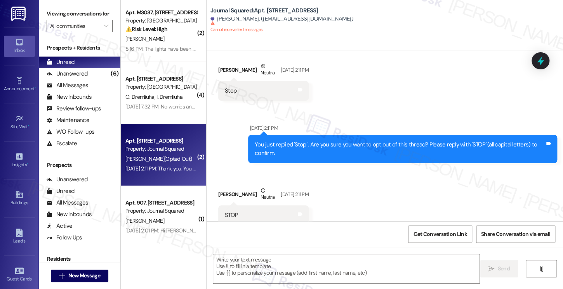
type textarea "Fetching suggested responses. Please feel free to read through the conversation…"
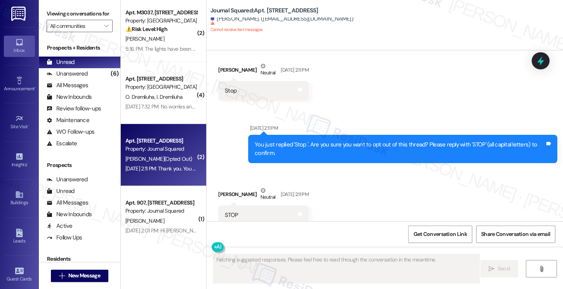
scroll to position [222, 0]
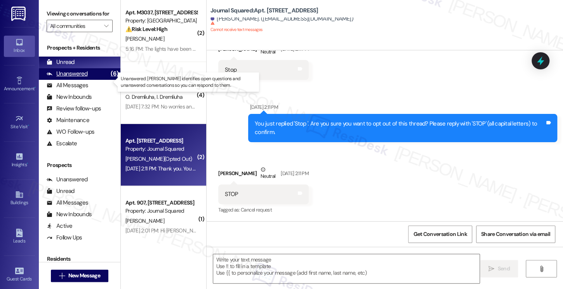
click at [69, 78] on div "Unanswered" at bounding box center [67, 74] width 41 height 8
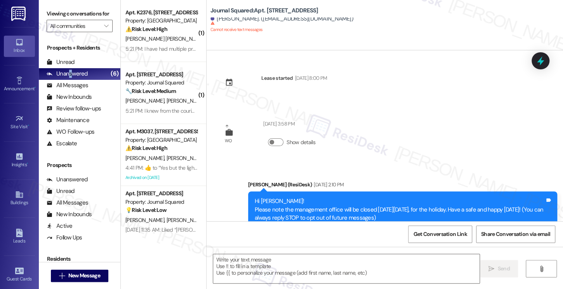
type textarea "Fetching suggested responses. Please feel free to read through the conversation…"
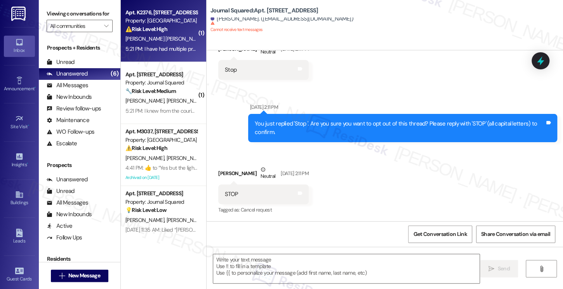
click at [175, 36] on div "[PERSON_NAME] [PERSON_NAME]" at bounding box center [161, 39] width 73 height 10
type textarea "Fetching suggested responses. Please feel free to read through the conversation…"
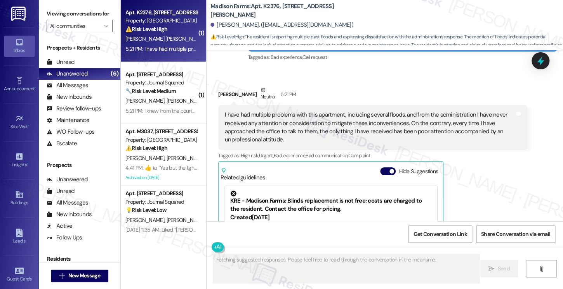
scroll to position [804, 0]
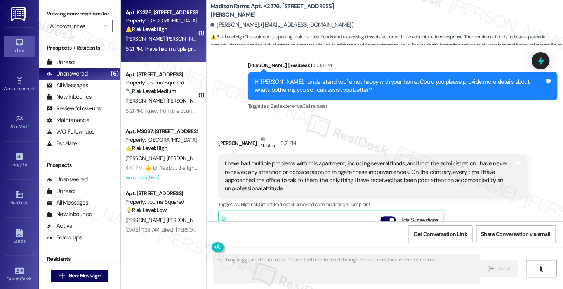
click at [265, 160] on div "I have had multiple problems with this apartment, including several floods, and…" at bounding box center [370, 176] width 290 height 33
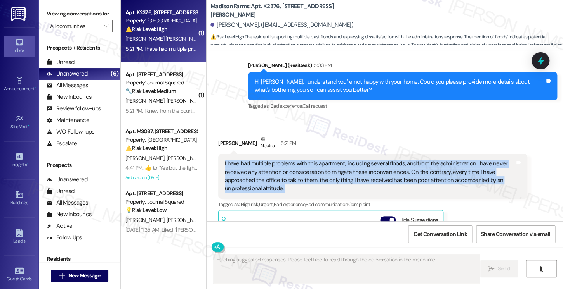
click at [265, 160] on div "I have had multiple problems with this apartment, including several floods, and…" at bounding box center [370, 176] width 290 height 33
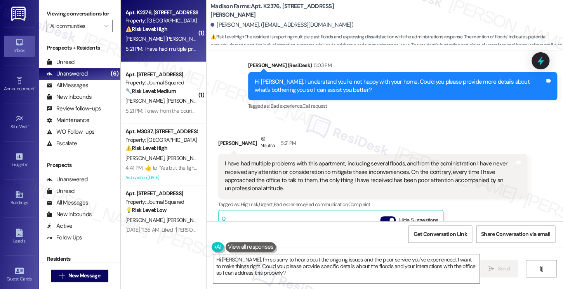
click at [265, 9] on b "Madison Farms: Apt. K2376, 4883 Riley Road" at bounding box center [287, 10] width 155 height 17
copy b "K2376"
click at [62, 6] on div "Viewing conversations for All communities " at bounding box center [79, 20] width 81 height 40
click at [259, 160] on div "I have had multiple problems with this apartment, including several floods, and…" at bounding box center [370, 176] width 290 height 33
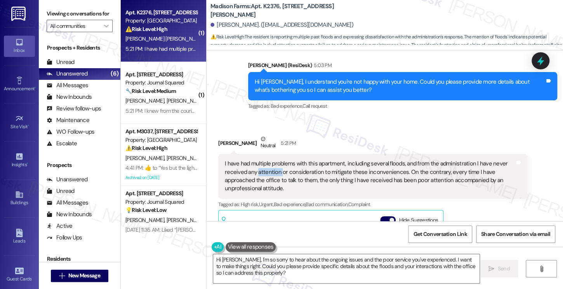
click at [259, 160] on div "I have had multiple problems with this apartment, including several floods, and…" at bounding box center [370, 176] width 290 height 33
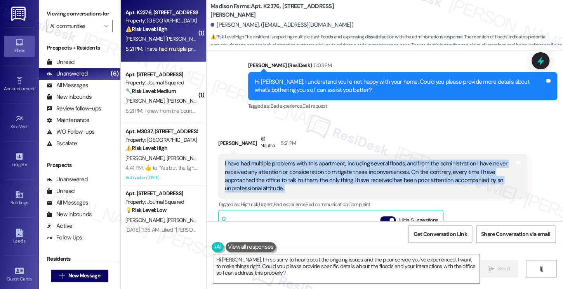
click at [259, 160] on div "I have had multiple problems with this apartment, including several floods, and…" at bounding box center [370, 176] width 290 height 33
copy div "I have had multiple problems with this apartment, including several floods, and…"
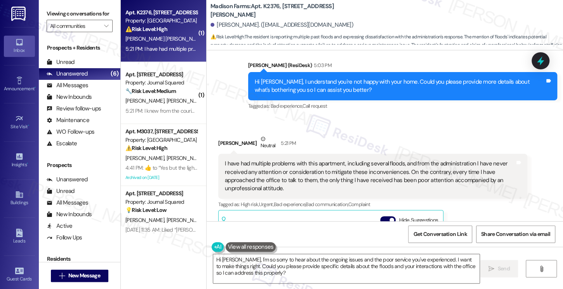
click at [277, 135] on div "Neutral" at bounding box center [268, 143] width 18 height 16
click at [81, 20] on label "Viewing conversations for" at bounding box center [80, 14] width 66 height 12
click at [395, 160] on div "I have had multiple problems with this apartment, including several floods, and…" at bounding box center [370, 176] width 290 height 33
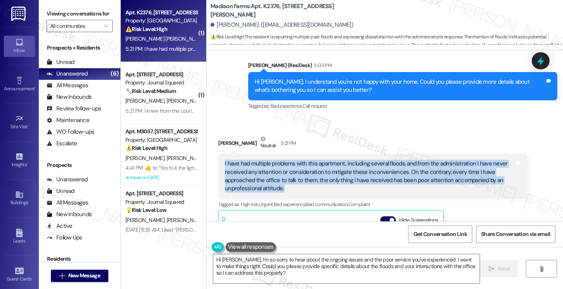
click at [395, 160] on div "I have had multiple problems with this apartment, including several floods, and…" at bounding box center [370, 176] width 290 height 33
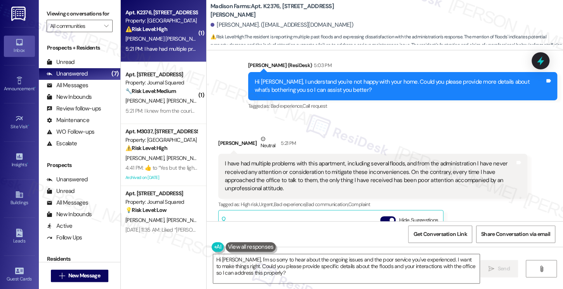
click at [101, 11] on label "Viewing conversations for" at bounding box center [80, 14] width 66 height 12
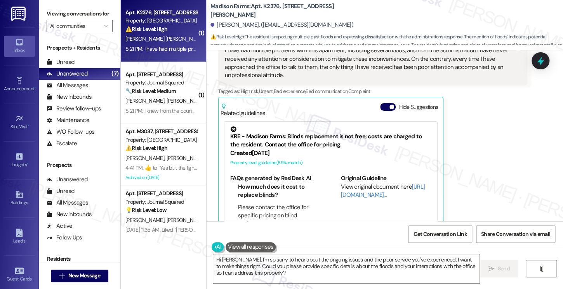
scroll to position [921, 0]
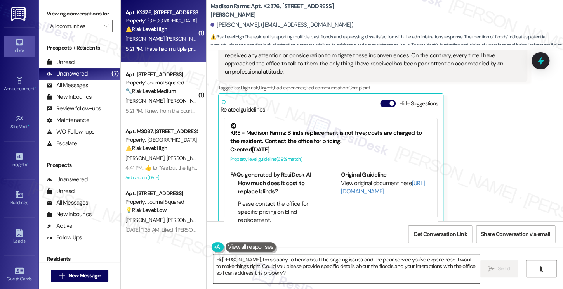
click at [278, 270] on textarea "Hi Ronald, I'm so sorry to hear about the ongoing issues and the poor service y…" at bounding box center [346, 268] width 266 height 29
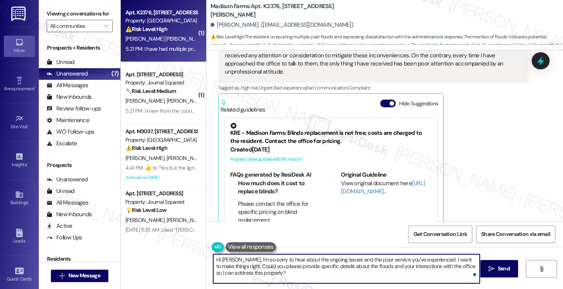
click at [300, 270] on textarea "Hi Ronald, I'm so sorry to hear about the ongoing issues and the poor service y…" at bounding box center [346, 268] width 266 height 29
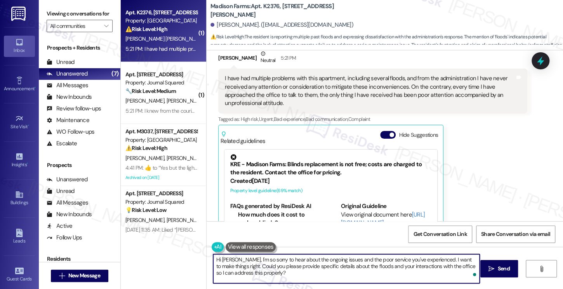
scroll to position [843, 0]
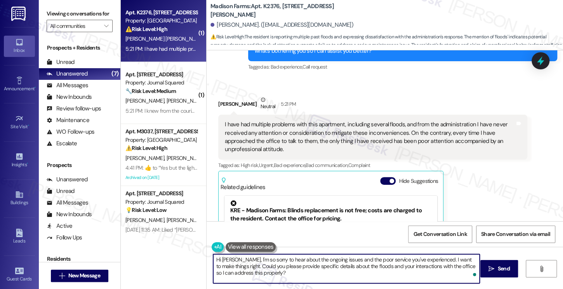
click at [359, 121] on div "I have had multiple problems with this apartment, including several floods, and…" at bounding box center [370, 137] width 290 height 33
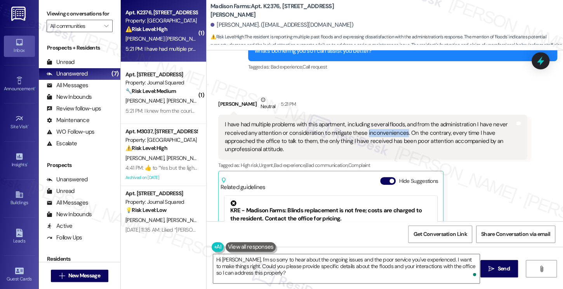
click at [360, 121] on div "I have had multiple problems with this apartment, including several floods, and…" at bounding box center [370, 137] width 290 height 33
click at [361, 121] on div "I have had multiple problems with this apartment, including several floods, and…" at bounding box center [370, 137] width 290 height 33
click at [443, 121] on div "I have had multiple problems with this apartment, including several floods, and…" at bounding box center [370, 137] width 290 height 33
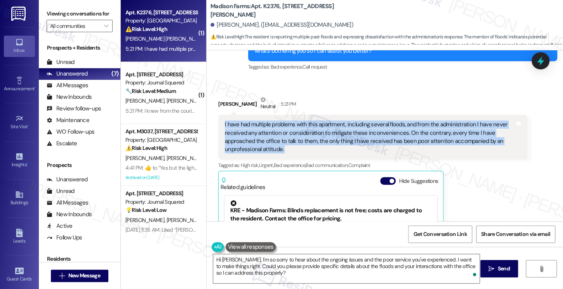
click at [443, 121] on div "I have had multiple problems with this apartment, including several floods, and…" at bounding box center [370, 137] width 290 height 33
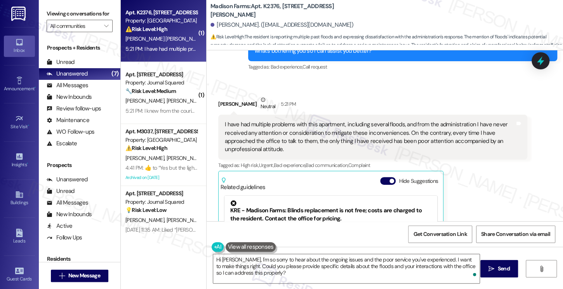
click at [96, 18] on label "Viewing conversations for" at bounding box center [80, 14] width 66 height 12
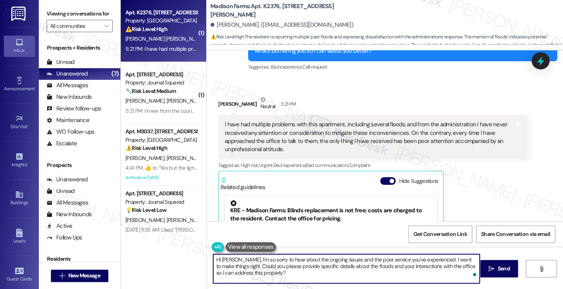
drag, startPoint x: 263, startPoint y: 274, endPoint x: 253, endPoint y: 270, distance: 11.0
click at [253, 270] on textarea "Hi Ronald, I'm so sorry to hear about the ongoing issues and the poor service y…" at bounding box center [346, 268] width 266 height 29
click at [290, 269] on textarea "Hi Ronald, I'm so sorry to hear about the ongoing issues and the poor service y…" at bounding box center [346, 268] width 266 height 29
click at [282, 273] on textarea "Hi Ronald, I'm so sorry to hear about the ongoing issues and the poor service y…" at bounding box center [346, 268] width 266 height 29
drag, startPoint x: 282, startPoint y: 273, endPoint x: 452, endPoint y: 265, distance: 170.1
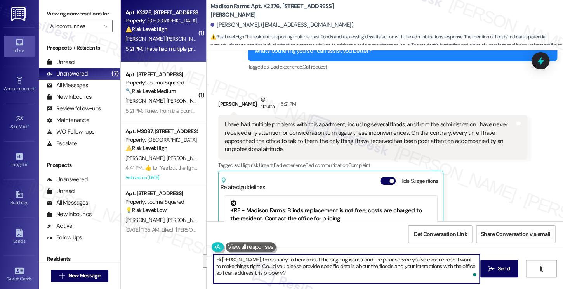
click at [452, 265] on textarea "Hi Ronald, I'm so sorry to hear about the ongoing issues and the poor service y…" at bounding box center [346, 268] width 266 height 29
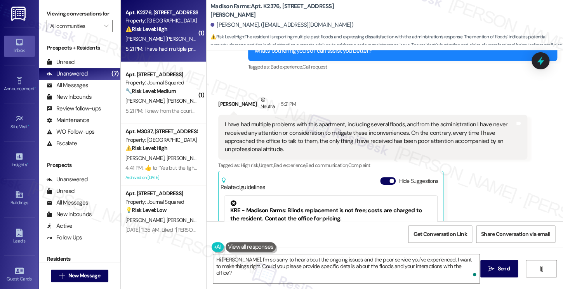
click at [84, 18] on label "Viewing conversations for" at bounding box center [80, 14] width 66 height 12
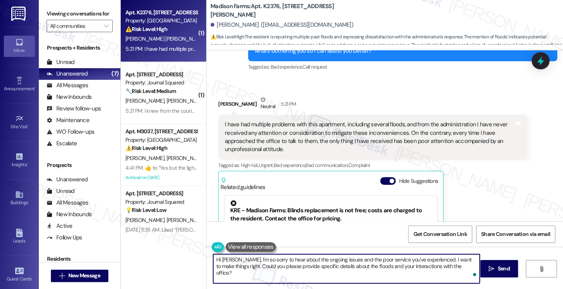
click at [455, 264] on textarea "Hi Ronald, I'm so sorry to hear about the ongoing issues and the poor service y…" at bounding box center [346, 268] width 266 height 29
paste textarea "Were maintenance or vendors able to come out each time, or are some of the issu…"
click at [254, 273] on textarea "Hi Ronald, I'm so sorry to hear about the ongoing issues and the poor service y…" at bounding box center [346, 268] width 266 height 29
click at [427, 275] on textarea "Hi Ronald, I'm so sorry to hear about the ongoing issues and the poor service y…" at bounding box center [346, 268] width 266 height 29
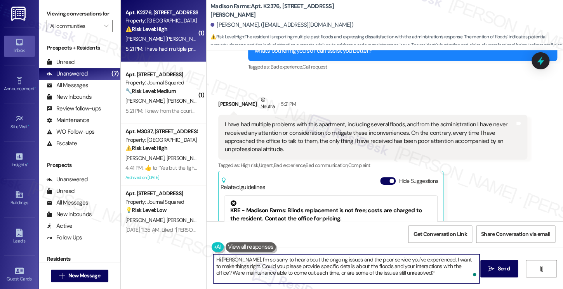
click at [249, 261] on textarea "Hi Ronald, I'm so sorry to hear about the ongoing issues and the poor service y…" at bounding box center [346, 268] width 266 height 29
click at [244, 261] on textarea "Hi Ronald, I'm so sorry to hear about the ongoing issues and the poor service y…" at bounding box center [346, 268] width 266 height 29
click at [421, 261] on textarea "Hi Ronald, I'm sorry to hear about the ongoing issues and the poor service you'…" at bounding box center [346, 268] width 266 height 29
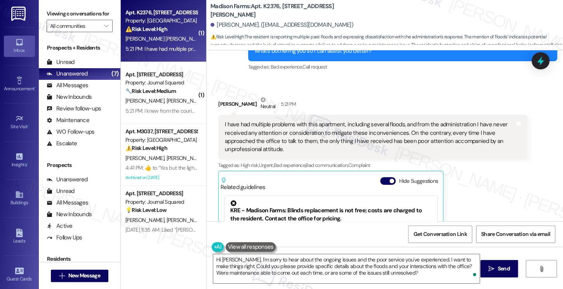
click at [285, 121] on div "I have had multiple problems with this apartment, including several floods, and…" at bounding box center [370, 137] width 290 height 33
click at [286, 121] on div "I have had multiple problems with this apartment, including several floods, and…" at bounding box center [370, 137] width 290 height 33
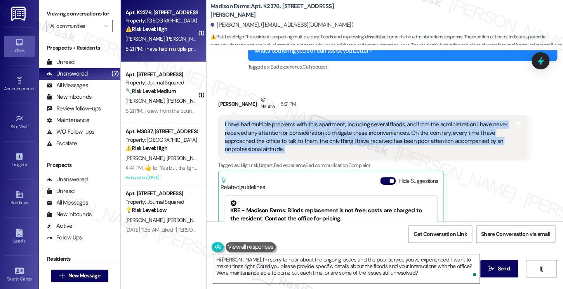
click at [286, 121] on div "I have had multiple problems with this apartment, including several floods, and…" at bounding box center [370, 137] width 290 height 33
copy div "I have had multiple problems with this apartment, including several floods, and…"
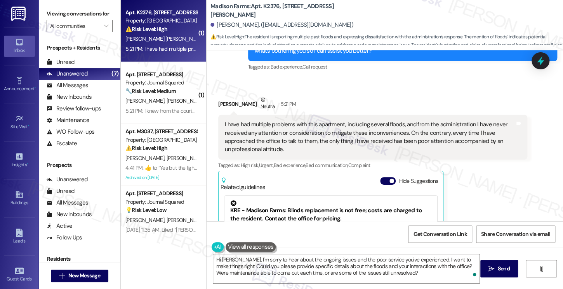
click at [103, 20] on label "Viewing conversations for" at bounding box center [80, 14] width 66 height 12
drag, startPoint x: 97, startPoint y: 5, endPoint x: 104, endPoint y: 7, distance: 7.1
click at [97, 5] on div "Viewing conversations for All communities " at bounding box center [79, 20] width 81 height 40
click at [74, 5] on div "Viewing conversations for All communities " at bounding box center [79, 20] width 81 height 40
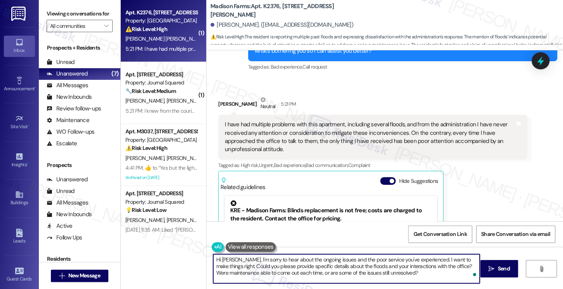
drag, startPoint x: 234, startPoint y: 259, endPoint x: 249, endPoint y: 258, distance: 14.8
click at [234, 259] on textarea "Hi Ronald, I'm sorry to hear about the ongoing issues and the poor service you'…" at bounding box center [346, 268] width 266 height 29
paste textarea "thank you for being open and sharing your experience."
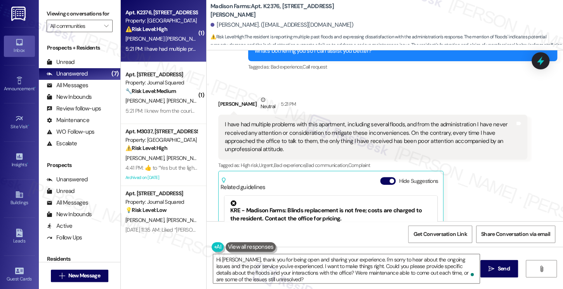
click at [86, 9] on label "Viewing conversations for" at bounding box center [80, 14] width 66 height 12
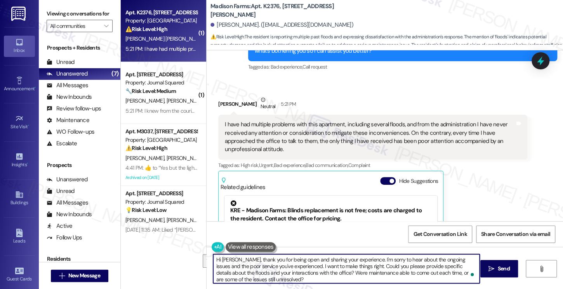
drag, startPoint x: 409, startPoint y: 260, endPoint x: 346, endPoint y: 266, distance: 63.2
click at [346, 266] on textarea "Hi Ronald, thank you for being open and sharing your experience. I'm sorry to h…" at bounding box center [346, 268] width 266 height 29
paste textarea "repeated flooding issues and that your interactions with the office have left y…"
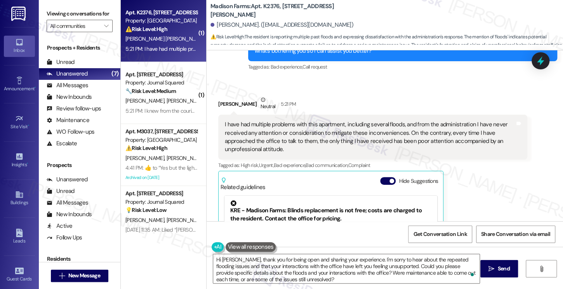
click at [62, 7] on div "Viewing conversations for All communities " at bounding box center [79, 20] width 81 height 40
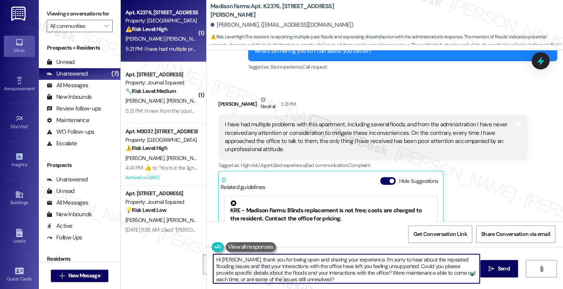
drag, startPoint x: 358, startPoint y: 280, endPoint x: 397, endPoint y: 267, distance: 41.1
click at [397, 267] on textarea "Hi Ronald, thank you for being open and sharing your experience. I'm sorry to h…" at bounding box center [346, 268] width 266 height 29
paste textarea "If you’re comfortable, could you let me know more details about when the floodi…"
type textarea "Hi [PERSON_NAME], thank you for being open and sharing your experience. I'm sor…"
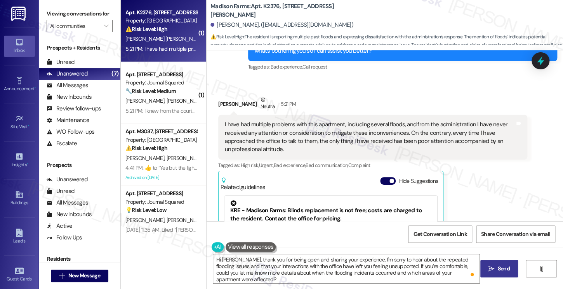
click at [500, 275] on button " Send" at bounding box center [499, 268] width 38 height 17
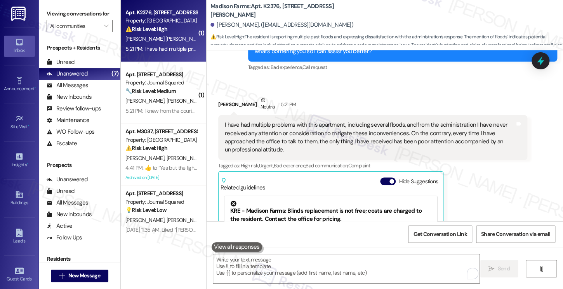
scroll to position [992, 0]
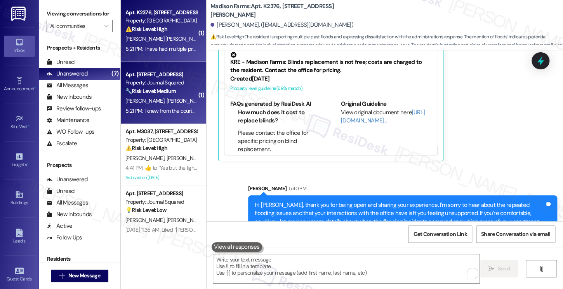
click at [150, 95] on div "🔧 Risk Level: Medium The resident is reporting issues with package delivery and…" at bounding box center [161, 91] width 72 height 8
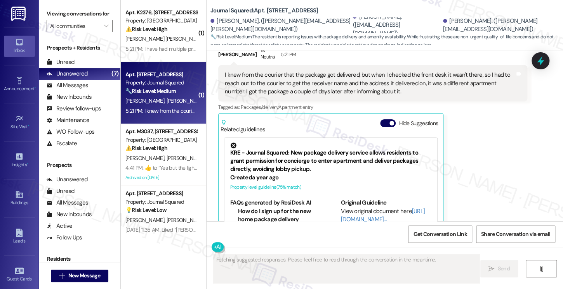
scroll to position [726, 0]
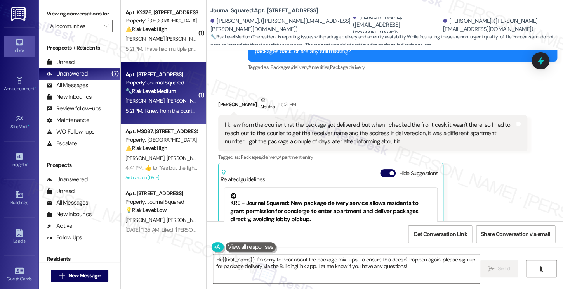
click at [289, 121] on div "I knew from the courier that the package got delivered, but when I checked the …" at bounding box center [370, 133] width 290 height 25
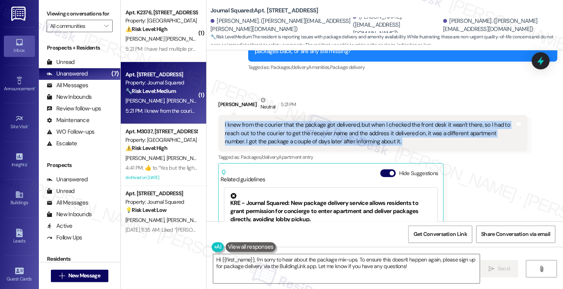
click at [289, 121] on div "I knew from the courier that the package got delivered, but when I checked the …" at bounding box center [370, 133] width 290 height 25
click at [356, 128] on div "I knew from the courier that the package got delivered, but when I checked the …" at bounding box center [370, 133] width 290 height 25
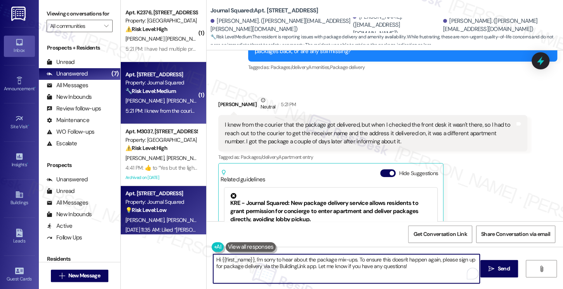
drag, startPoint x: 251, startPoint y: 259, endPoint x: 124, endPoint y: 234, distance: 130.0
click at [124, 234] on div "( 1 ) Apt. K2376, 4883 Riley Road Property: Madison Farms ⚠️ Risk Level: High T…" at bounding box center [342, 144] width 442 height 289
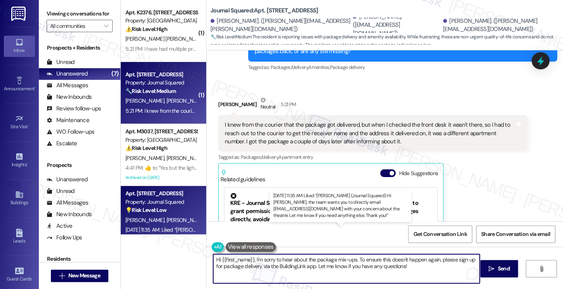
type textarea "I'm sorry to hear about the package mix-ups. To ensure this doesn't happen agai…"
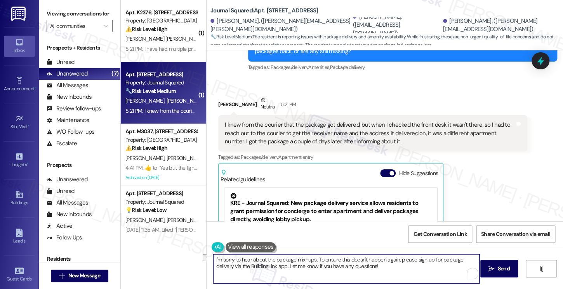
drag, startPoint x: 309, startPoint y: 260, endPoint x: 265, endPoint y: 254, distance: 44.2
click at [265, 254] on div "I'm sorry to hear about the package mix-ups. To ensure this doesn't happen agai…" at bounding box center [384, 276] width 356 height 58
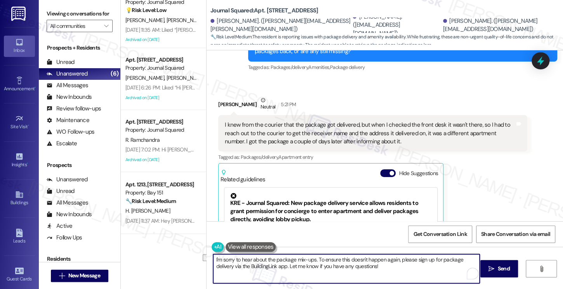
scroll to position [138, 0]
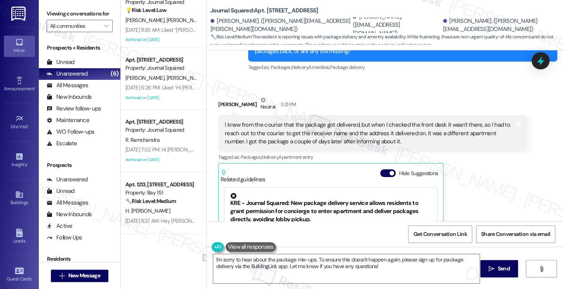
click at [250, 121] on div "I knew from the courier that the package got delivered, but when I checked the …" at bounding box center [370, 133] width 290 height 25
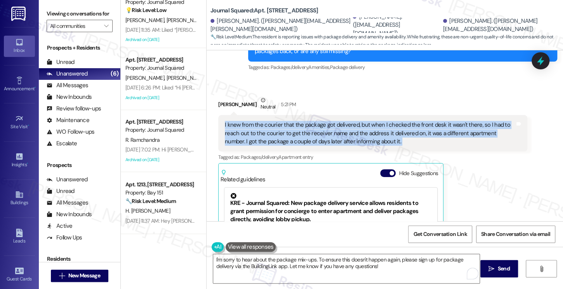
click at [250, 121] on div "I knew from the courier that the package got delivered, but when I checked the …" at bounding box center [370, 133] width 290 height 25
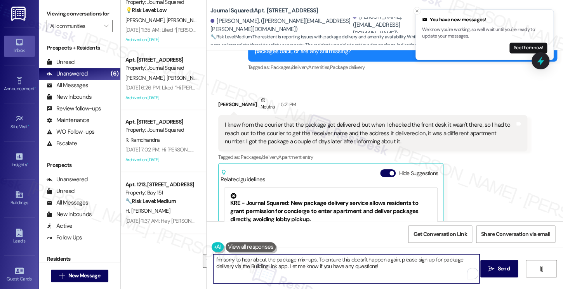
drag, startPoint x: 362, startPoint y: 270, endPoint x: 263, endPoint y: 260, distance: 99.1
click at [263, 260] on textarea "I'm sorry to hear about the package mix-ups. To ensure this doesn't happen agai…" at bounding box center [346, 268] width 266 height 29
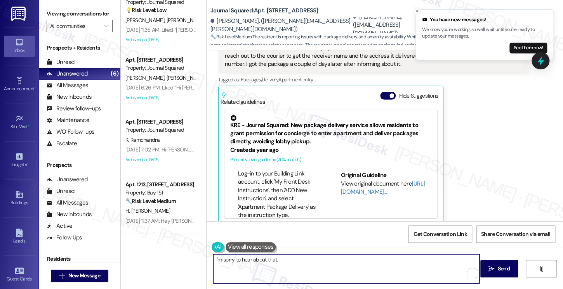
scroll to position [78, 0]
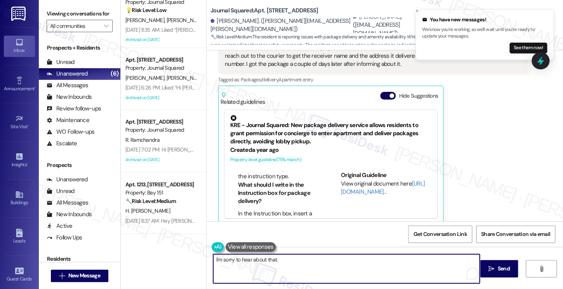
click at [253, 183] on li "What should I write in the Instruction box for package delivery?" at bounding box center [279, 193] width 83 height 25
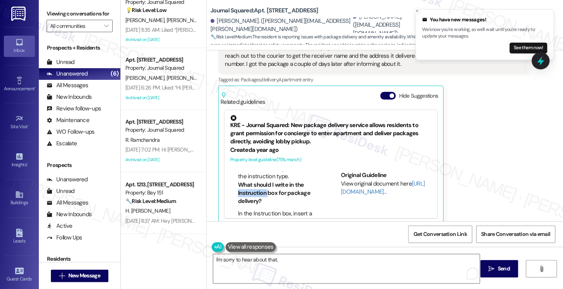
click at [253, 183] on li "What should I write in the Instruction box for package delivery?" at bounding box center [279, 193] width 83 height 25
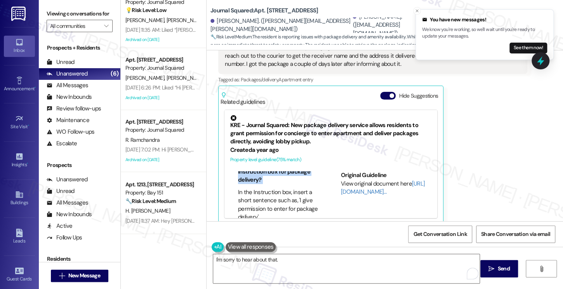
scroll to position [116, 0]
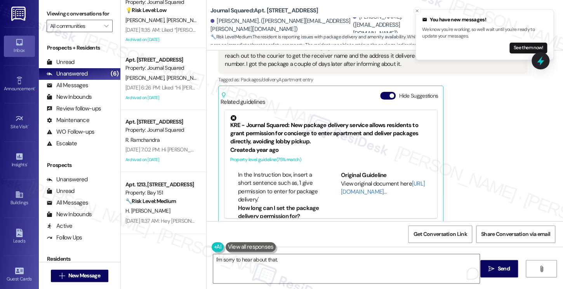
click at [259, 171] on li "In the Instruction box, insert a short sentence such as, 'I give permission to …" at bounding box center [279, 187] width 83 height 33
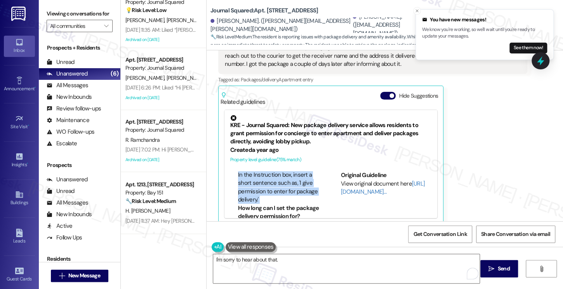
click at [259, 171] on li "In the Instruction box, insert a short sentence such as, 'I give permission to …" at bounding box center [279, 187] width 83 height 33
click at [265, 176] on li "In the Instruction box, insert a short sentence such as, 'I give permission to …" at bounding box center [279, 187] width 83 height 33
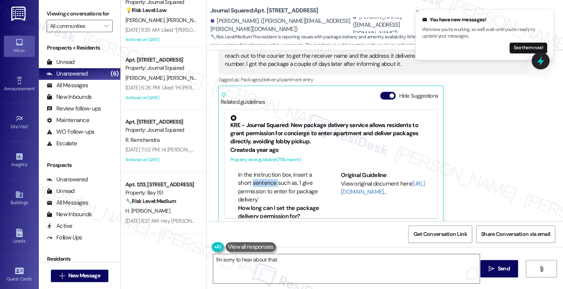
click at [265, 176] on li "In the Instruction box, insert a short sentence such as, 'I give permission to …" at bounding box center [279, 187] width 83 height 33
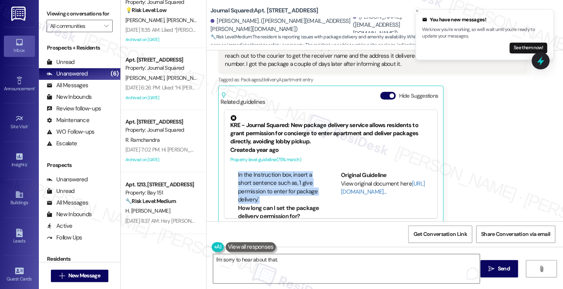
click at [265, 176] on li "In the Instruction box, insert a short sentence such as, 'I give permission to …" at bounding box center [279, 187] width 83 height 33
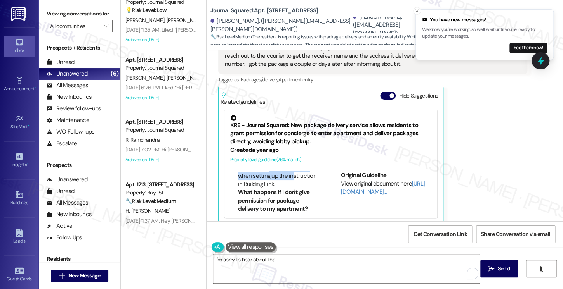
drag, startPoint x: 264, startPoint y: 169, endPoint x: 286, endPoint y: 178, distance: 24.2
click at [286, 178] on li "You can select a start date and an expiration date for your package delivery pe…" at bounding box center [279, 168] width 83 height 42
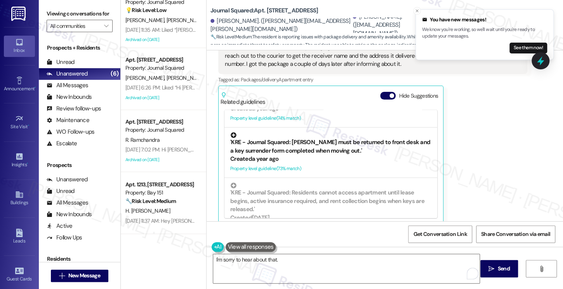
scroll to position [233, 0]
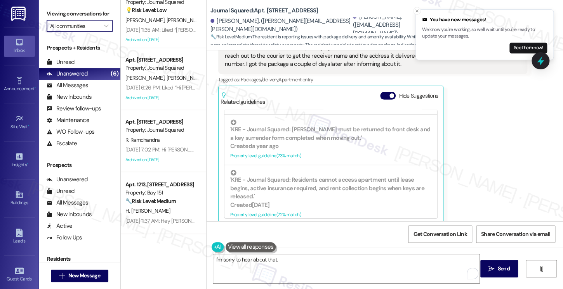
click at [68, 29] on input "All communities" at bounding box center [75, 26] width 50 height 12
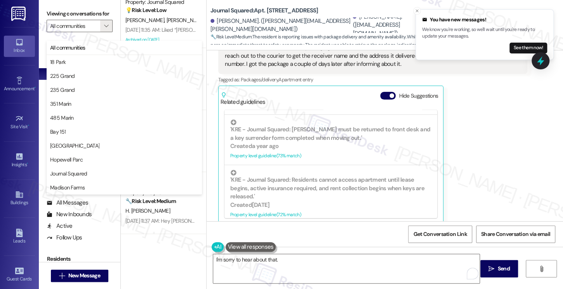
click at [483, 114] on div "Tushar Mittal Neutral 5:21 PM I knew from the courier that the package got deli…" at bounding box center [372, 122] width 309 height 206
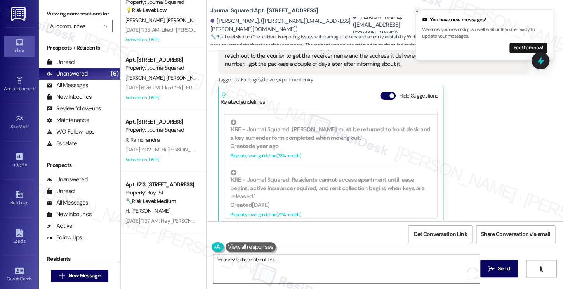
click at [416, 10] on icon "Close toast" at bounding box center [416, 11] width 5 height 5
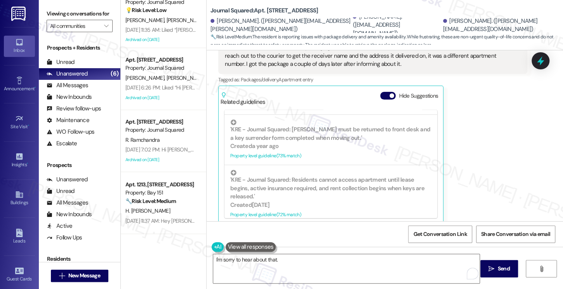
scroll to position [726, 0]
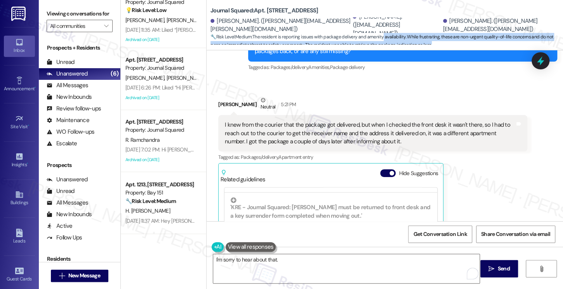
drag, startPoint x: 379, startPoint y: 37, endPoint x: 449, endPoint y: 50, distance: 71.4
click at [449, 50] on div "Journal Squared: Apt. 4604, 605 Pavonia Avenue Oscar Chang. (oscar.chang@columb…" at bounding box center [384, 25] width 356 height 50
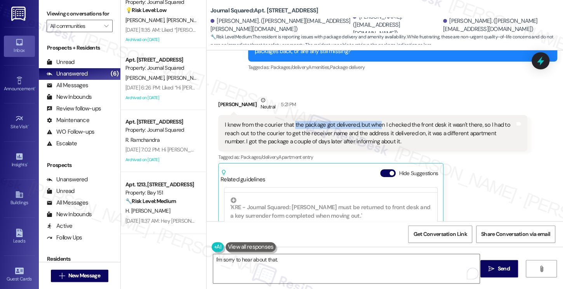
drag, startPoint x: 288, startPoint y: 116, endPoint x: 372, endPoint y: 118, distance: 84.6
click at [372, 121] on div "I knew from the courier that the package got delivered, but when I checked the …" at bounding box center [370, 133] width 290 height 25
click at [306, 263] on textarea "I'm sorry to hear about that." at bounding box center [346, 268] width 266 height 29
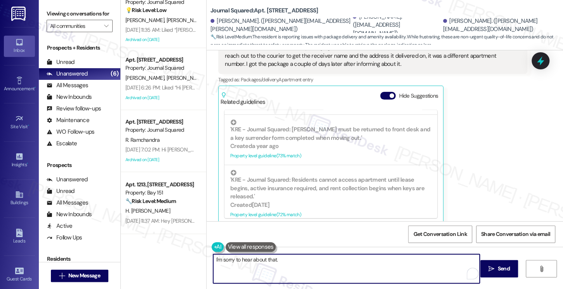
scroll to position [687, 0]
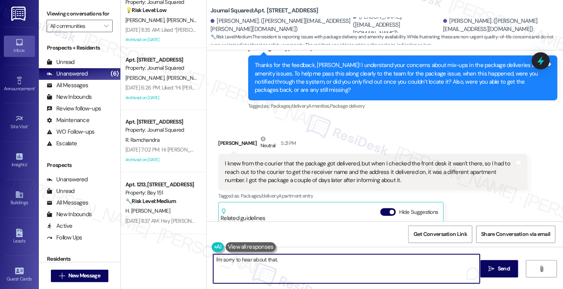
click at [344, 164] on div "I knew from the courier that the package got delivered, but when I checked the …" at bounding box center [370, 172] width 290 height 25
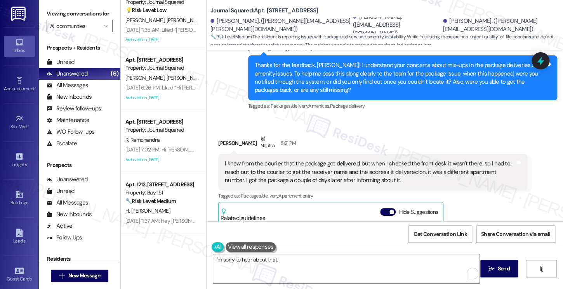
click at [345, 164] on div "I knew from the courier that the package got delivered, but when I checked the …" at bounding box center [370, 172] width 290 height 25
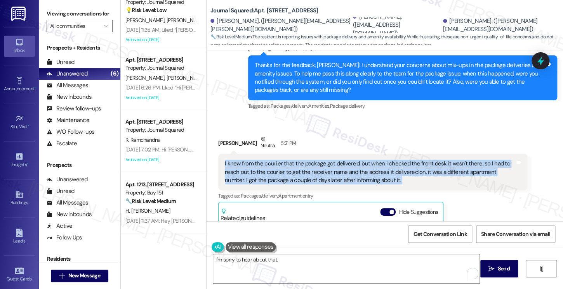
click at [344, 164] on div "I knew from the courier that the package got delivered, but when I checked the …" at bounding box center [370, 172] width 290 height 25
click at [343, 164] on div "I knew from the courier that the package got delivered, but when I checked the …" at bounding box center [370, 172] width 290 height 25
copy div "I knew from the courier that the package got delivered, but when I checked the …"
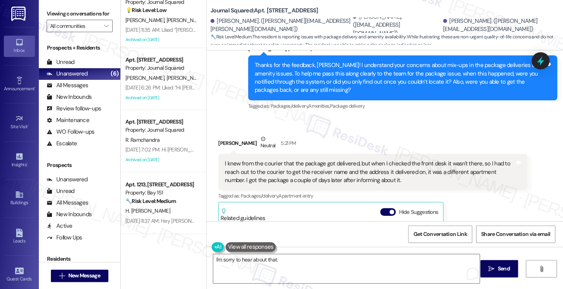
click at [99, 14] on label "Viewing conversations for" at bounding box center [80, 14] width 66 height 12
click at [88, 10] on label "Viewing conversations for" at bounding box center [80, 14] width 66 height 12
click at [269, 160] on div "I knew from the courier that the package got delivered, but when I checked the …" at bounding box center [370, 172] width 290 height 25
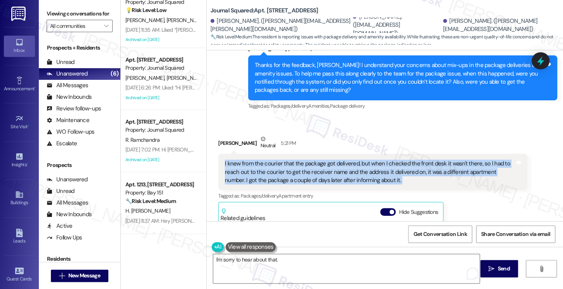
click at [269, 160] on div "I knew from the courier that the package got delivered, but when I checked the …" at bounding box center [370, 172] width 290 height 25
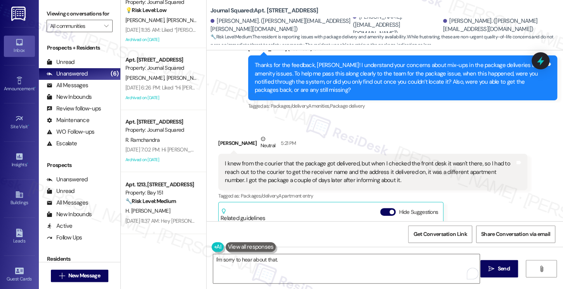
drag, startPoint x: 102, startPoint y: 17, endPoint x: 112, endPoint y: 25, distance: 12.9
click at [102, 17] on label "Viewing conversations for" at bounding box center [80, 14] width 66 height 12
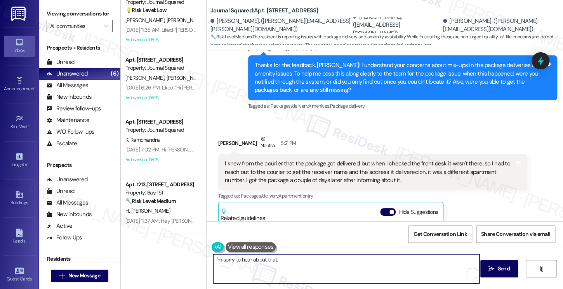
click at [277, 259] on textarea "I'm sorry to hear about that." at bounding box center [346, 268] width 266 height 29
paste textarea "thank you for sharing this with me."
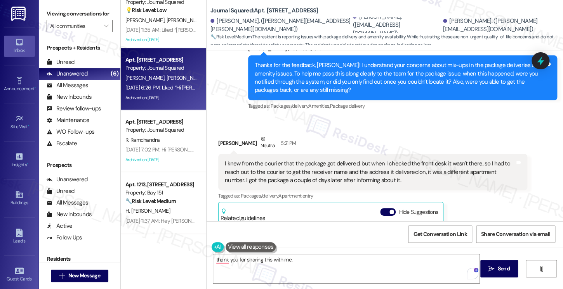
drag, startPoint x: 101, startPoint y: 22, endPoint x: 199, endPoint y: 95, distance: 122.2
click at [101, 20] on label "Viewing conversations for" at bounding box center [80, 14] width 66 height 12
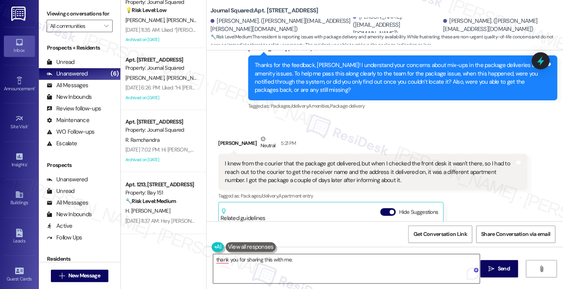
click at [306, 262] on textarea "thank you for sharing this with me." at bounding box center [346, 268] width 266 height 29
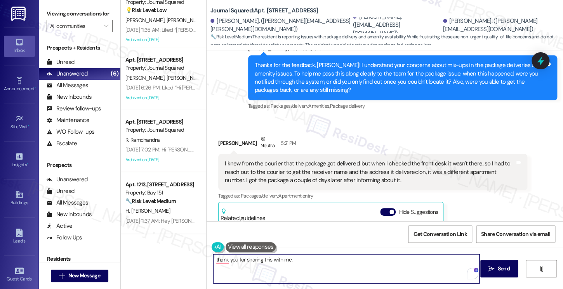
paste textarea "I’m glad to hear you were able to get it back after following up, and I’ll shar…"
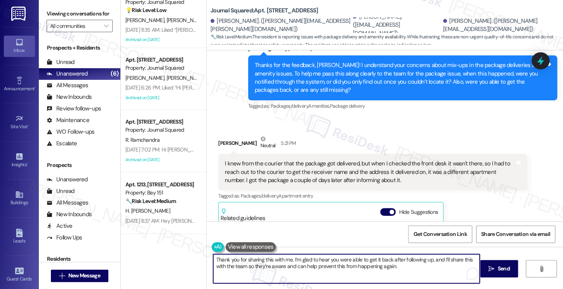
click at [437, 268] on textarea "Thank you for sharing this with me. I’m glad to hear you were able to get it ba…" at bounding box center [346, 268] width 266 height 29
click at [417, 265] on textarea "Thank you for sharing this with me. I’m glad to hear you were able to get it ba…" at bounding box center [346, 268] width 266 height 29
drag, startPoint x: 289, startPoint y: 261, endPoint x: 175, endPoint y: 252, distance: 114.8
click at [175, 252] on div "Apt. 4604, 605 Pavonia Avenue Property: Journal Squared 🔧 Risk Level: Medium Th…" at bounding box center [342, 144] width 442 height 289
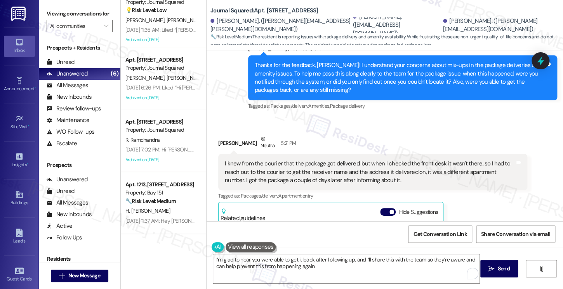
click at [99, 0] on div "Viewing conversations for All communities " at bounding box center [79, 20] width 81 height 40
click at [214, 9] on b "Journal Squared: Apt. 4604, 605 Pavonia Avenue" at bounding box center [263, 11] width 107 height 8
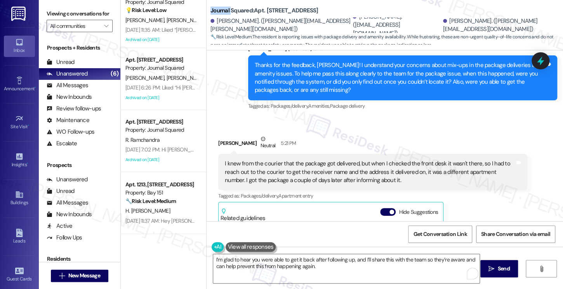
click at [214, 9] on b "Journal Squared: Apt. 4604, 605 Pavonia Avenue" at bounding box center [263, 11] width 107 height 8
click at [103, 16] on label "Viewing conversations for" at bounding box center [80, 14] width 66 height 12
click at [340, 165] on div "I knew from the courier that the package got delivered, but when I checked the …" at bounding box center [370, 172] width 290 height 25
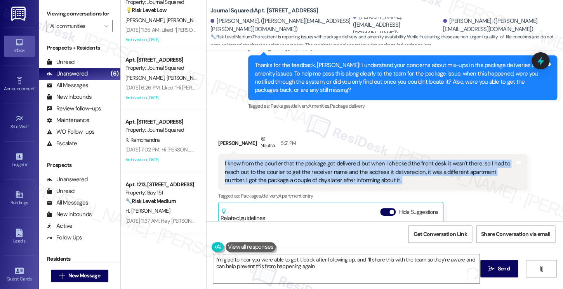
click at [340, 165] on div "I knew from the courier that the package got delivered, but when I checked the …" at bounding box center [370, 172] width 290 height 25
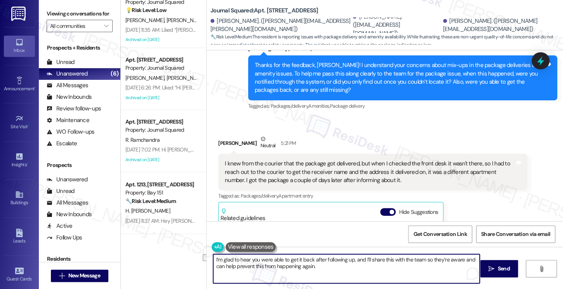
drag, startPoint x: 420, startPoint y: 260, endPoint x: 457, endPoint y: 259, distance: 37.6
click at [457, 259] on textarea "I’m glad to hear you were able to get it back after following up, and I’ll shar…" at bounding box center [346, 268] width 266 height 29
drag, startPoint x: 413, startPoint y: 277, endPoint x: 419, endPoint y: 259, distance: 19.6
click at [419, 259] on textarea "I’m glad to hear you were able to get it back after following up, and I’ll shar…" at bounding box center [346, 268] width 266 height 29
drag, startPoint x: 365, startPoint y: 259, endPoint x: 389, endPoint y: 255, distance: 24.3
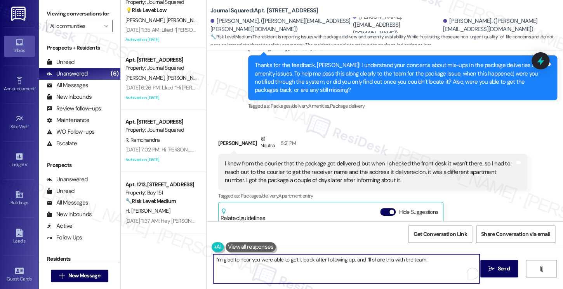
click at [365, 259] on textarea "I’m glad to hear you were able to get it back after following up, and I’ll shar…" at bounding box center [346, 268] width 266 height 29
click at [464, 265] on textarea "I’m glad to hear you were able to get it back after following up, and I’ll be s…" at bounding box center [346, 268] width 266 height 29
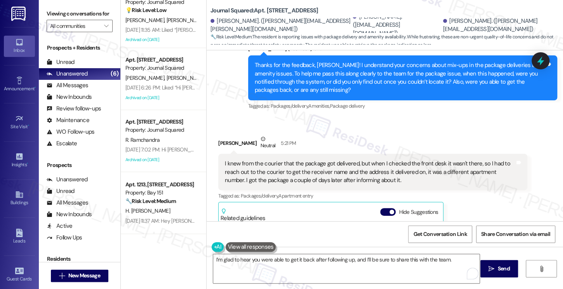
click at [73, 15] on label "Viewing conversations for" at bounding box center [80, 14] width 66 height 12
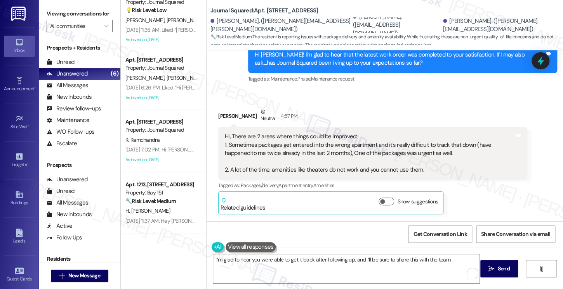
scroll to position [494, 0]
click at [256, 156] on div "Hi, There are 2 areas where things could be improved: 1. Sometimes packages get…" at bounding box center [370, 154] width 290 height 42
click at [301, 157] on div "Hi, There are 2 areas where things could be improved: 1. Sometimes packages get…" at bounding box center [370, 154] width 290 height 42
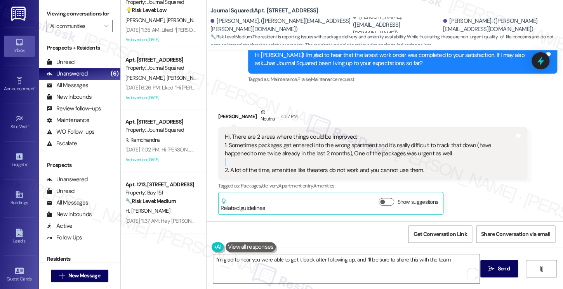
click at [301, 157] on div "Hi, There are 2 areas where things could be improved: 1. Sometimes packages get…" at bounding box center [370, 154] width 290 height 42
click at [284, 159] on div "Hi, There are 2 areas where things could be improved: 1. Sometimes packages get…" at bounding box center [370, 154] width 290 height 42
copy div "amenities"
click at [63, 12] on label "Viewing conversations for" at bounding box center [80, 14] width 66 height 12
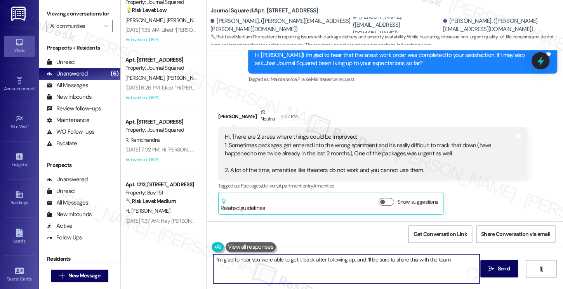
click at [456, 264] on textarea "I’m glad to hear you were able to get it back after following up, and I’ll be s…" at bounding box center [346, 268] width 266 height 29
paste textarea "Regarding the amenities, can you let me know which ones you’ve tried to use mos…"
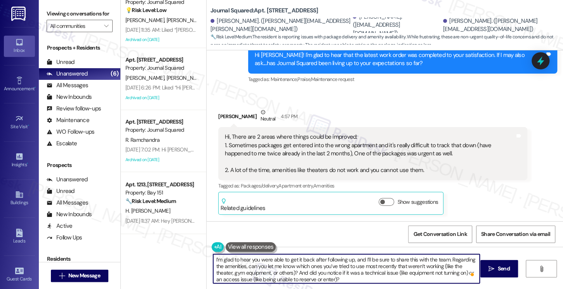
click at [455, 259] on textarea "I’m glad to hear you were able to get it back after following up, and I’ll be s…" at bounding box center [346, 268] width 266 height 29
drag, startPoint x: 440, startPoint y: 267, endPoint x: 395, endPoint y: 270, distance: 45.1
click at [395, 270] on textarea "I’m glad to hear you were able to get it back after following up, and I’ll be s…" at bounding box center [346, 268] width 266 height 29
click at [336, 263] on textarea "I’m glad to hear you were able to get it back after following up, and I’ll be s…" at bounding box center [346, 268] width 266 height 29
click at [369, 256] on textarea "I’m glad to hear you were able to get it back after following up, and I’ll be s…" at bounding box center [346, 268] width 266 height 29
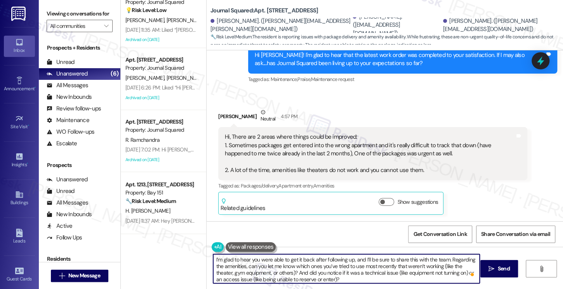
click at [369, 256] on textarea "I’m glad to hear you were able to get it back after following up, and I’ll be s…" at bounding box center [346, 268] width 266 height 29
click at [405, 265] on textarea "I’m glad to hear you were able to get it back after following up, and I’ll be s…" at bounding box center [346, 268] width 266 height 29
drag, startPoint x: 441, startPoint y: 268, endPoint x: 290, endPoint y: 272, distance: 150.6
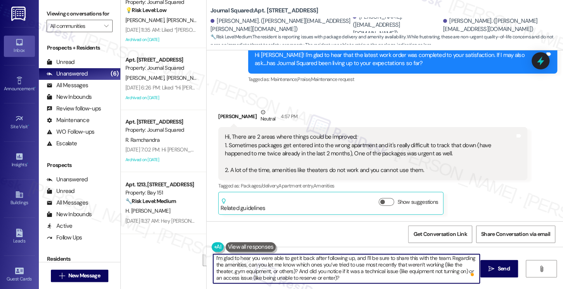
click at [290, 272] on textarea "I’m glad to hear you were able to get it back after following up, and I’ll be s…" at bounding box center [346, 268] width 266 height 29
drag, startPoint x: 457, startPoint y: 263, endPoint x: 443, endPoint y: 263, distance: 14.4
click at [443, 263] on textarea "I’m glad to hear you were able to get it back after following up, and I’ll be s…" at bounding box center [346, 268] width 266 height 29
drag, startPoint x: 282, startPoint y: 271, endPoint x: 290, endPoint y: 270, distance: 7.8
click at [290, 270] on textarea "I’m glad to hear you were able to get it back after following up, and I’ll be s…" at bounding box center [346, 268] width 266 height 29
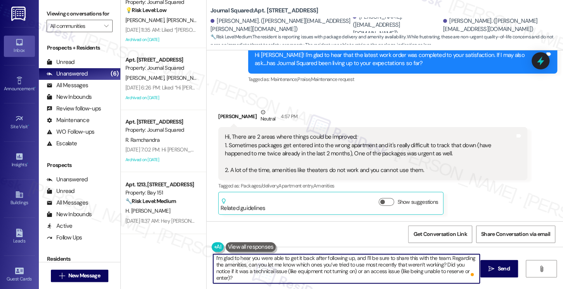
click at [291, 270] on textarea "I’m glad to hear you were able to get it back after following up, and I’ll be s…" at bounding box center [346, 268] width 266 height 29
click at [289, 270] on textarea "I’m glad to hear you were able to get it back after following up, and I’ll be s…" at bounding box center [346, 268] width 266 height 29
click at [225, 279] on textarea "I’m glad to hear you were able to get it back after following up, and I’ll be s…" at bounding box center [346, 268] width 266 height 29
click at [396, 270] on textarea "I’m glad to hear you were able to get it back after following up, and I’ll be s…" at bounding box center [346, 268] width 266 height 29
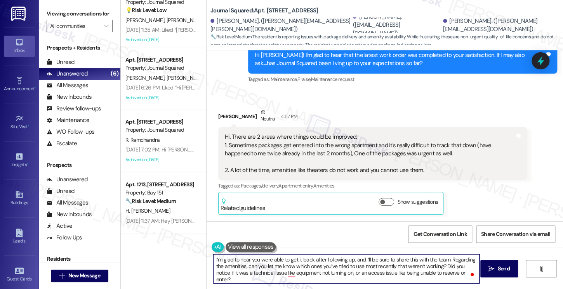
click at [361, 163] on div "Hi, There are 2 areas where things could be improved: 1. Sometimes packages get…" at bounding box center [370, 154] width 290 height 42
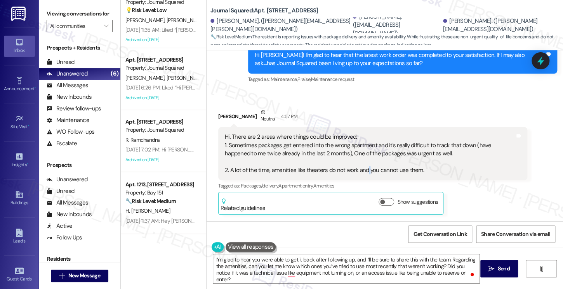
click at [361, 163] on div "Hi, There are 2 areas where things could be improved: 1. Sometimes packages get…" at bounding box center [370, 154] width 290 height 42
click at [362, 162] on div "Hi, There are 2 areas where things could be improved: 1. Sometimes packages get…" at bounding box center [370, 154] width 290 height 42
click at [363, 162] on div "Hi, There are 2 areas where things could be improved: 1. Sometimes packages get…" at bounding box center [370, 154] width 290 height 42
click at [423, 263] on textarea "I’m glad to hear you were able to get it back after following up, and I’ll be s…" at bounding box center [346, 268] width 266 height 29
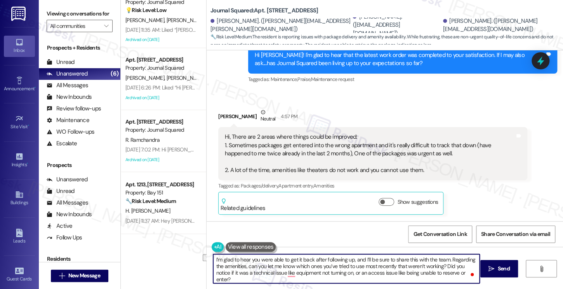
drag, startPoint x: 441, startPoint y: 265, endPoint x: 244, endPoint y: 263, distance: 196.3
click at [244, 263] on textarea "I’m glad to hear you were able to get it back after following up, and I’ll be s…" at bounding box center [346, 268] width 266 height 29
drag, startPoint x: 442, startPoint y: 264, endPoint x: 245, endPoint y: 267, distance: 197.1
click at [245, 267] on textarea "I’m glad to hear you were able to get it back after following up, and I’ll be s…" at bounding box center [346, 268] width 266 height 29
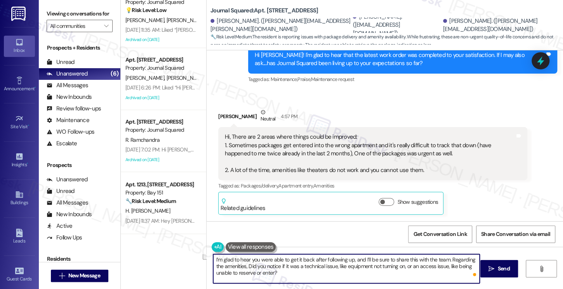
scroll to position [0, 0]
drag, startPoint x: 298, startPoint y: 279, endPoint x: 305, endPoint y: 277, distance: 7.2
click at [298, 279] on textarea "I’m glad to hear you were able to get it back after following up, and I’ll be s…" at bounding box center [346, 268] width 266 height 29
click at [285, 273] on textarea "I’m glad to hear you were able to get it back after following up, and I’ll be s…" at bounding box center [346, 268] width 266 height 29
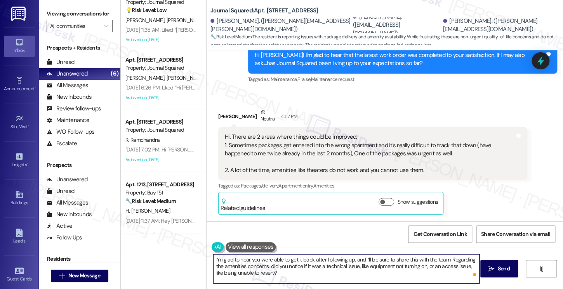
type textarea "I’m glad to hear you were able to get it back after following up, and I’ll be s…"
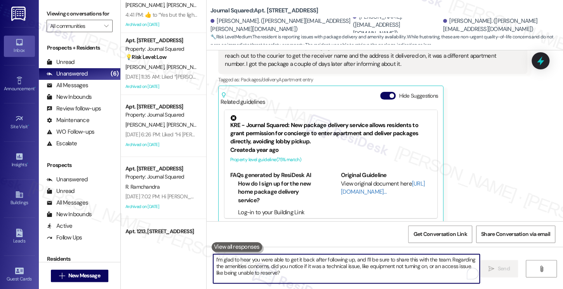
scroll to position [138, 0]
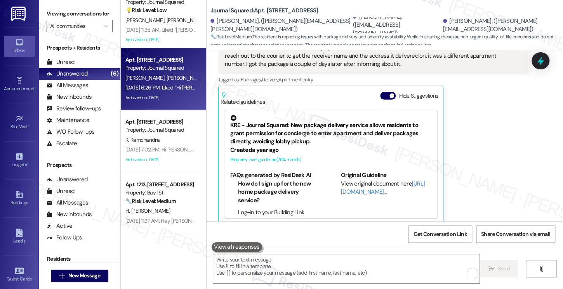
click at [165, 96] on div "Archived on [DATE]" at bounding box center [161, 98] width 73 height 10
type textarea "Fetching suggested responses. Please feel free to read through the conversation…"
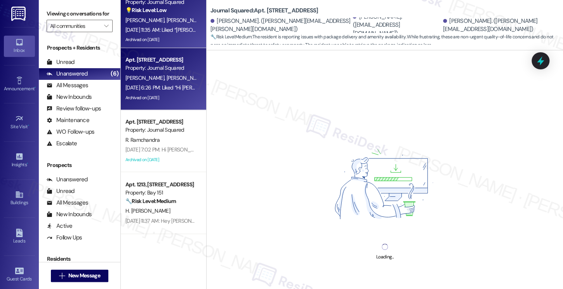
click at [172, 38] on div "Archived on [DATE]" at bounding box center [161, 40] width 73 height 10
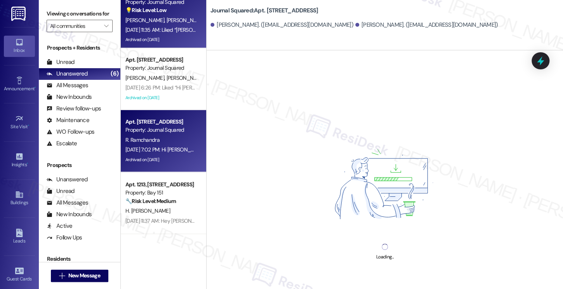
click at [163, 132] on div "Property: Journal Squared" at bounding box center [161, 130] width 72 height 8
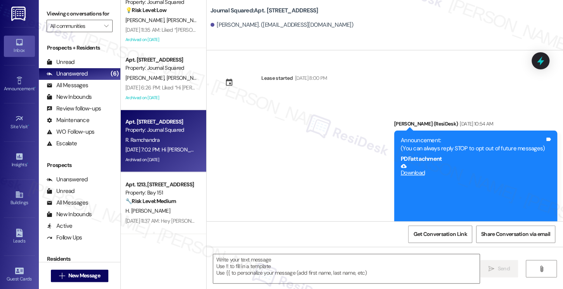
type textarea "Fetching suggested responses. Please feel free to read through the conversation…"
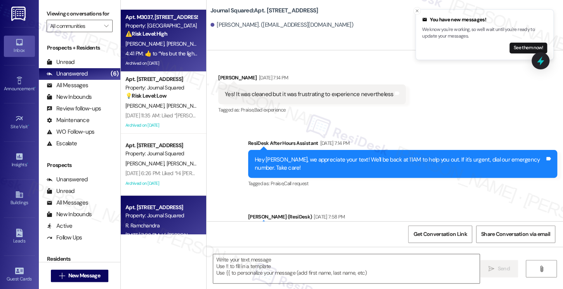
scroll to position [0, 0]
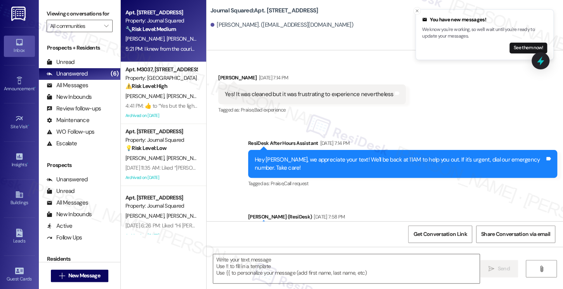
click at [207, 40] on span "O. Chang" at bounding box center [226, 38] width 39 height 7
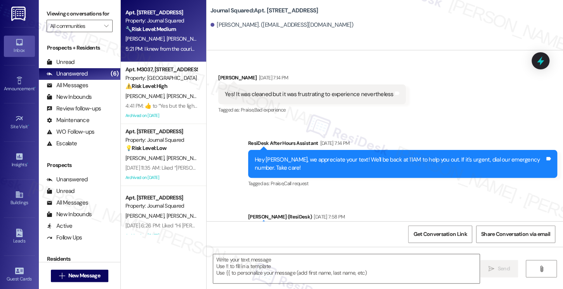
type textarea "Fetching suggested responses. Please feel free to read through the conversation…"
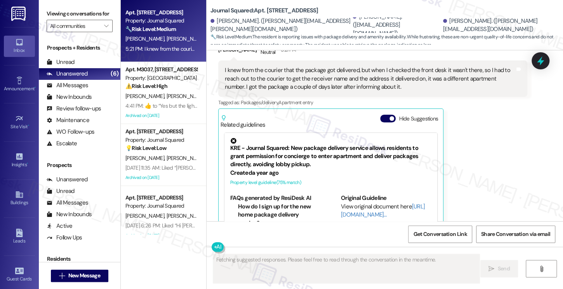
scroll to position [804, 0]
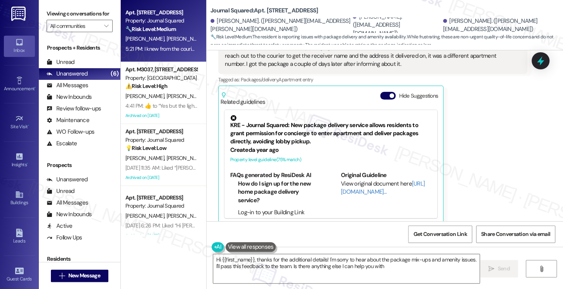
type textarea "Hi {{first_name}}, thanks for the additional details! I'm sorry to hear about t…"
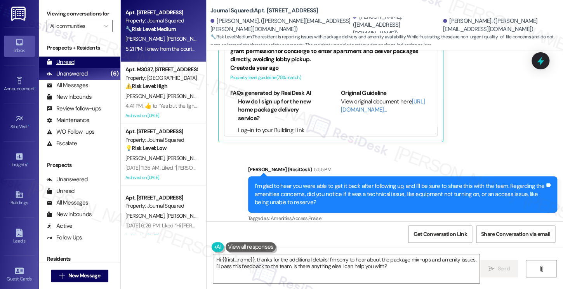
click at [81, 68] on div "Unread (0)" at bounding box center [79, 63] width 81 height 12
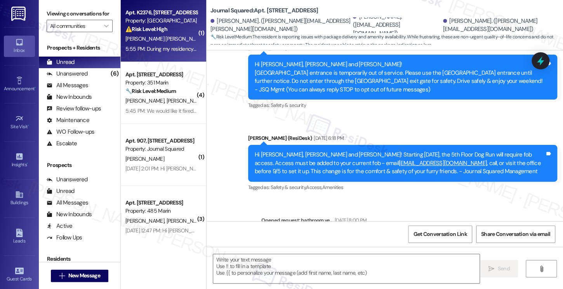
click at [176, 53] on div "5:55 PM: During my residency in this apartment, I have had to deal with four fl…" at bounding box center [161, 49] width 73 height 10
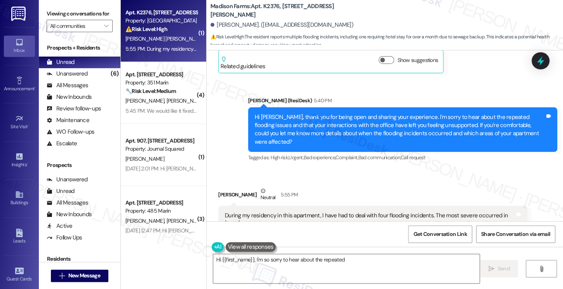
scroll to position [1007, 0]
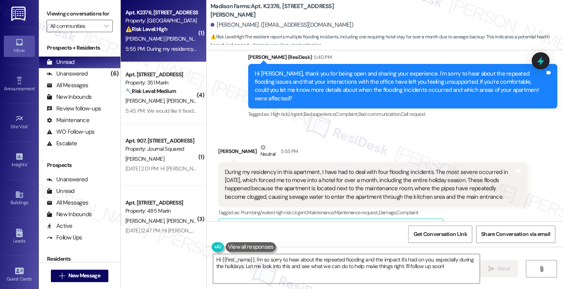
click at [259, 168] on div "During my residency in this apartment, I have had to deal with four flooding in…" at bounding box center [370, 184] width 290 height 33
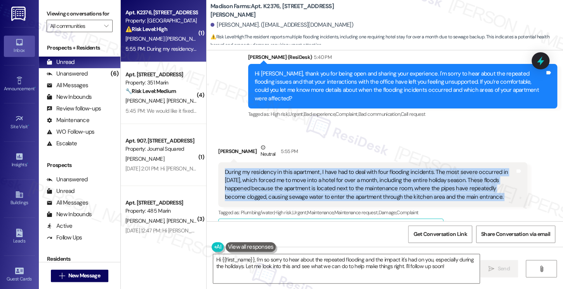
click at [259, 168] on div "During my residency in this apartment, I have had to deal with four flooding in…" at bounding box center [370, 184] width 290 height 33
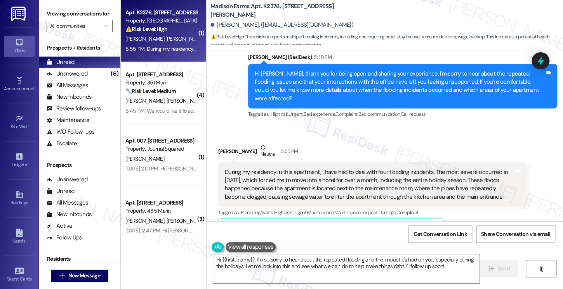
click at [355, 144] on div "Ronald Lopez Zambrano Neutral 5:55 PM" at bounding box center [372, 153] width 309 height 19
click at [374, 168] on div "During my residency in this apartment, I have had to deal with four flooding in…" at bounding box center [370, 184] width 290 height 33
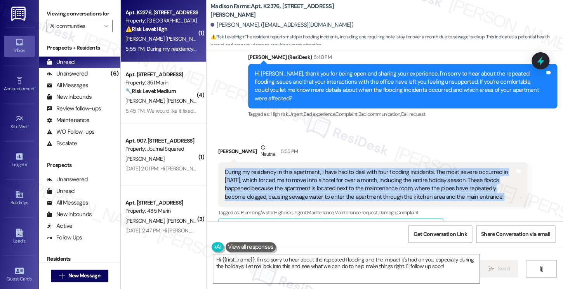
click at [374, 168] on div "During my residency in this apartment, I have had to deal with four flooding in…" at bounding box center [370, 184] width 290 height 33
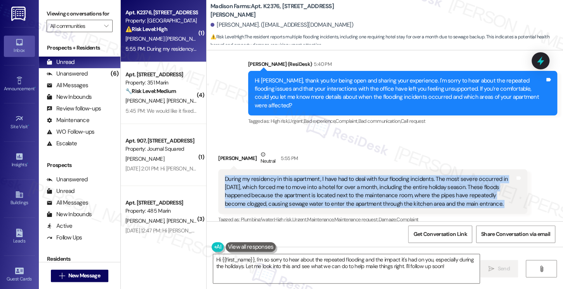
scroll to position [1046, 0]
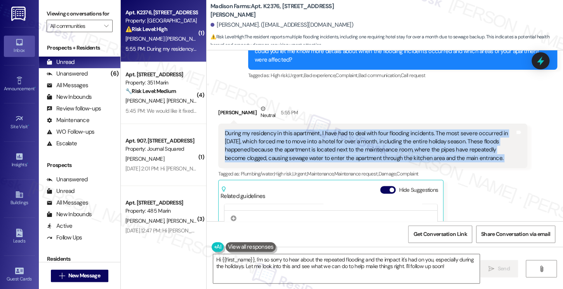
click at [303, 130] on div "During my residency in this apartment, I have had to deal with four flooding in…" at bounding box center [370, 146] width 290 height 33
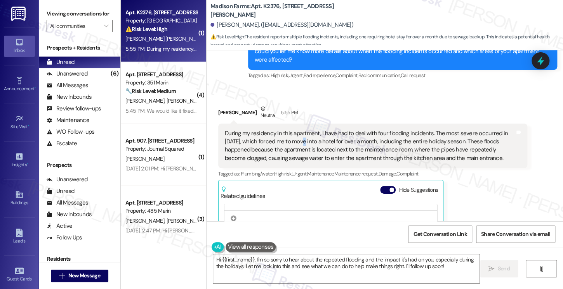
click at [303, 130] on div "During my residency in this apartment, I have had to deal with four flooding in…" at bounding box center [370, 146] width 290 height 33
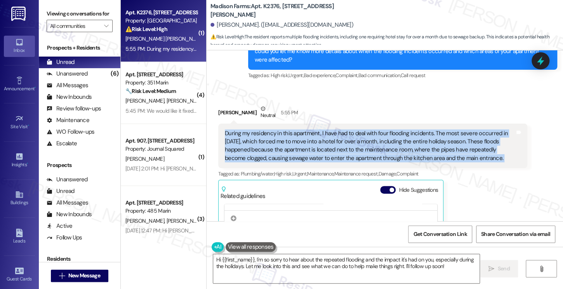
click at [303, 130] on div "During my residency in this apartment, I have had to deal with four flooding in…" at bounding box center [370, 146] width 290 height 33
click at [312, 130] on div "During my residency in this apartment, I have had to deal with four flooding in…" at bounding box center [370, 146] width 290 height 33
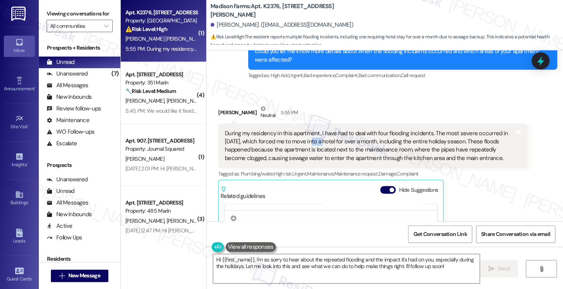
click at [312, 130] on div "During my residency in this apartment, I have had to deal with four flooding in…" at bounding box center [370, 146] width 290 height 33
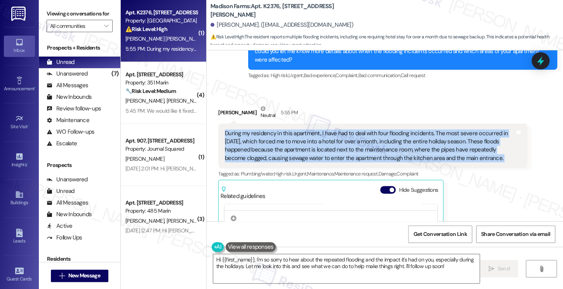
click at [312, 130] on div "During my residency in this apartment, I have had to deal with four flooding in…" at bounding box center [370, 146] width 290 height 33
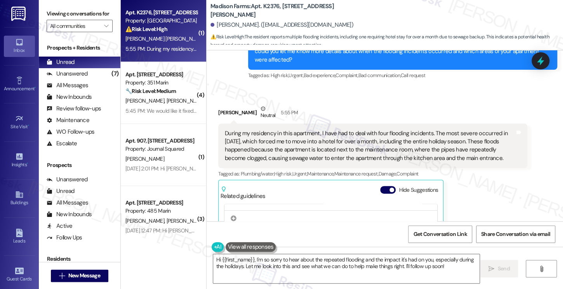
click at [95, 14] on label "Viewing conversations for" at bounding box center [80, 14] width 66 height 12
click at [275, 130] on div "During my residency in this apartment, I have had to deal with four flooding in…" at bounding box center [370, 146] width 290 height 33
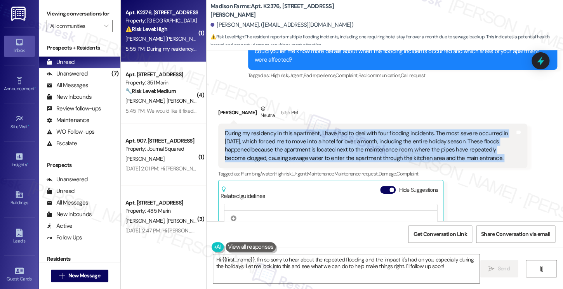
click at [275, 130] on div "During my residency in this apartment, I have had to deal with four flooding in…" at bounding box center [370, 146] width 290 height 33
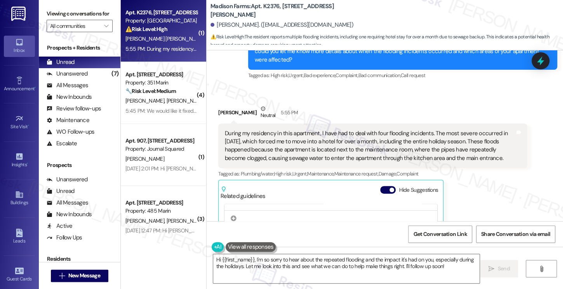
click at [85, 6] on div "Viewing conversations for All communities " at bounding box center [79, 20] width 81 height 40
click at [306, 268] on textarea "Hi {{first_name}}, I'm so sorry to hear about the repeated flooding and the imp…" at bounding box center [346, 268] width 266 height 29
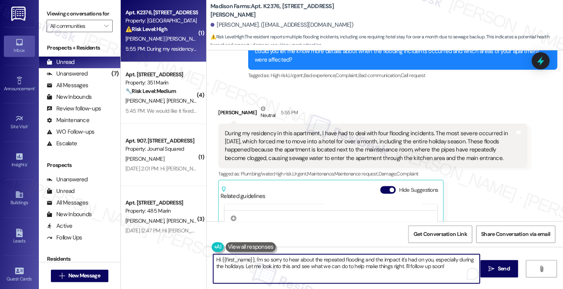
drag, startPoint x: 450, startPoint y: 265, endPoint x: 307, endPoint y: 265, distance: 143.5
click at [272, 267] on textarea "Hi {{first_name}}, I'm so sorry to hear about the repeated flooding and the imp…" at bounding box center [346, 268] width 266 height 29
click at [403, 267] on textarea "Hi {{first_name}}, I'm so sorry to hear about the repeated flooding and the imp…" at bounding box center [346, 268] width 266 height 29
drag, startPoint x: 441, startPoint y: 266, endPoint x: 241, endPoint y: 267, distance: 200.9
click at [241, 267] on textarea "Hi {{first_name}}, I'm so sorry to hear about the repeated flooding and the imp…" at bounding box center [346, 268] width 266 height 29
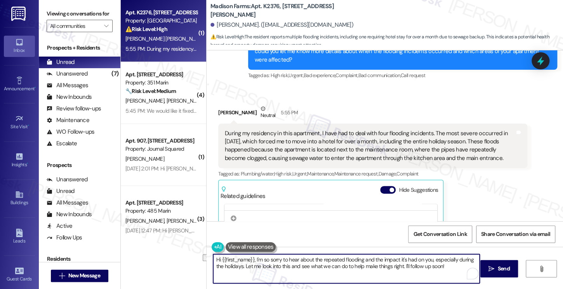
paste textarea "Were any repairs or preventive measures done after the previous floods?"
click at [384, 130] on div "During my residency in this apartment, I have had to deal with four flooding in…" at bounding box center [370, 146] width 290 height 33
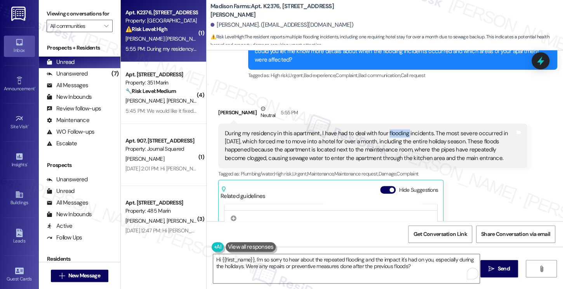
click at [384, 130] on div "During my residency in this apartment, I have had to deal with four flooding in…" at bounding box center [370, 146] width 290 height 33
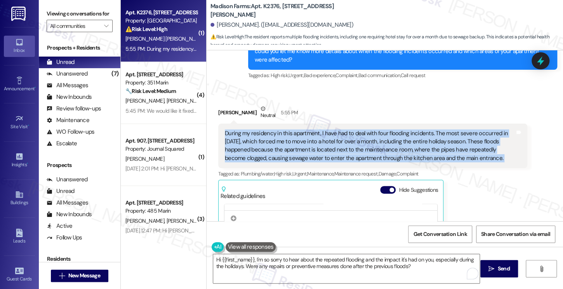
click at [384, 130] on div "During my residency in this apartment, I have had to deal with four flooding in…" at bounding box center [370, 146] width 290 height 33
click at [312, 130] on div "During my residency in this apartment, I have had to deal with four flooding in…" at bounding box center [370, 146] width 290 height 33
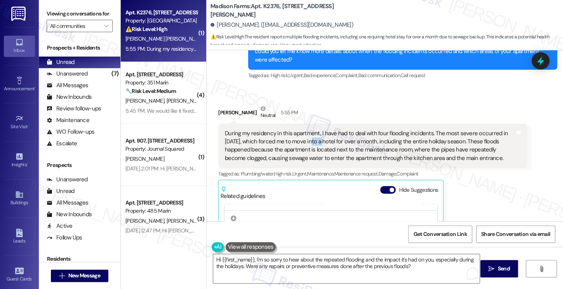
click at [312, 130] on div "During my residency in this apartment, I have had to deal with four flooding in…" at bounding box center [370, 146] width 290 height 33
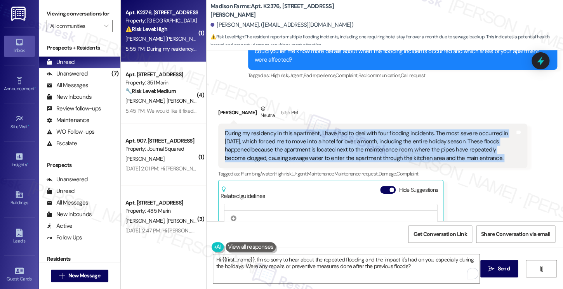
click at [312, 130] on div "During my residency in this apartment, I have had to deal with four flooding in…" at bounding box center [370, 146] width 290 height 33
click at [354, 130] on div "During my residency in this apartment, I have had to deal with four flooding in…" at bounding box center [370, 146] width 290 height 33
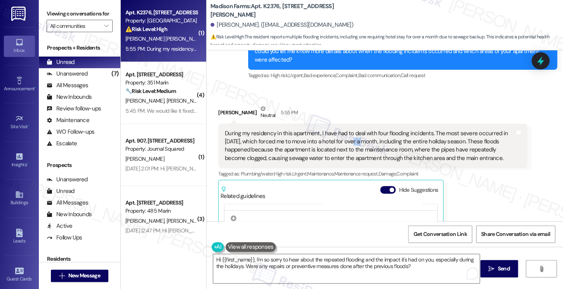
click at [354, 130] on div "During my residency in this apartment, I have had to deal with four flooding in…" at bounding box center [370, 146] width 290 height 33
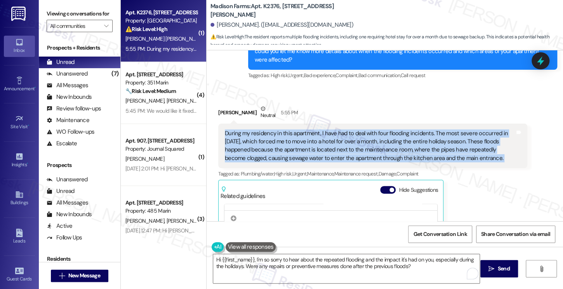
drag, startPoint x: 354, startPoint y: 118, endPoint x: 360, endPoint y: 118, distance: 5.9
click at [354, 130] on div "During my residency in this apartment, I have had to deal with four flooding in…" at bounding box center [370, 146] width 290 height 33
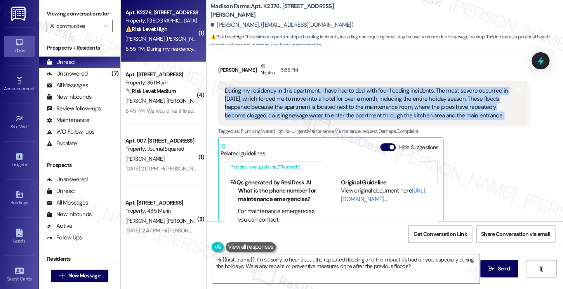
scroll to position [1047, 0]
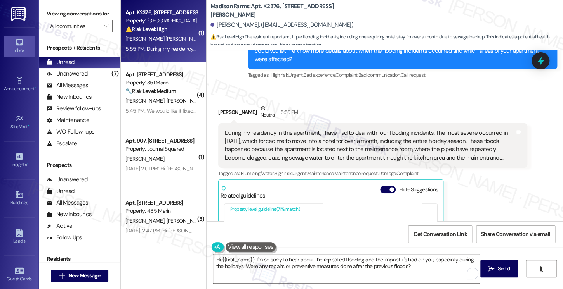
click at [96, 14] on label "Viewing conversations for" at bounding box center [80, 14] width 66 height 12
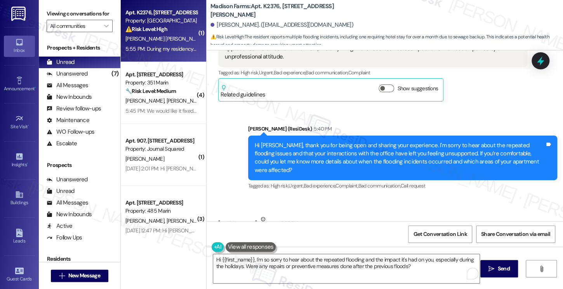
scroll to position [930, 0]
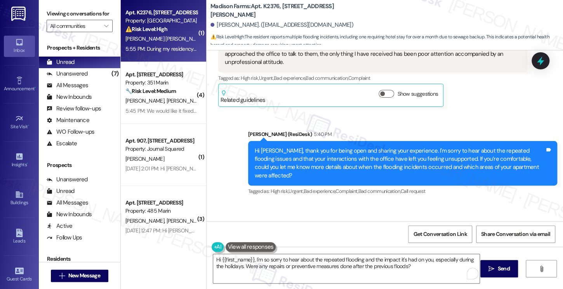
click at [326, 148] on div "Hi [PERSON_NAME], thank you for being open and sharing your experience. I'm sor…" at bounding box center [399, 163] width 290 height 33
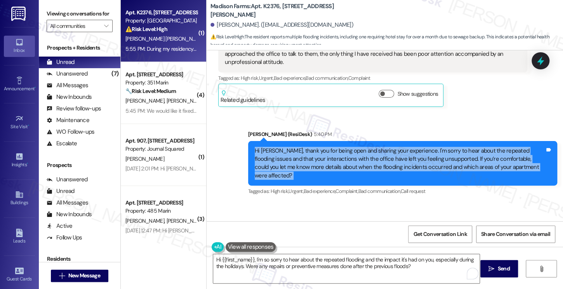
click at [326, 148] on div "Hi [PERSON_NAME], thank you for being open and sharing your experience. I'm sor…" at bounding box center [399, 163] width 290 height 33
click at [424, 147] on div "Hi [PERSON_NAME], thank you for being open and sharing your experience. I'm sor…" at bounding box center [399, 163] width 290 height 33
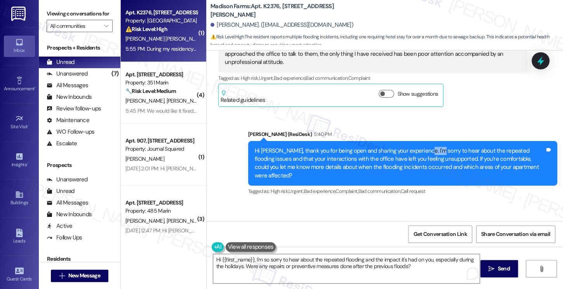
click at [424, 147] on div "Hi [PERSON_NAME], thank you for being open and sharing your experience. I'm sor…" at bounding box center [399, 163] width 290 height 33
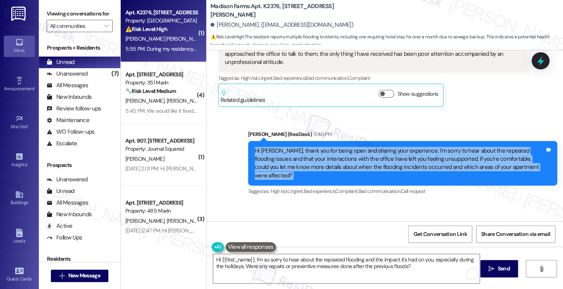
click at [424, 147] on div "Hi [PERSON_NAME], thank you for being open and sharing your experience. I'm sor…" at bounding box center [399, 163] width 290 height 33
click at [325, 147] on div "Hi [PERSON_NAME], thank you for being open and sharing your experience. I'm sor…" at bounding box center [399, 163] width 290 height 33
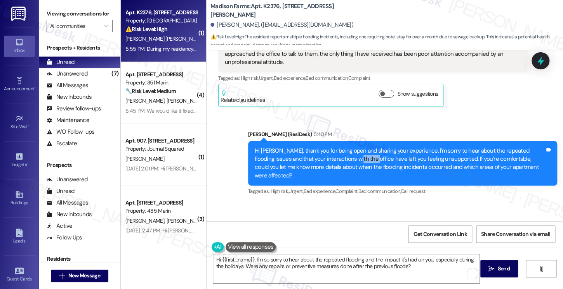
click at [325, 147] on div "Hi [PERSON_NAME], thank you for being open and sharing your experience. I'm sor…" at bounding box center [399, 163] width 290 height 33
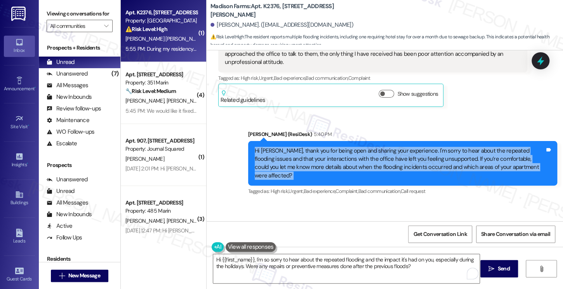
click at [325, 147] on div "Hi [PERSON_NAME], thank you for being open and sharing your experience. I'm sor…" at bounding box center [399, 163] width 290 height 33
click at [427, 147] on div "Hi [PERSON_NAME], thank you for being open and sharing your experience. I'm sor…" at bounding box center [399, 163] width 290 height 33
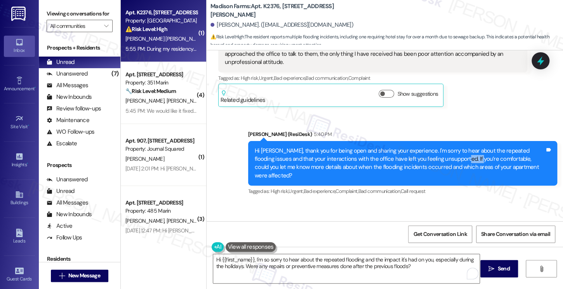
click at [427, 147] on div "Hi [PERSON_NAME], thank you for being open and sharing your experience. I'm sor…" at bounding box center [399, 163] width 290 height 33
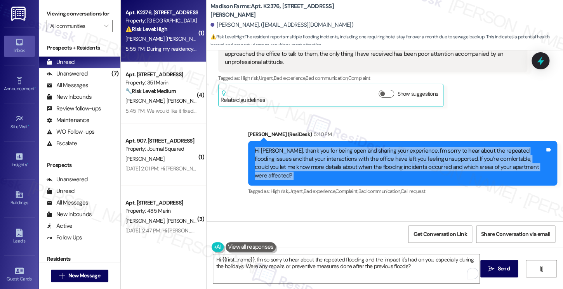
click at [427, 147] on div "Hi [PERSON_NAME], thank you for being open and sharing your experience. I'm sor…" at bounding box center [399, 163] width 290 height 33
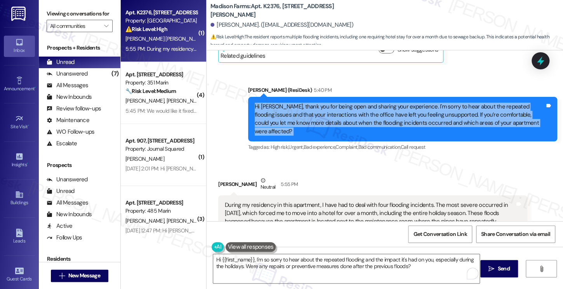
scroll to position [1008, 0]
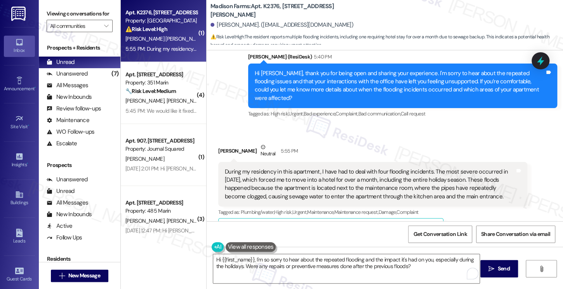
click at [343, 168] on div "During my residency in this apartment, I have had to deal with four flooding in…" at bounding box center [370, 184] width 290 height 33
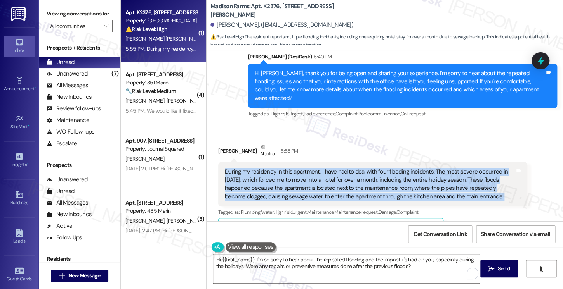
click at [343, 168] on div "During my residency in this apartment, I have had to deal with four flooding in…" at bounding box center [370, 184] width 290 height 33
click at [458, 168] on div "During my residency in this apartment, I have had to deal with four flooding in…" at bounding box center [370, 184] width 290 height 33
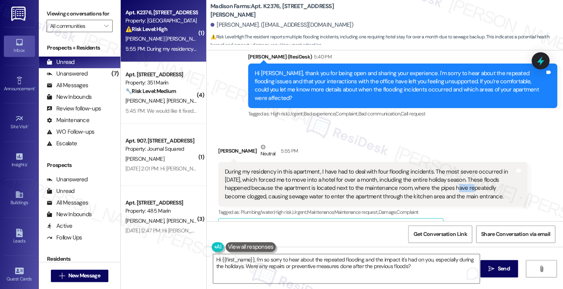
click at [458, 168] on div "During my residency in this apartment, I have had to deal with four flooding in…" at bounding box center [370, 184] width 290 height 33
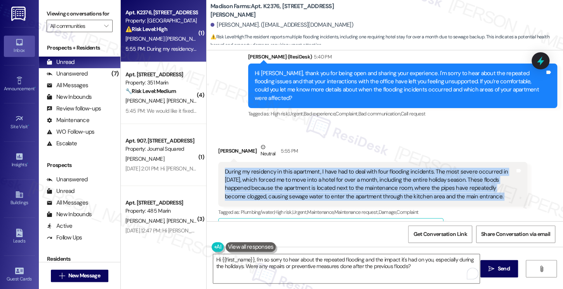
click at [458, 168] on div "During my residency in this apartment, I have had to deal with four flooding in…" at bounding box center [370, 184] width 290 height 33
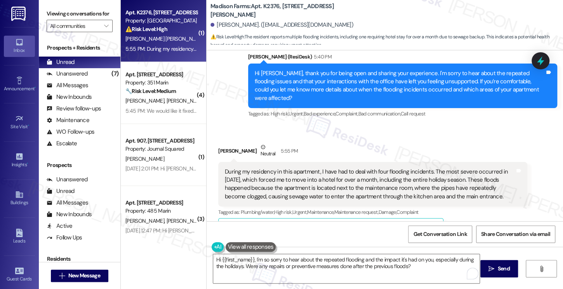
click at [400, 143] on div "Ronald Lopez Zambrano Neutral 5:55 PM" at bounding box center [372, 152] width 309 height 19
click at [388, 168] on div "During my residency in this apartment, I have had to deal with four flooding in…" at bounding box center [370, 184] width 290 height 33
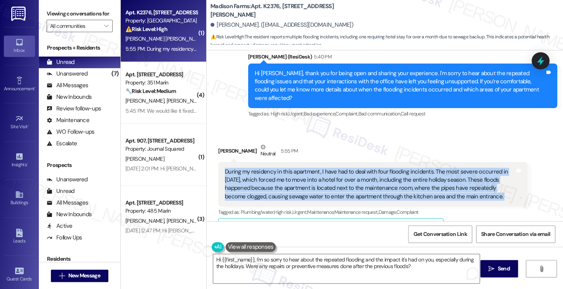
click at [388, 168] on div "During my residency in this apartment, I have had to deal with four flooding in…" at bounding box center [370, 184] width 290 height 33
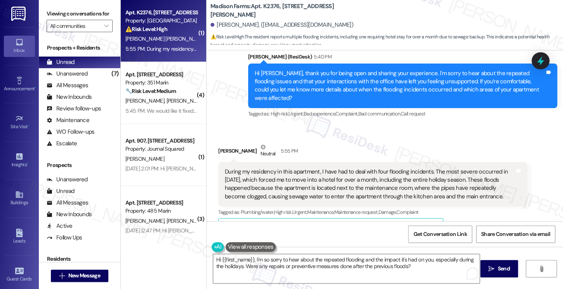
click at [408, 143] on div "Ronald Lopez Zambrano Neutral 5:55 PM" at bounding box center [372, 152] width 309 height 19
click at [101, 14] on label "Viewing conversations for" at bounding box center [80, 14] width 66 height 12
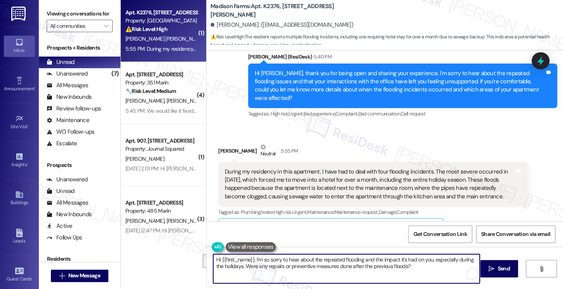
click at [224, 256] on textarea "Hi {{first_name}}, I'm so sorry to hear about the repeated flooding and the imp…" at bounding box center [346, 268] width 266 height 29
click at [244, 260] on textarea "Hi {{first_name}}, I'm so sorry to hear about the repeated flooding and the imp…" at bounding box center [346, 268] width 266 height 29
drag, startPoint x: 241, startPoint y: 268, endPoint x: 199, endPoint y: 253, distance: 44.5
click at [199, 253] on div "( 1 ) Apt. K2376, 4883 Riley Road Property: Madison Farms ⚠️ Risk Level: High T…" at bounding box center [342, 144] width 442 height 289
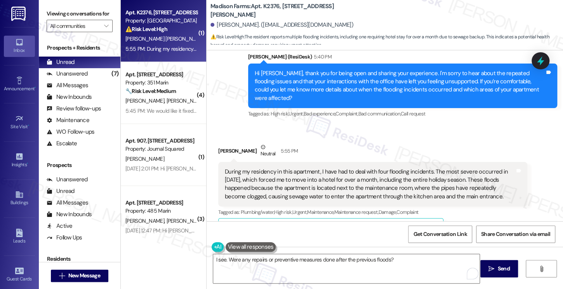
click at [72, 12] on label "Viewing conversations for" at bounding box center [80, 14] width 66 height 12
click at [398, 260] on textarea "I see. Were any repairs or preventive measures done after the previous floods?" at bounding box center [346, 268] width 266 height 29
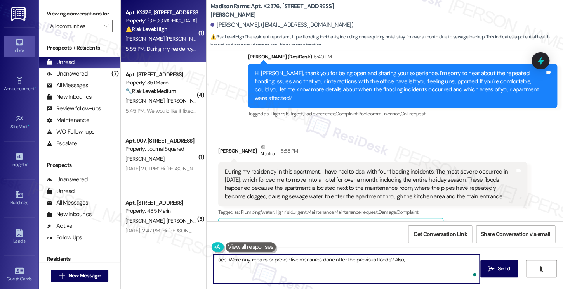
paste textarea "Are you still experiencing any lingering effects in your apartment (like odors,…"
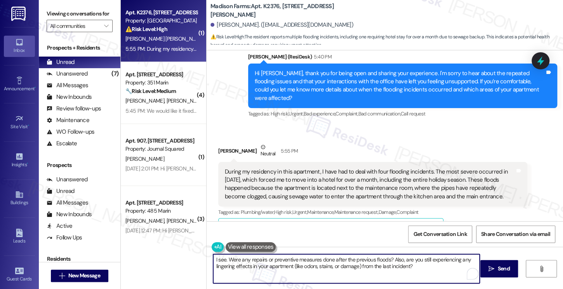
click at [419, 269] on textarea "I see. Were any repairs or preventive measures done after the previous floods? …" at bounding box center [346, 268] width 266 height 29
click at [289, 264] on textarea "I see. Were any repairs or preventive measures done after the previous floods? …" at bounding box center [346, 268] width 266 height 29
click at [291, 264] on textarea "I see. Were any repairs or preventive measures done after the previous floods? …" at bounding box center [346, 268] width 266 height 29
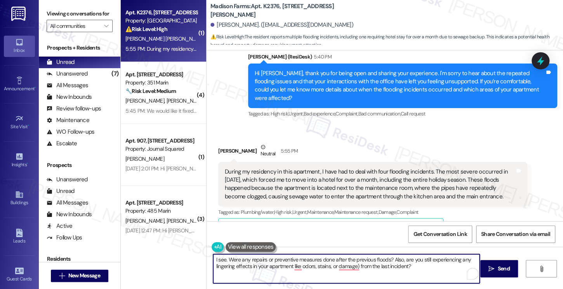
drag, startPoint x: 355, startPoint y: 266, endPoint x: 366, endPoint y: 266, distance: 10.9
click at [355, 266] on textarea "I see. Were any repairs or preventive measures done after the previous floods? …" at bounding box center [346, 268] width 266 height 29
click at [416, 270] on textarea "I see. Were any repairs or preventive measures done after the previous floods? …" at bounding box center [346, 268] width 266 height 29
click at [347, 265] on textarea "I see. Were any repairs or preventive measures done after the previous floods? …" at bounding box center [346, 268] width 266 height 29
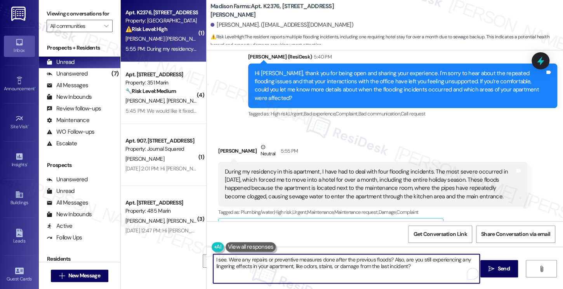
click at [347, 265] on textarea "I see. Were any repairs or preventive measures done after the previous floods? …" at bounding box center [346, 268] width 266 height 29
click at [389, 170] on div "During my residency in this apartment, I have had to deal with four flooding in…" at bounding box center [370, 184] width 290 height 33
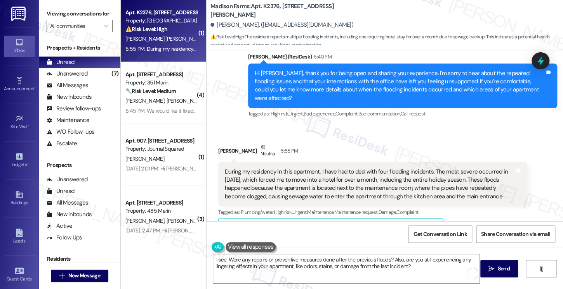
click at [80, 13] on label "Viewing conversations for" at bounding box center [80, 14] width 66 height 12
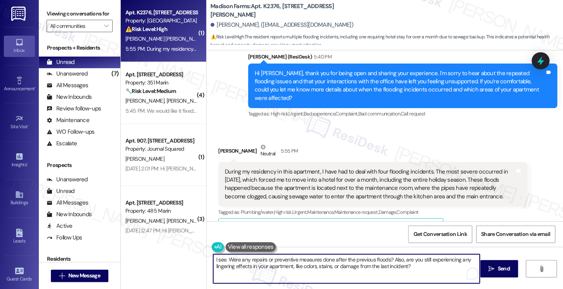
click at [346, 260] on textarea "I see. Were any repairs or preventive measures done after the previous floods? …" at bounding box center [346, 268] width 266 height 29
paste textarea "’m so sorry you had to deal with that. Have any permanent repairs been done sin…"
click at [217, 260] on textarea "I’m so sorry you had to deal with that. Have any permanent repairs been done si…" at bounding box center [346, 268] width 266 height 29
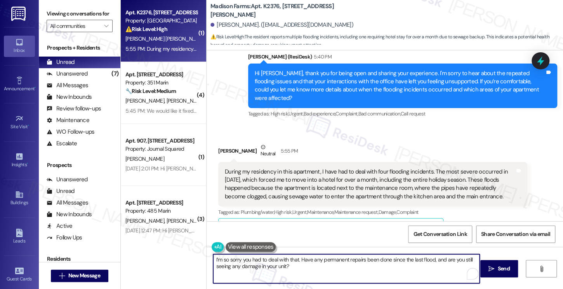
click at [220, 259] on textarea "I’m so sorry you had to deal with that. Have any permanent repairs been done si…" at bounding box center [346, 268] width 266 height 29
click at [316, 267] on textarea "I’m sorry you had to deal with that. Have any permanent repairs been done since…" at bounding box center [346, 268] width 266 height 29
type textarea "I’m sorry you had to deal with that. Have any permanent repairs been done since…"
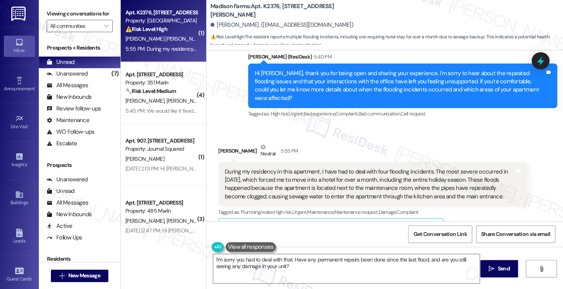
click at [76, 18] on label "Viewing conversations for" at bounding box center [80, 14] width 66 height 12
click at [488, 263] on button " Send" at bounding box center [499, 268] width 38 height 17
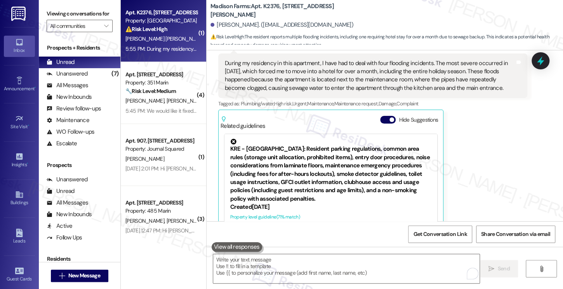
scroll to position [1070, 0]
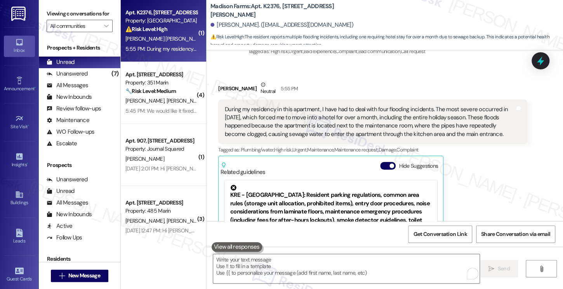
click at [385, 158] on div "Related guidelines Hide Suggestions" at bounding box center [330, 167] width 220 height 18
click at [385, 162] on button "Hide Suggestions" at bounding box center [388, 166] width 16 height 8
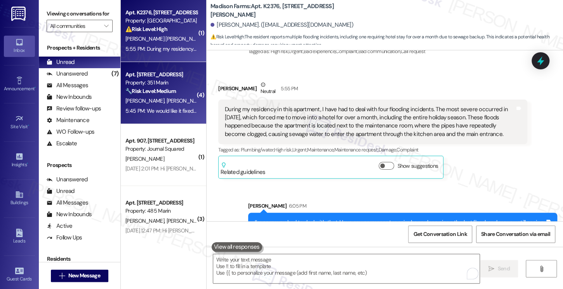
click at [171, 99] on div "I. Leung S. Monroy" at bounding box center [161, 101] width 73 height 10
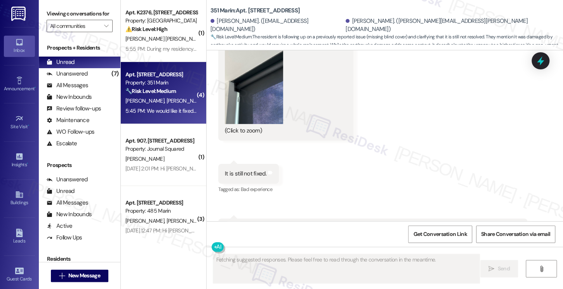
scroll to position [2980, 0]
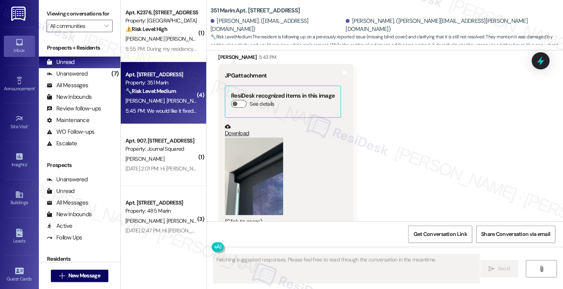
click at [248, 140] on button "Zoom image" at bounding box center [254, 177] width 58 height 78
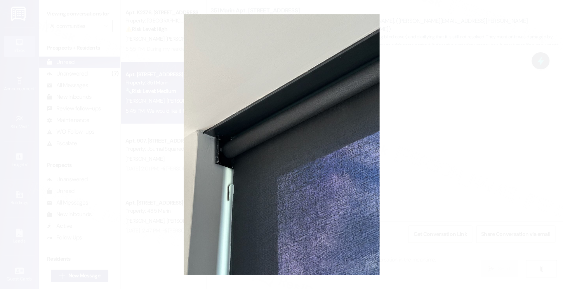
click at [500, 150] on button "Unzoom image" at bounding box center [281, 144] width 563 height 289
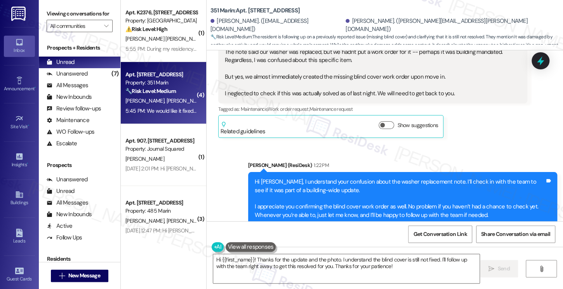
scroll to position [2786, 0]
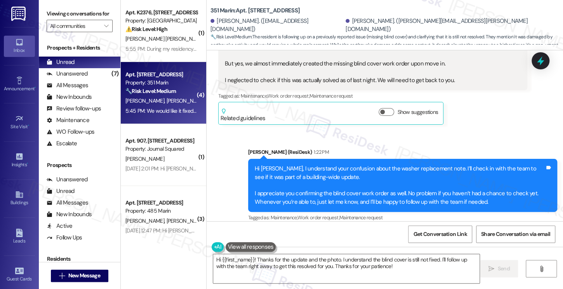
drag, startPoint x: 258, startPoint y: 156, endPoint x: 405, endPoint y: 155, distance: 147.0
click at [405, 165] on div "Hi Stephen, I understand your confusion about the washer replacement note. I’ll…" at bounding box center [399, 186] width 290 height 42
click at [346, 165] on div "Hi Stephen, I understand your confusion about the washer replacement note. I’ll…" at bounding box center [399, 186] width 290 height 42
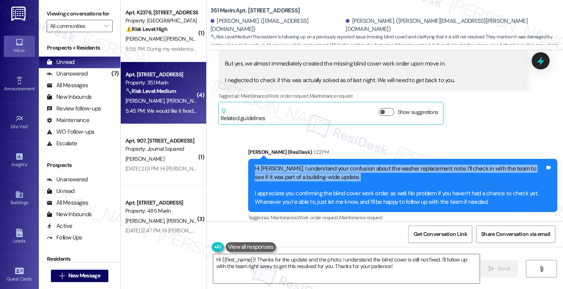
click at [346, 165] on div "Hi Stephen, I understand your confusion about the washer replacement note. I’ll…" at bounding box center [399, 186] width 290 height 42
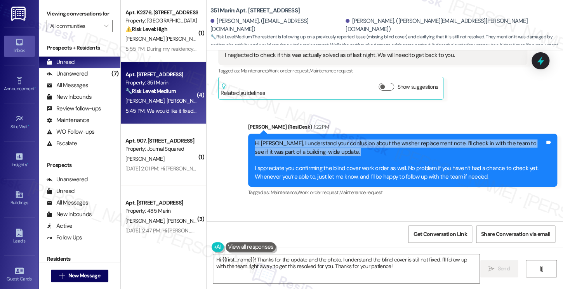
scroll to position [2825, 0]
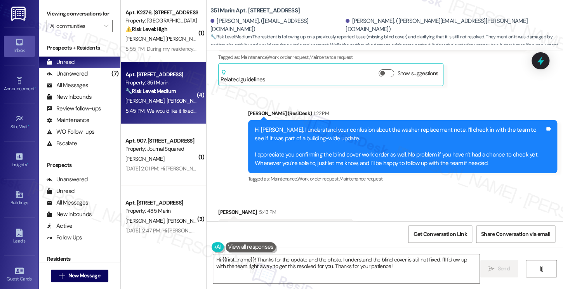
click at [287, 148] on div "Hi Stephen, I understand your confusion about the washer replacement note. I’ll…" at bounding box center [399, 147] width 290 height 42
click at [304, 136] on div "Hi Stephen, I understand your confusion about the washer replacement note. I’ll…" at bounding box center [399, 147] width 290 height 42
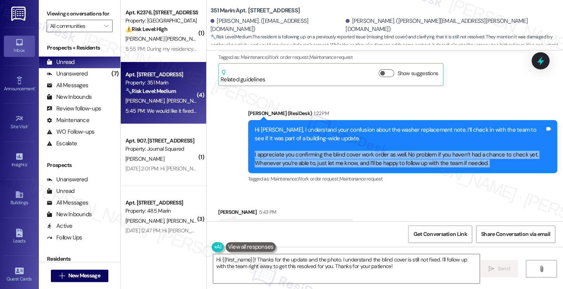
click at [304, 136] on div "Hi Stephen, I understand your confusion about the washer replacement note. I’ll…" at bounding box center [399, 147] width 290 height 42
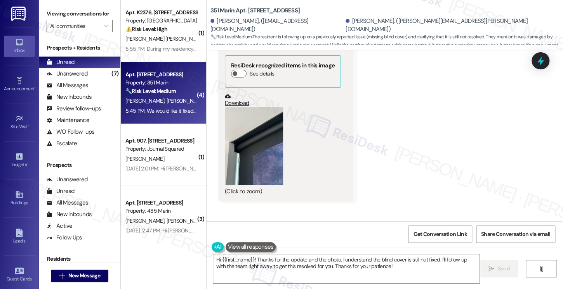
scroll to position [3058, 0]
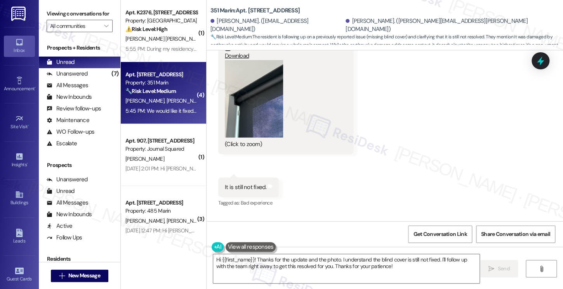
click at [239, 106] on button "Zoom image" at bounding box center [254, 99] width 58 height 78
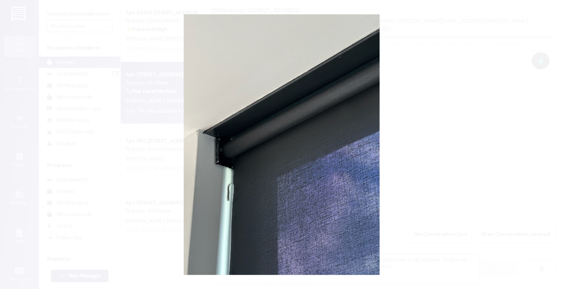
click at [509, 129] on button "Unzoom image" at bounding box center [281, 144] width 563 height 289
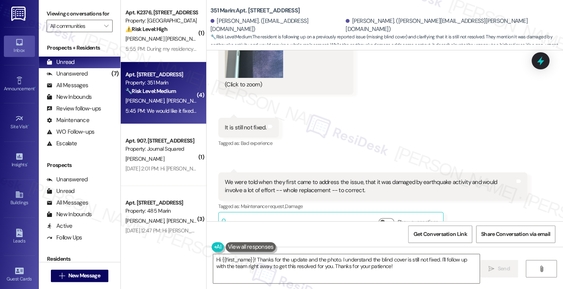
scroll to position [3135, 0]
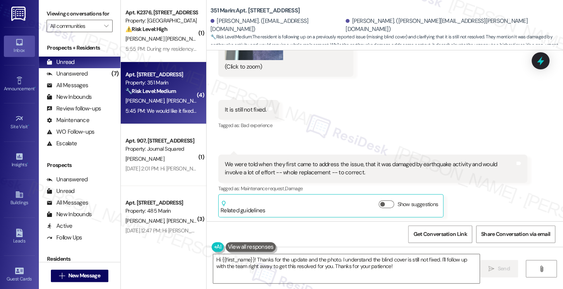
click at [249, 161] on div "We were told when they first came to address the issue, that it was damaged by …" at bounding box center [370, 169] width 290 height 17
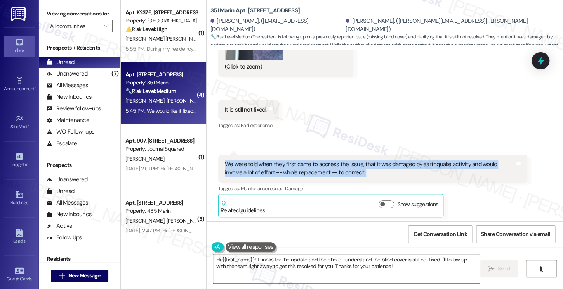
click at [249, 161] on div "We were told when they first came to address the issue, that it was damaged by …" at bounding box center [370, 169] width 290 height 17
click at [393, 161] on div "We were told when they first came to address the issue, that it was damaged by …" at bounding box center [370, 169] width 290 height 17
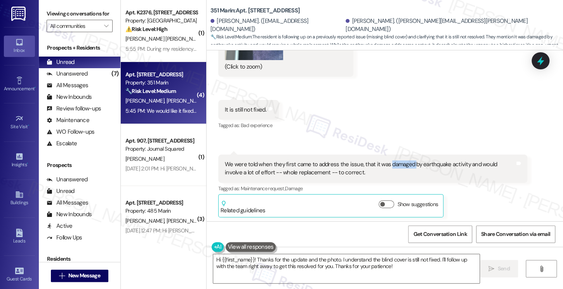
click at [393, 161] on div "We were told when they first came to address the issue, that it was damaged by …" at bounding box center [370, 169] width 290 height 17
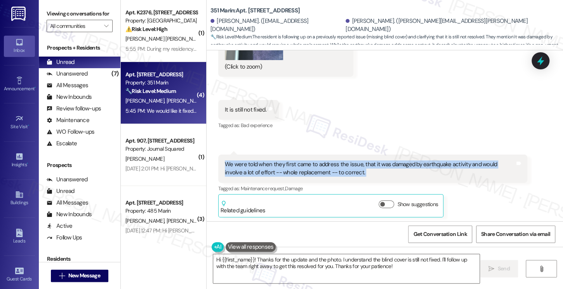
click at [393, 161] on div "We were told when they first came to address the issue, that it was damaged by …" at bounding box center [370, 169] width 290 height 17
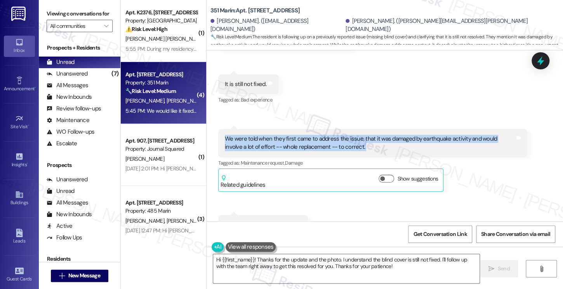
scroll to position [3174, 0]
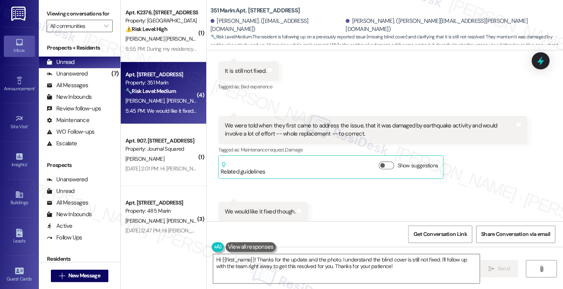
click at [246, 208] on div "We would like it fixed though." at bounding box center [260, 212] width 71 height 8
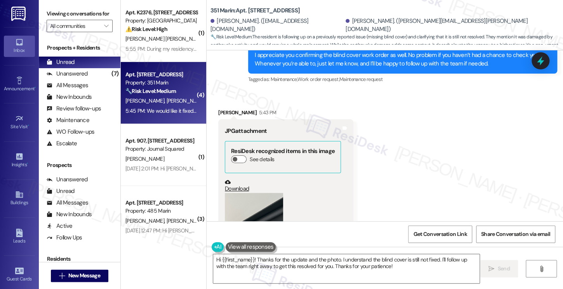
scroll to position [2825, 0]
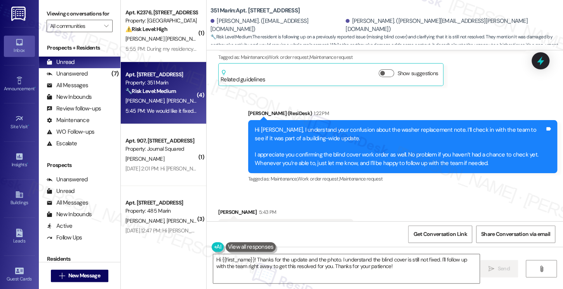
click at [247, 9] on b "351 Marin: Apt. 2706, 351 Marin Blvd." at bounding box center [254, 11] width 89 height 8
copy b "2706"
click at [97, 13] on label "Viewing conversations for" at bounding box center [80, 14] width 66 height 12
click at [64, 6] on div "Viewing conversations for All communities " at bounding box center [79, 20] width 81 height 40
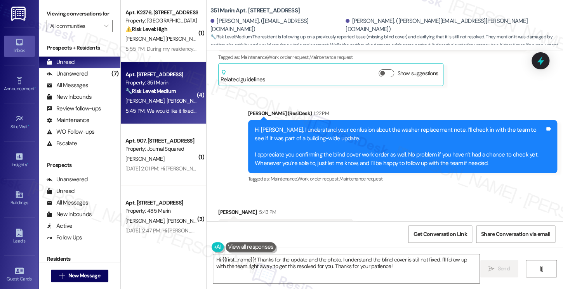
drag, startPoint x: 85, startPoint y: 14, endPoint x: 105, endPoint y: 11, distance: 20.4
click at [85, 14] on label "Viewing conversations for" at bounding box center [80, 14] width 66 height 12
click at [245, 9] on b "351 Marin: Apt. 2706, 351 Marin Blvd." at bounding box center [254, 11] width 89 height 8
copy b "2706"
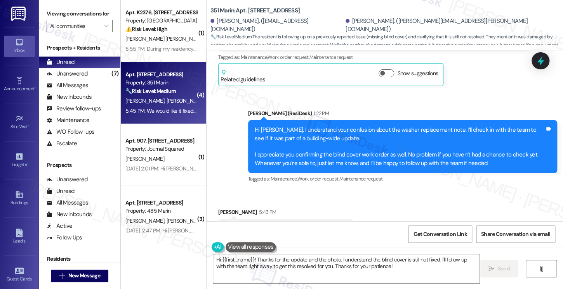
click at [100, 12] on label "Viewing conversations for" at bounding box center [80, 14] width 66 height 12
click at [245, 9] on b "351 Marin: Apt. 2706, 351 Marin Blvd." at bounding box center [254, 11] width 89 height 8
copy b "2706"
click at [96, 4] on div "Viewing conversations for All communities " at bounding box center [79, 20] width 81 height 40
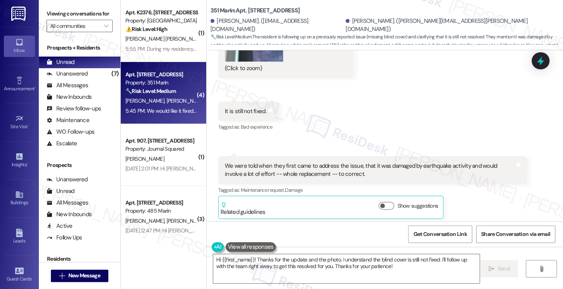
scroll to position [3135, 0]
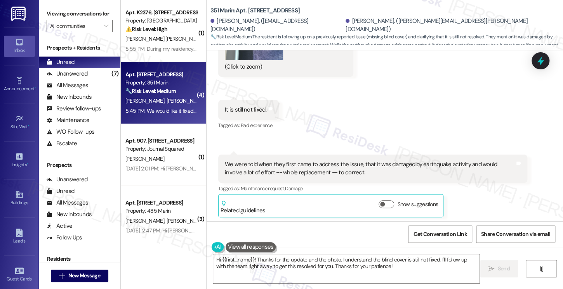
click at [234, 100] on div "It is still not fixed. Tags and notes" at bounding box center [248, 110] width 61 height 20
click at [279, 161] on div "We were told when they first came to address the issue, that it was damaged by …" at bounding box center [370, 169] width 290 height 17
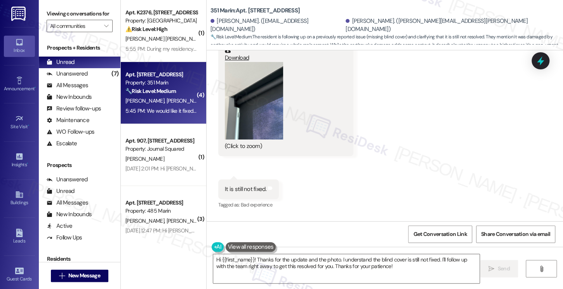
scroll to position [2980, 0]
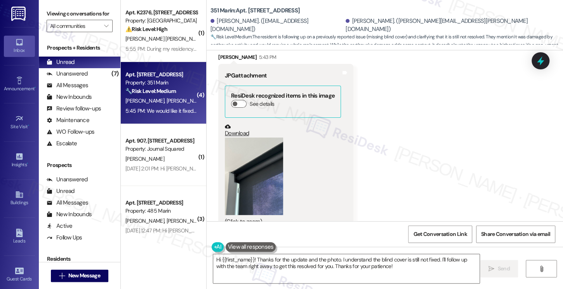
click at [237, 124] on link "Download" at bounding box center [283, 131] width 116 height 14
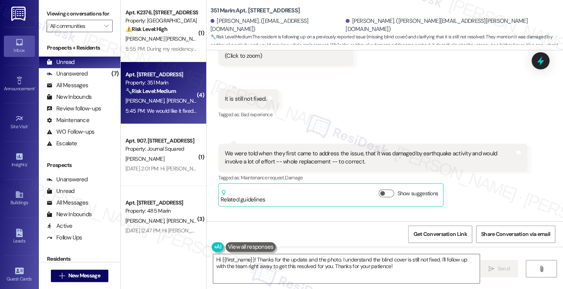
scroll to position [3174, 0]
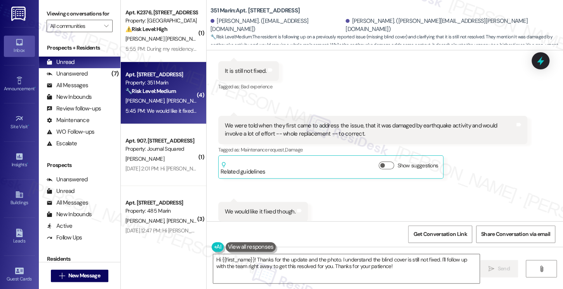
click at [273, 122] on div "We were told when they first came to address the issue, that it was damaged by …" at bounding box center [370, 130] width 290 height 17
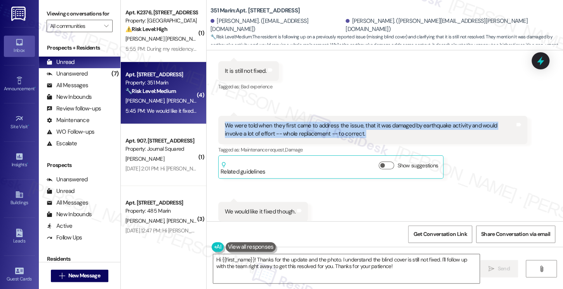
click at [273, 122] on div "We were told when they first came to address the issue, that it was damaged by …" at bounding box center [370, 130] width 290 height 17
click at [377, 88] on div "Received via SMS Stephen Monroy 5:43 PM JPG attachment ResiDesk recognized item…" at bounding box center [384, 41] width 356 height 398
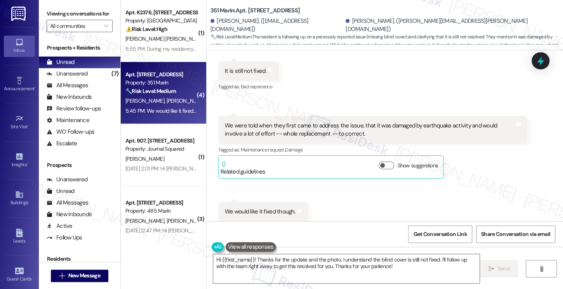
click at [377, 122] on div "We were told when they first came to address the issue, that it was damaged by …" at bounding box center [370, 130] width 290 height 17
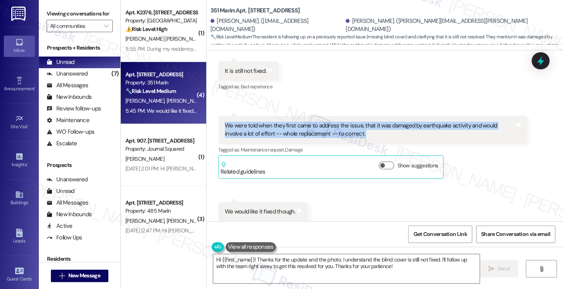
click at [377, 122] on div "We were told when they first came to address the issue, that it was damaged by …" at bounding box center [370, 130] width 290 height 17
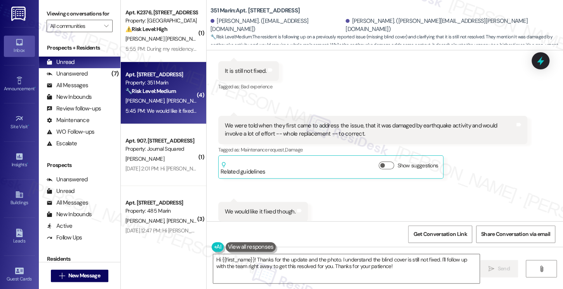
click at [48, 10] on label "Viewing conversations for" at bounding box center [80, 14] width 66 height 12
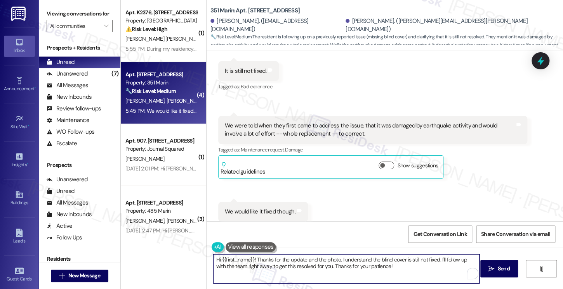
click at [286, 261] on textarea "Hi {{first_name}}! Thanks for the update and the photo. I understand the blind …" at bounding box center [346, 268] width 266 height 29
click at [408, 271] on textarea "Hi {{first_name}}! Thanks for the update and the photo. I understand the blind …" at bounding box center [346, 268] width 266 height 29
drag, startPoint x: 399, startPoint y: 271, endPoint x: 311, endPoint y: 271, distance: 88.4
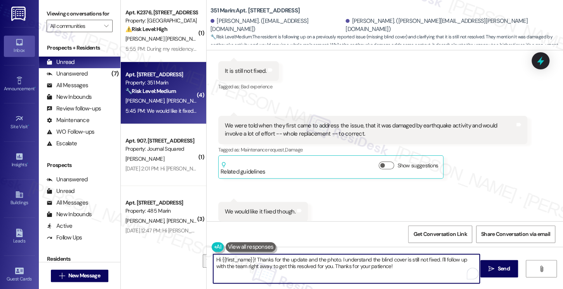
click at [311, 271] on textarea "Hi {{first_name}}! Thanks for the update and the photo. I understand the blind …" at bounding box center [346, 268] width 266 height 29
click at [310, 271] on textarea "Hi {{first_name}}! Thanks for the update and the photo. I understand the blind …" at bounding box center [346, 268] width 266 height 29
drag, startPoint x: 256, startPoint y: 268, endPoint x: 316, endPoint y: 267, distance: 60.1
click at [316, 267] on textarea "Hi {{first_name}}! Thanks for the update and the photo. I understand the blind …" at bounding box center [346, 268] width 266 height 29
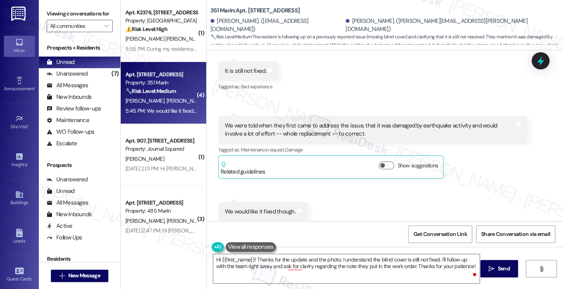
click at [48, 10] on label "Viewing conversations for" at bounding box center [80, 14] width 66 height 12
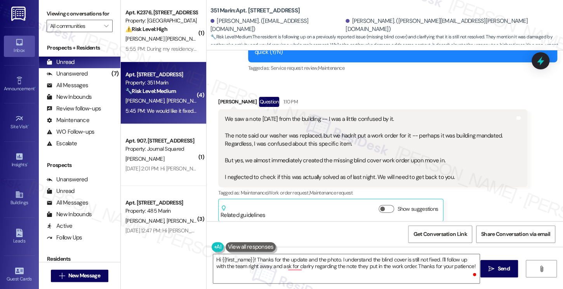
scroll to position [2631, 0]
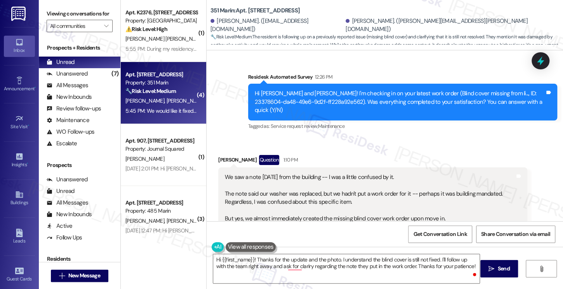
click at [313, 181] on div "We saw a note yesterday from the building -- I was a little confused by it. The…" at bounding box center [370, 206] width 290 height 66
drag, startPoint x: 220, startPoint y: 159, endPoint x: 416, endPoint y: 168, distance: 195.7
click at [416, 173] on div "We saw a note yesterday from the building -- I was a little confused by it. The…" at bounding box center [370, 206] width 290 height 66
click at [392, 173] on div "We saw a note yesterday from the building -- I was a little confused by it. The…" at bounding box center [370, 206] width 290 height 66
click at [318, 176] on div "We saw a note yesterday from the building -- I was a little confused by it. The…" at bounding box center [370, 206] width 290 height 66
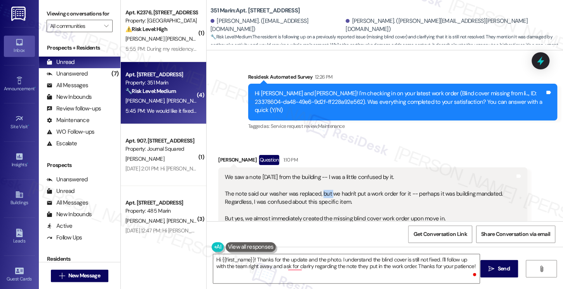
click at [318, 176] on div "We saw a note yesterday from the building -- I was a little confused by it. The…" at bounding box center [370, 206] width 290 height 66
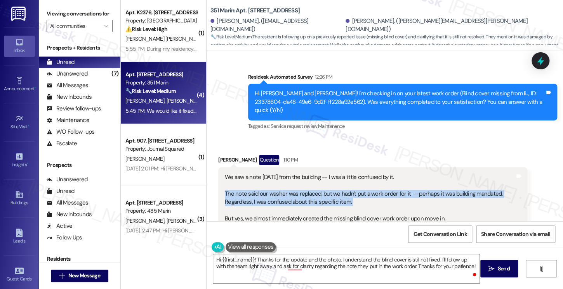
click at [318, 176] on div "We saw a note yesterday from the building -- I was a little confused by it. The…" at bounding box center [370, 206] width 290 height 66
copy div "The note said our washer was replaced, but we hadn't put a work order for it --…"
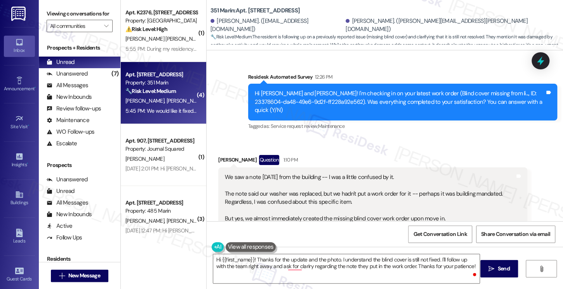
click at [51, 17] on label "Viewing conversations for" at bounding box center [80, 14] width 66 height 12
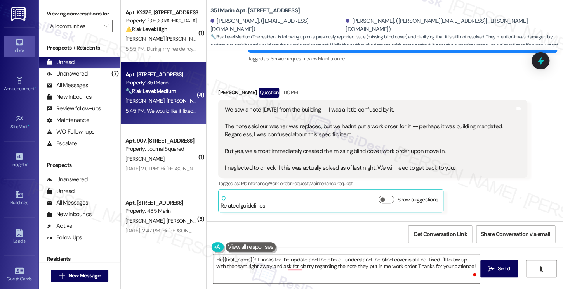
scroll to position [2747, 0]
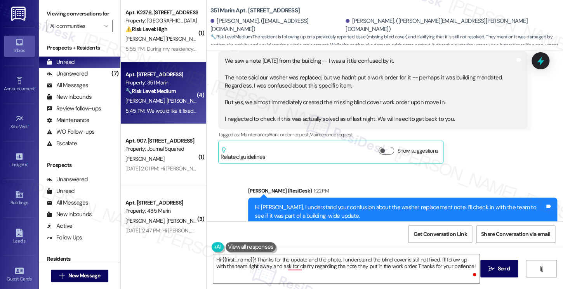
click at [62, 9] on label "Viewing conversations for" at bounding box center [80, 14] width 66 height 12
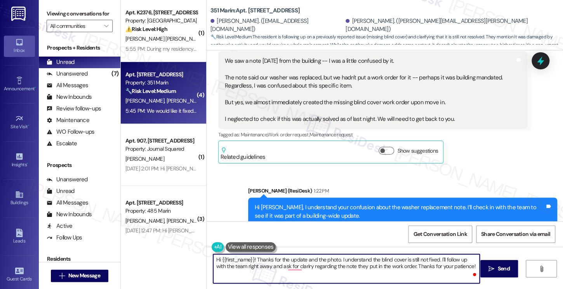
click at [281, 260] on textarea "Hi {{first_name}}! Thanks for the update and the photo. I understand the blind …" at bounding box center [346, 268] width 266 height 29
click at [373, 264] on textarea "Hi {{first_name}}! Thanks for the update and the photo. I understand the blind …" at bounding box center [346, 268] width 266 height 29
click at [388, 260] on textarea "Hi {{first_name}}! Thanks for the update and the photo. I understand the blind …" at bounding box center [346, 268] width 266 height 29
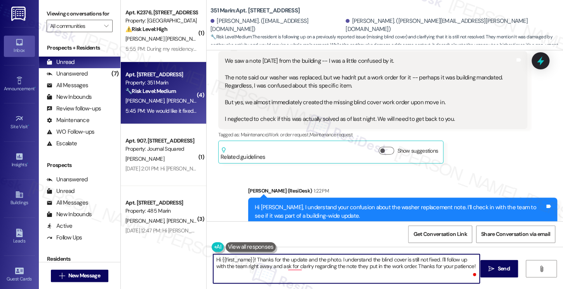
click at [388, 260] on textarea "Hi {{first_name}}! Thanks for the update and the photo. I understand the blind …" at bounding box center [346, 268] width 266 height 29
click at [438, 260] on textarea "Hi {{first_name}}! Thanks for the update and the photo. I understand the blind …" at bounding box center [346, 268] width 266 height 29
drag, startPoint x: 232, startPoint y: 265, endPoint x: 257, endPoint y: 265, distance: 24.8
click at [257, 265] on textarea "Hi {{first_name}}! Thanks for the update and the photo. I understand the blind …" at bounding box center [346, 268] width 266 height 29
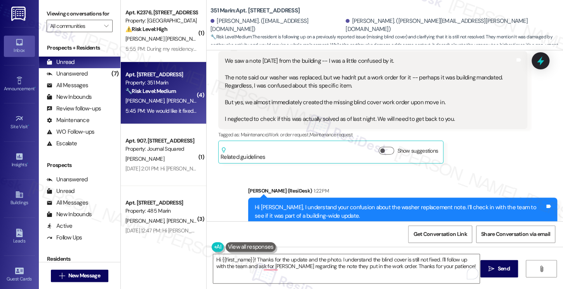
click at [63, 19] on label "Viewing conversations for" at bounding box center [80, 14] width 66 height 12
click at [51, 9] on label "Viewing conversations for" at bounding box center [80, 14] width 66 height 12
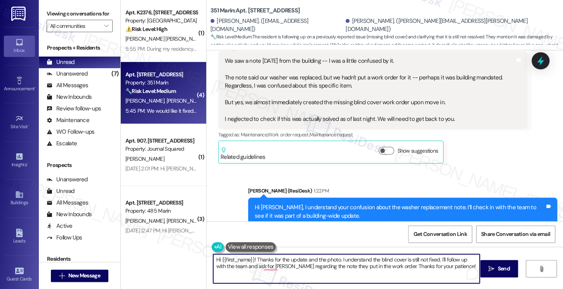
click at [286, 255] on textarea "Hi {{first_name}}! Thanks for the update and the photo. I understand the blind …" at bounding box center [346, 268] width 266 height 29
click at [382, 257] on textarea "Hi {{first_name}}! Thanks for the update and the photo. I understand the blind …" at bounding box center [346, 268] width 266 height 29
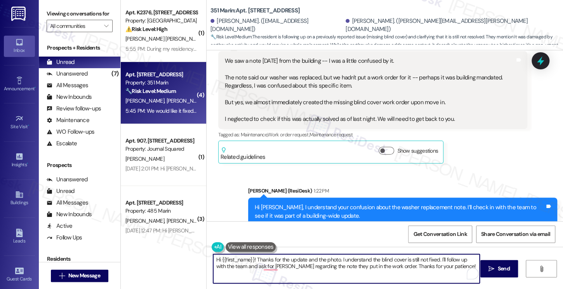
click at [382, 257] on textarea "Hi {{first_name}}! Thanks for the update and the photo. I understand the blind …" at bounding box center [346, 268] width 266 height 29
click at [374, 267] on textarea "Hi {{first_name}}! Thanks for the update and the photo. I understand the blind …" at bounding box center [346, 268] width 266 height 29
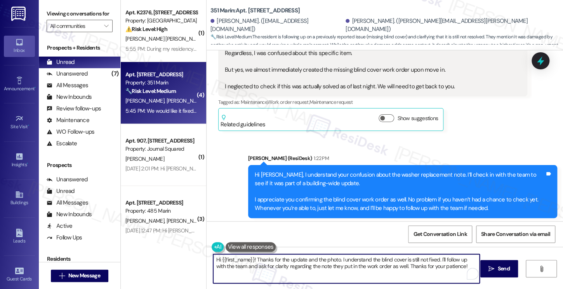
scroll to position [2825, 0]
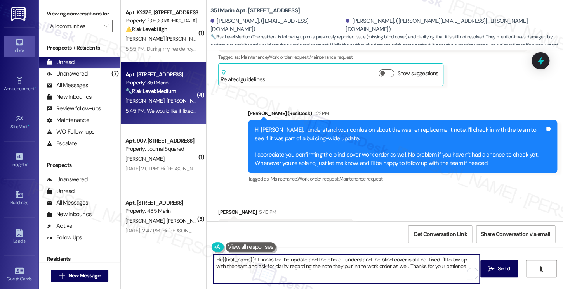
drag, startPoint x: 374, startPoint y: 265, endPoint x: 379, endPoint y: 264, distance: 5.1
click at [374, 265] on textarea "Hi {{first_name}}! Thanks for the update and the photo. I understand the blind …" at bounding box center [346, 268] width 266 height 29
click at [377, 264] on textarea "Hi {{first_name}}! Thanks for the update and the photo. I understand the blind …" at bounding box center [346, 268] width 266 height 29
click at [402, 267] on textarea "Hi {{first_name}}! Thanks for the update and the photo. I understand the blind …" at bounding box center [346, 268] width 266 height 29
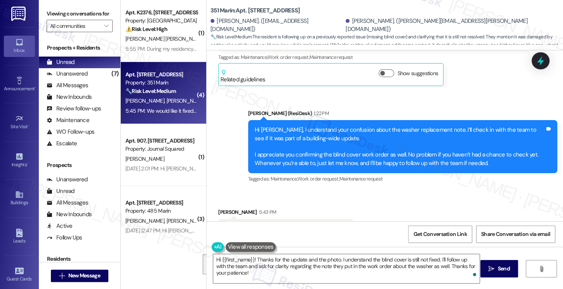
click at [227, 101] on div "Sent via SMS Jane (ResiDesk) 1:22 PM Hi Stephen, I understand your confusion ab…" at bounding box center [384, 141] width 356 height 99
click at [50, 4] on div "Viewing conversations for All communities " at bounding box center [79, 20] width 81 height 40
click at [50, 10] on label "Viewing conversations for" at bounding box center [80, 14] width 66 height 12
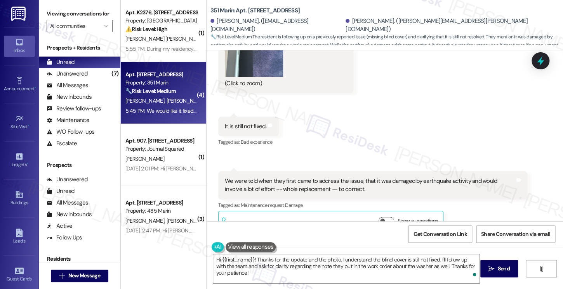
scroll to position [3019, 0]
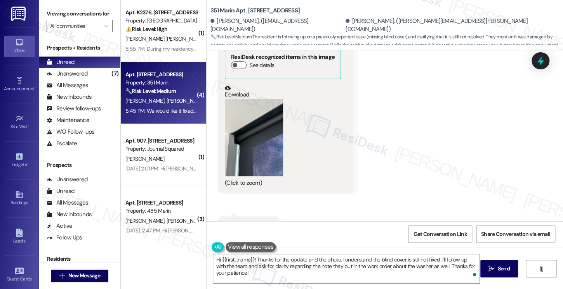
click at [45, 12] on div "Viewing conversations for All communities " at bounding box center [79, 20] width 81 height 40
click at [246, 11] on b "351 Marin: Apt. 2706, 351 Marin Blvd." at bounding box center [254, 11] width 89 height 8
click at [52, 1] on div "Viewing conversations for All communities " at bounding box center [79, 20] width 81 height 40
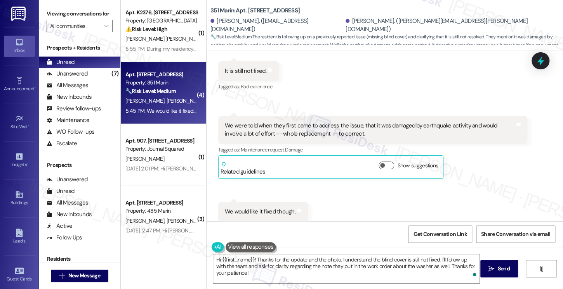
scroll to position [3058, 0]
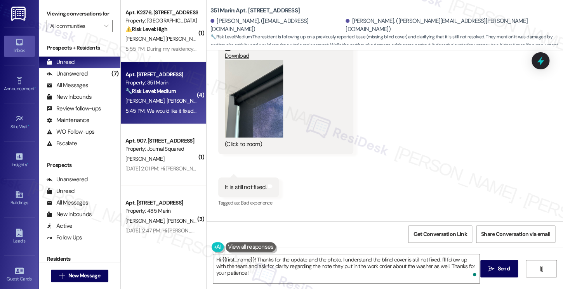
click at [56, 3] on div "Viewing conversations for All communities " at bounding box center [79, 20] width 81 height 40
click at [289, 275] on textarea "Hi {{first_name}}! Thanks for the update and the photo. I understand the blind …" at bounding box center [346, 268] width 266 height 29
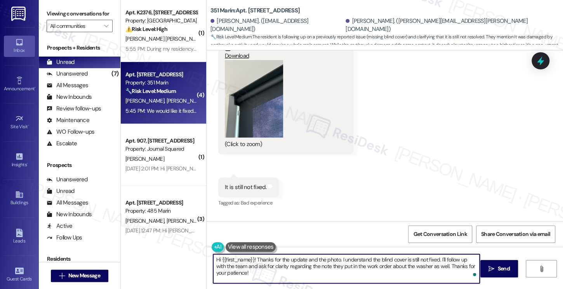
drag, startPoint x: 434, startPoint y: 267, endPoint x: 439, endPoint y: 265, distance: 4.9
click at [434, 267] on textarea "Hi {{first_name}}! Thanks for the update and the photo. I understand the blind …" at bounding box center [346, 268] width 266 height 29
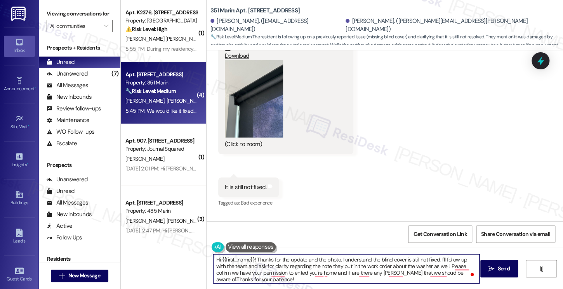
type textarea "Hi {{first_name}}! Thanks for the update and the photo. I understand the blind …"
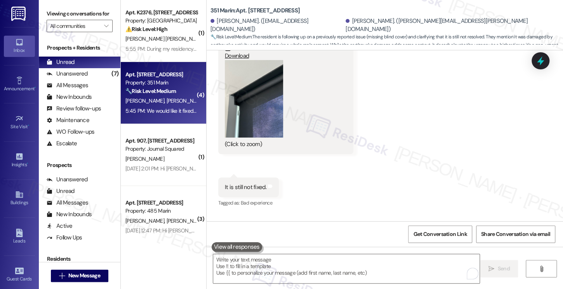
click at [57, 12] on label "Viewing conversations for" at bounding box center [80, 14] width 66 height 12
click at [39, 6] on div "Viewing conversations for All communities " at bounding box center [79, 20] width 81 height 40
click at [52, 10] on label "Viewing conversations for" at bounding box center [80, 14] width 66 height 12
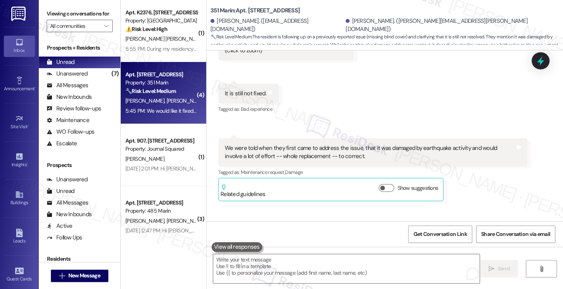
scroll to position [3174, 0]
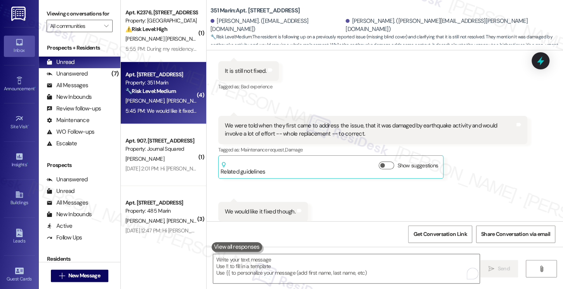
click at [61, 17] on label "Viewing conversations for" at bounding box center [80, 14] width 66 height 12
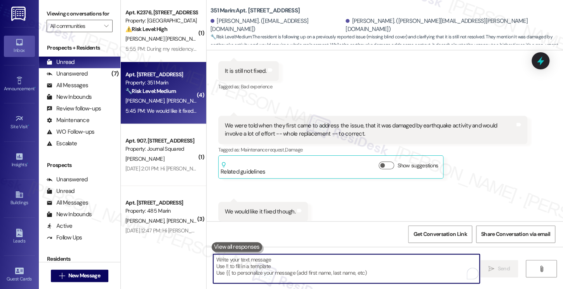
click at [259, 268] on textarea "To enrich screen reader interactions, please activate Accessibility in Grammarl…" at bounding box center [346, 268] width 266 height 29
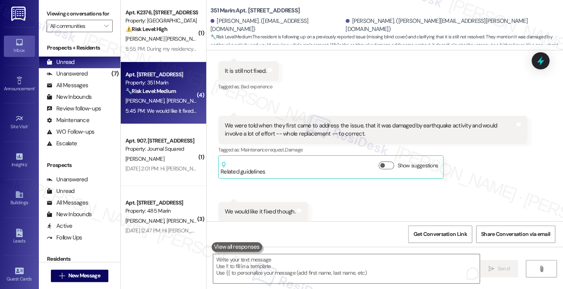
click at [46, 1] on div "Viewing conversations for All communities " at bounding box center [79, 20] width 81 height 40
click at [281, 263] on textarea "To enrich screen reader interactions, please activate Accessibility in Grammarl…" at bounding box center [346, 268] width 266 height 29
click at [62, 4] on div "Viewing conversations for All communities " at bounding box center [79, 20] width 81 height 40
click at [279, 270] on textarea "To enrich screen reader interactions, please activate Accessibility in Grammarl…" at bounding box center [346, 268] width 266 height 29
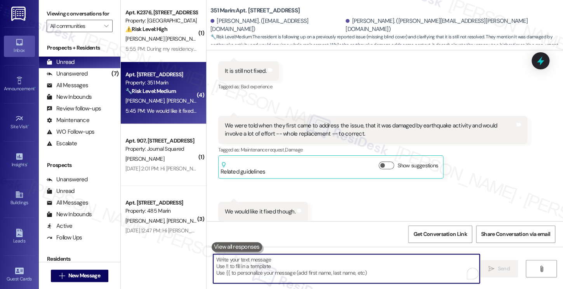
paste textarea "Hi {{first_name}}! Thanks for the update and for sending the photo. I understan…"
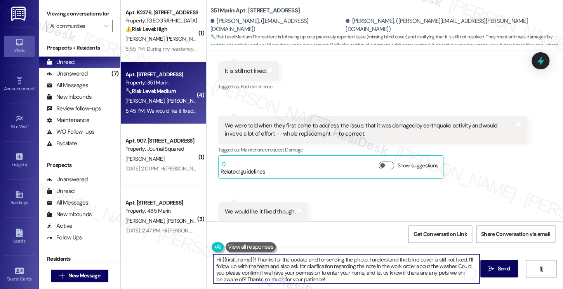
click at [451, 198] on div "Received via SMS Stephen Monroy 5:43 PM JPG attachment ResiDesk recognized item…" at bounding box center [384, 41] width 356 height 398
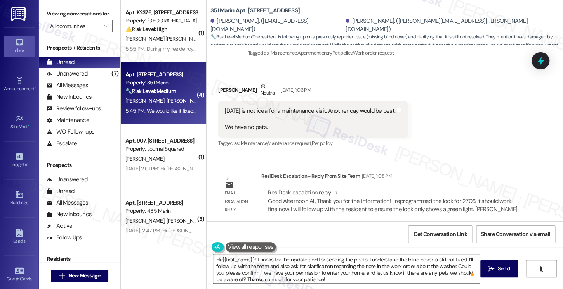
scroll to position [1933, 0]
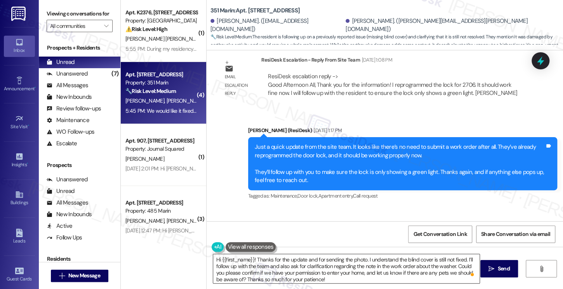
drag, startPoint x: 367, startPoint y: 272, endPoint x: 363, endPoint y: 274, distance: 5.0
click at [367, 272] on textarea "Hi {{first_name}}! Thanks for the update and for sending the photo. I understan…" at bounding box center [346, 268] width 266 height 29
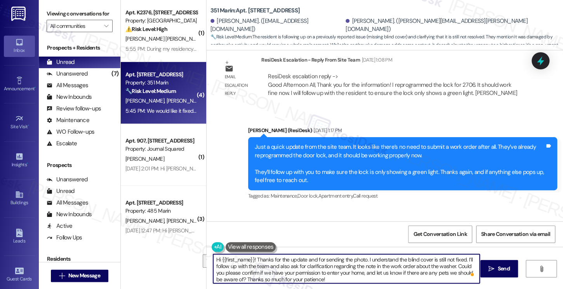
drag, startPoint x: 351, startPoint y: 280, endPoint x: 360, endPoint y: 272, distance: 11.8
click at [360, 272] on textarea "Hi {{first_name}}! Thanks for the update and for sending the photo. I understan…" at bounding box center [346, 268] width 266 height 29
drag, startPoint x: 324, startPoint y: 273, endPoint x: 306, endPoint y: 271, distance: 18.8
click at [306, 271] on textarea "Hi {{first_name}}! Thanks for the update and for sending the photo. I understan…" at bounding box center [346, 268] width 266 height 29
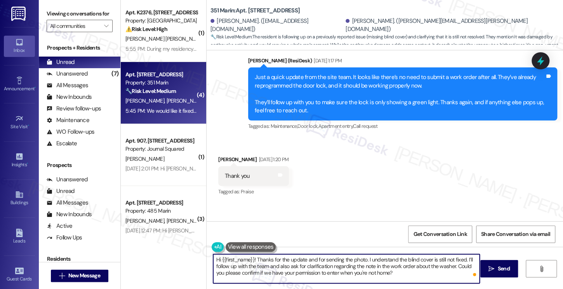
scroll to position [2050, 0]
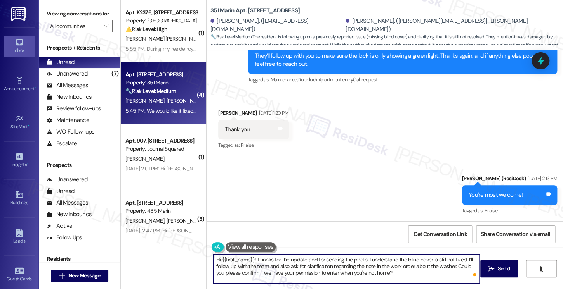
drag, startPoint x: 253, startPoint y: 260, endPoint x: 195, endPoint y: 259, distance: 57.8
click at [195, 259] on div "( 1 ) Apt. K2376, 4883 Riley Road Property: Madison Farms ⚠️ Risk Level: High T…" at bounding box center [342, 144] width 442 height 289
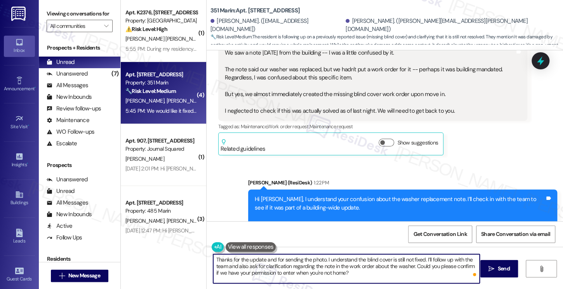
scroll to position [3174, 0]
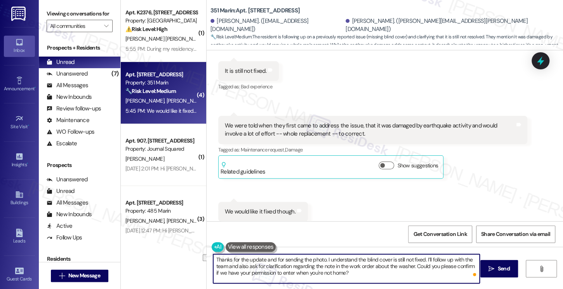
drag, startPoint x: 410, startPoint y: 267, endPoint x: 235, endPoint y: 267, distance: 175.0
click at [235, 267] on textarea "Thanks for the update and for sending the photo. I understand the blind cover i…" at bounding box center [346, 268] width 266 height 29
click at [329, 276] on textarea "Thanks for the update and for sending the photo. I understand the blind cover i…" at bounding box center [346, 268] width 266 height 29
click at [365, 258] on textarea "Thanks for the update and for sending the photo. I understand the blind cover i…" at bounding box center [346, 268] width 266 height 29
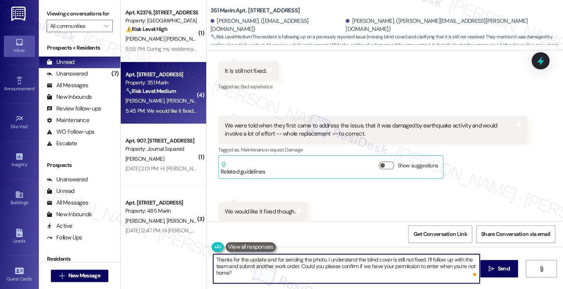
type textarea "Thanks for the update and for sending the photo. I understand the blind cover i…"
click at [389, 219] on div "Received via SMS Stephen Monroy 5:43 PM JPG attachment ResiDesk recognized item…" at bounding box center [384, 41] width 356 height 398
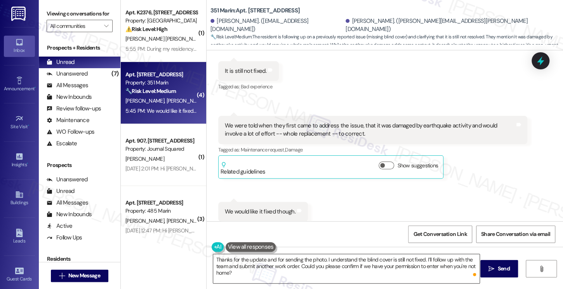
click at [411, 265] on textarea "Thanks for the update and for sending the photo. I understand the blind cover i…" at bounding box center [346, 268] width 266 height 29
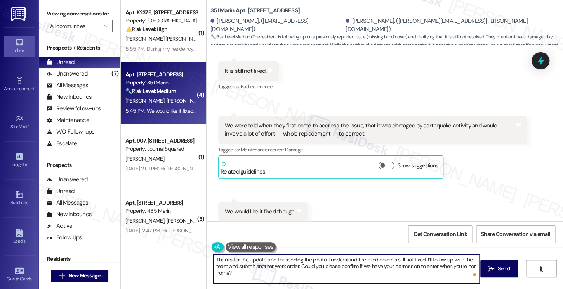
click at [411, 265] on textarea "Thanks for the update and for sending the photo. I understand the blind cover i…" at bounding box center [346, 268] width 266 height 29
click at [308, 267] on textarea "Thanks for the update and for sending the photo. I understand the blind cover i…" at bounding box center [346, 268] width 266 height 29
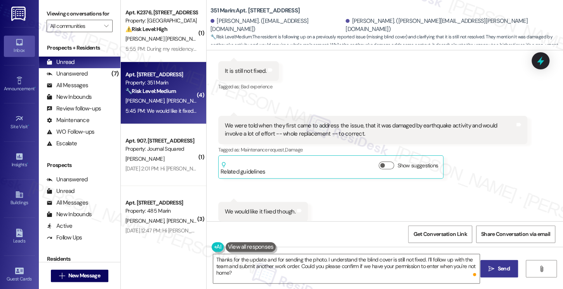
click at [488, 270] on icon "" at bounding box center [491, 269] width 6 height 6
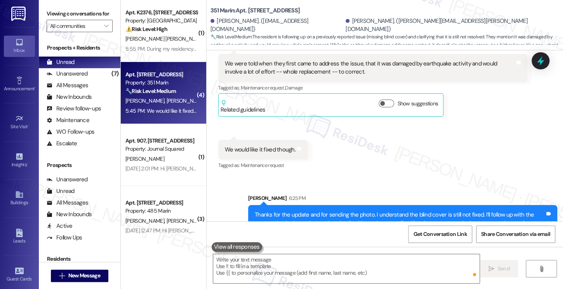
scroll to position [3237, 0]
click at [460, 211] on div "Thanks for the update and for sending the photo. I understand the blind cover i…" at bounding box center [399, 223] width 290 height 25
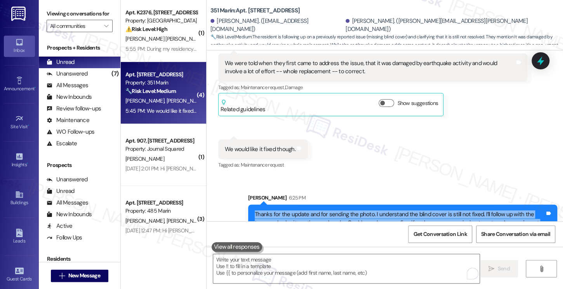
click at [460, 211] on div "Thanks for the update and for sending the photo. I understand the blind cover i…" at bounding box center [399, 223] width 290 height 25
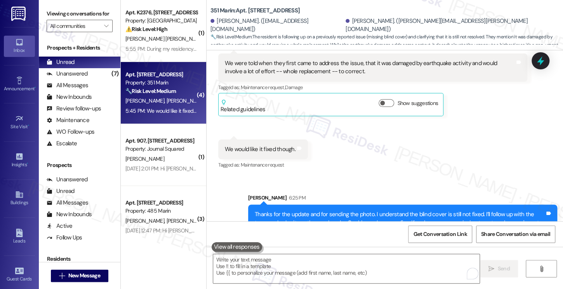
click at [380, 177] on div "Sent via SMS Sarah 6:25 PM Thanks for the update and for sending the photo. I u…" at bounding box center [384, 212] width 356 height 71
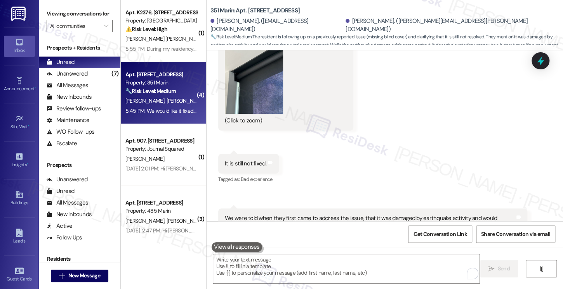
scroll to position [2926, 0]
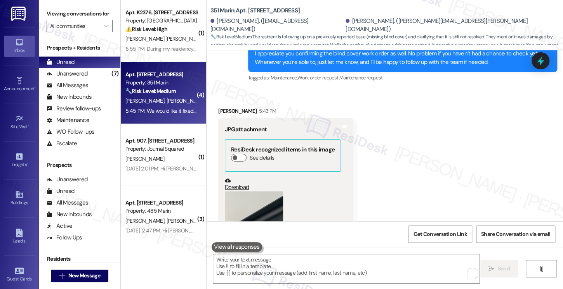
drag, startPoint x: 250, startPoint y: 93, endPoint x: 264, endPoint y: 95, distance: 14.1
click at [263, 107] on div "Stephen Monroy 5:43 PM" at bounding box center [285, 112] width 135 height 11
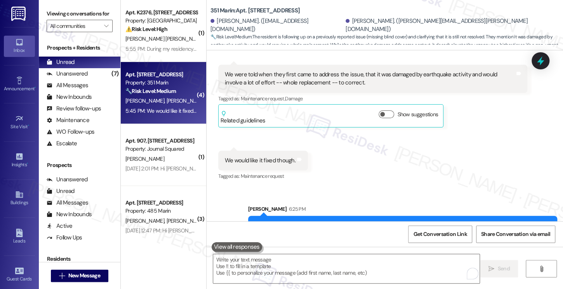
scroll to position [3237, 0]
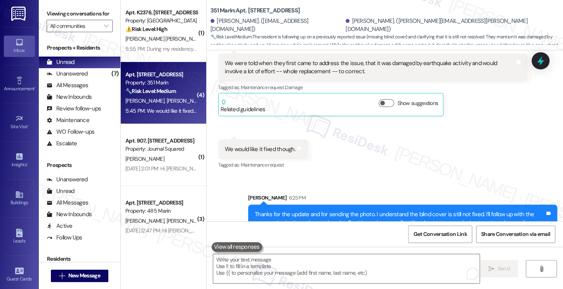
click at [324, 205] on div "Thanks for the update and for sending the photo. I understand the blind cover i…" at bounding box center [402, 223] width 309 height 36
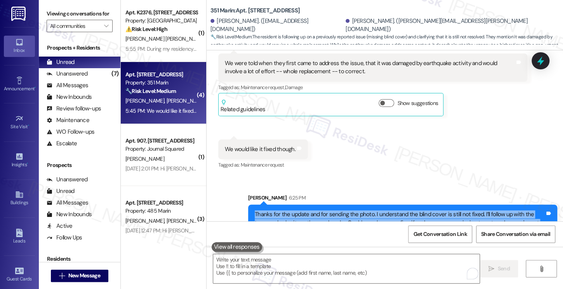
click at [325, 205] on div "Thanks for the update and for sending the photo. I understand the blind cover i…" at bounding box center [402, 223] width 309 height 36
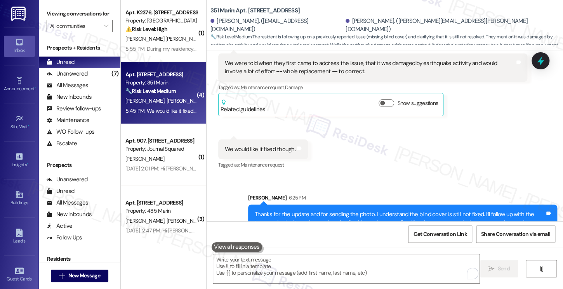
click at [62, 16] on label "Viewing conversations for" at bounding box center [80, 14] width 66 height 12
click at [58, 20] on label "Viewing conversations for" at bounding box center [80, 14] width 66 height 12
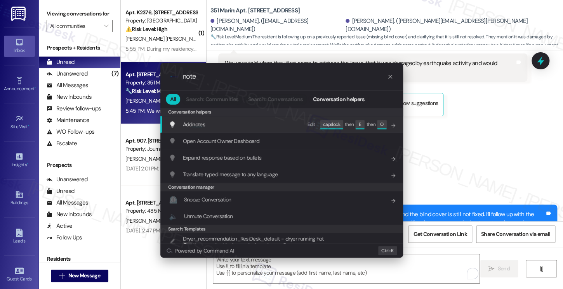
type input "note"
click at [275, 126] on div "Add note s Edit capslock then E then O" at bounding box center [282, 124] width 227 height 13
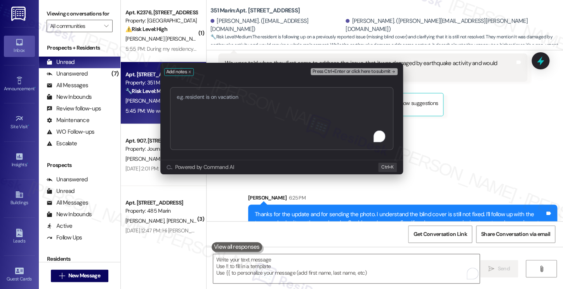
type textarea "E"
type textarea "WO# 6173 submitted"
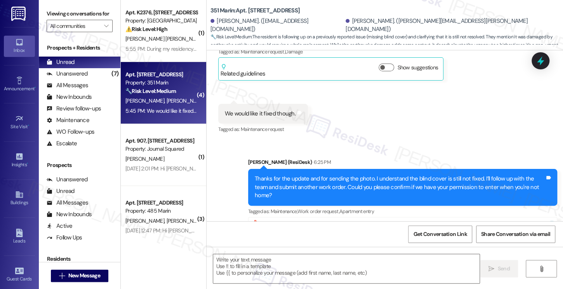
type textarea "Fetching suggested responses. Please feel free to read through the conversation…"
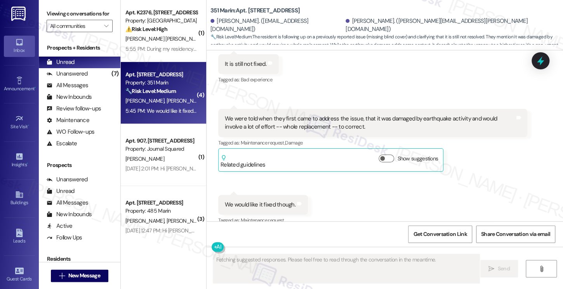
scroll to position [3313, 0]
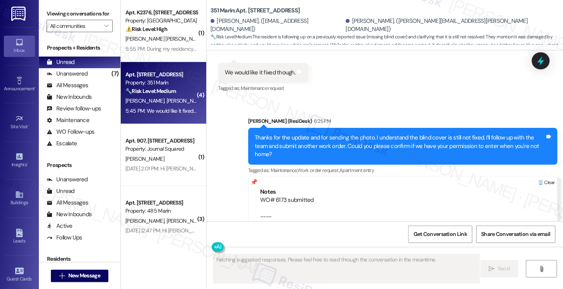
click at [546, 177] on div at bounding box center [546, 183] width 22 height 13
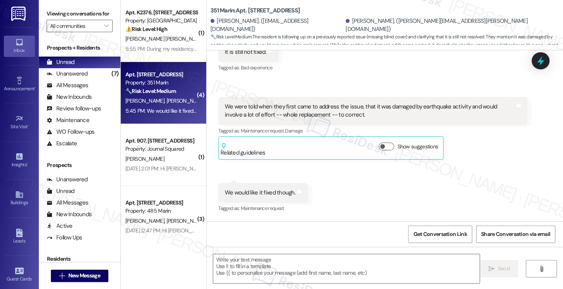
type textarea "Fetching suggested responses. Please feel free to read through the conversation…"
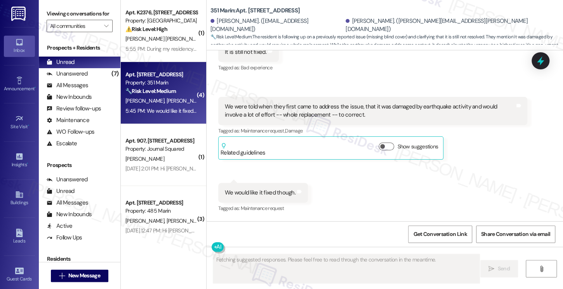
scroll to position [3174, 0]
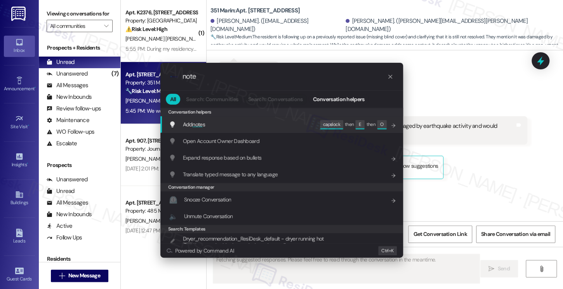
type input "note"
click at [247, 118] on div "Add note s Edit capslock then E then O" at bounding box center [282, 124] width 227 height 13
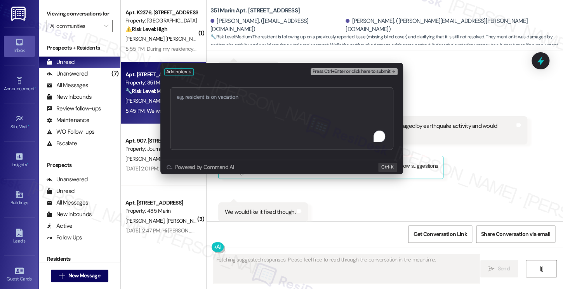
type textarea "Resident is requesting a follow-up to fix the missing blind cover on the living…"
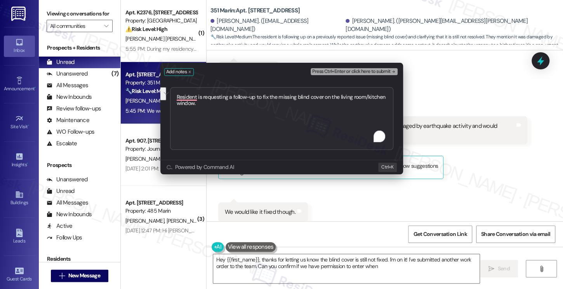
type textarea "Hey {{first_name}}, thanks for letting us know the blind cover is still not fix…"
type textarea "W"
type textarea "Hey {{first_name}}, thanks for letting us know the blind cover is still not fix…"
type textarea "WO# 6173 submitted - awaiting PTE"
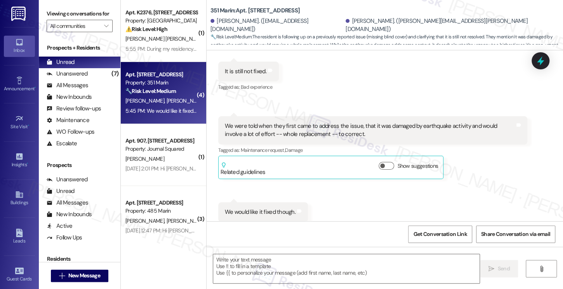
type textarea "Fetching suggested responses. Please feel free to read through the conversation…"
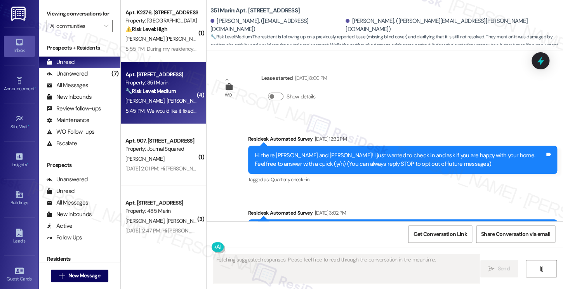
scroll to position [3313, 0]
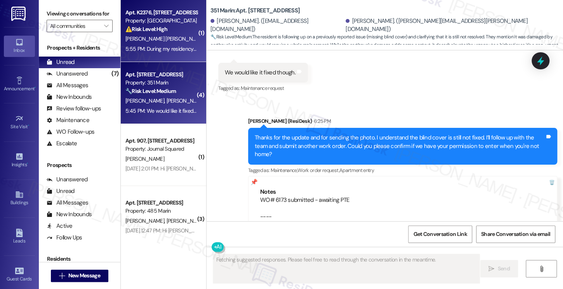
click at [183, 44] on div "5:55 PM: During my residency in this apartment, I have had to deal with four fl…" at bounding box center [161, 49] width 73 height 10
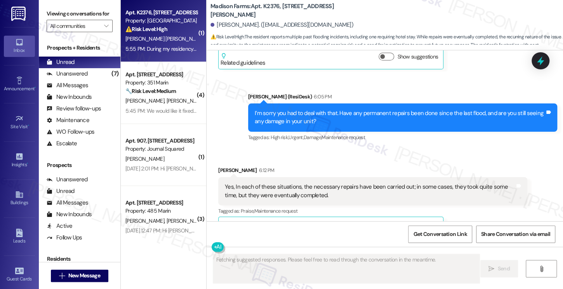
scroll to position [1178, 0]
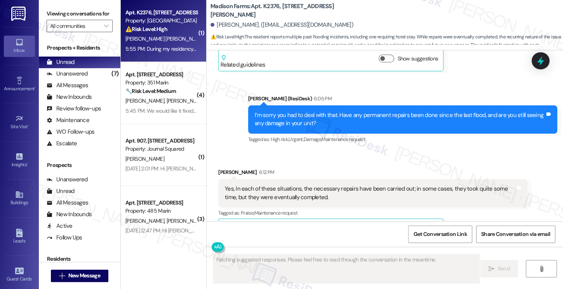
click at [265, 185] on div "Yes, In each of these situations, the necessary repairs have been carried out; …" at bounding box center [370, 193] width 290 height 17
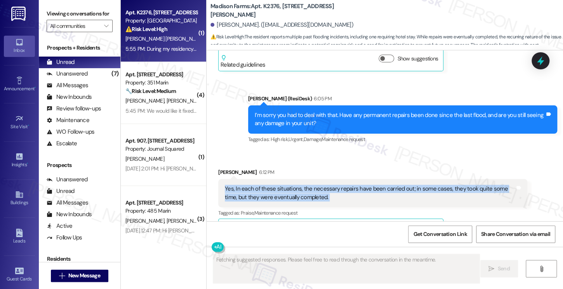
click at [265, 185] on div "Yes, In each of these situations, the necessary repairs have been carried out; …" at bounding box center [370, 193] width 290 height 17
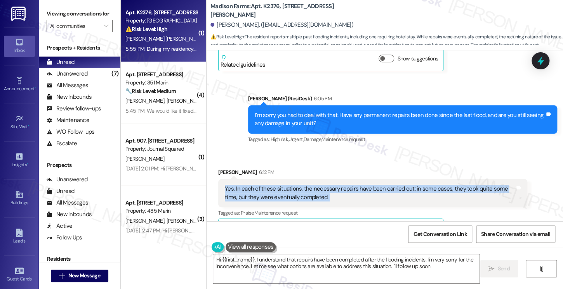
type textarea "Hi {{first_name}}, I understand that repairs have been completed after the floo…"
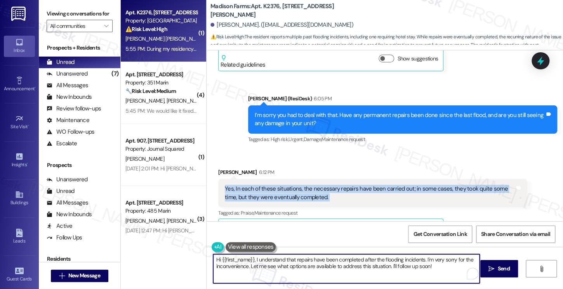
click at [272, 262] on textarea "Hi {{first_name}}, I understand that repairs have been completed after the floo…" at bounding box center [346, 268] width 266 height 29
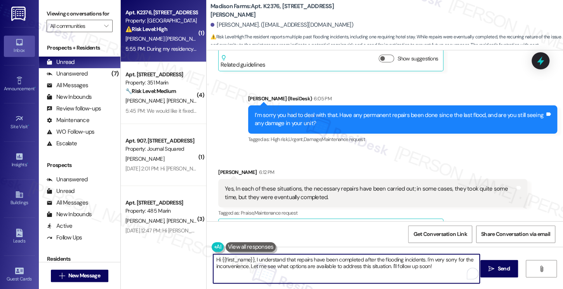
click at [272, 262] on textarea "Hi {{first_name}}, I understand that repairs have been completed after the floo…" at bounding box center [346, 268] width 266 height 29
click at [325, 107] on div "I’m sorry you had to deal with that. Have any permanent repairs been done since…" at bounding box center [402, 120] width 309 height 28
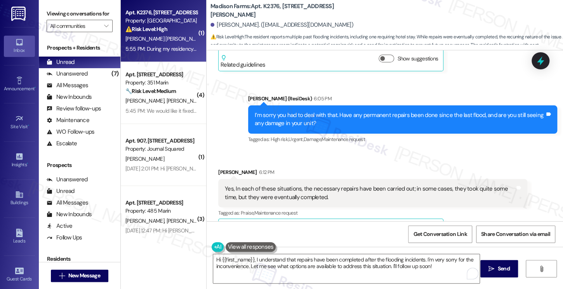
click at [322, 111] on div "I’m sorry you had to deal with that. Have any permanent repairs been done since…" at bounding box center [399, 119] width 290 height 17
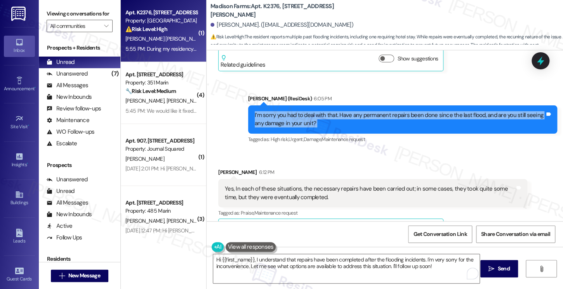
click at [322, 111] on div "I’m sorry you had to deal with that. Have any permanent repairs been done since…" at bounding box center [399, 119] width 290 height 17
copy div "I’m sorry you had to deal with that. Have any permanent repairs been done since…"
click at [65, 17] on label "Viewing conversations for" at bounding box center [80, 14] width 66 height 12
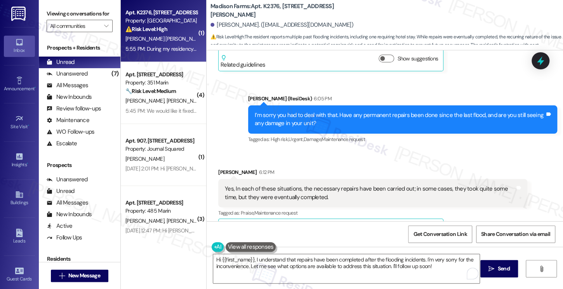
click at [259, 185] on div "Yes, In each of these situations, the necessary repairs have been carried out; …" at bounding box center [370, 193] width 290 height 17
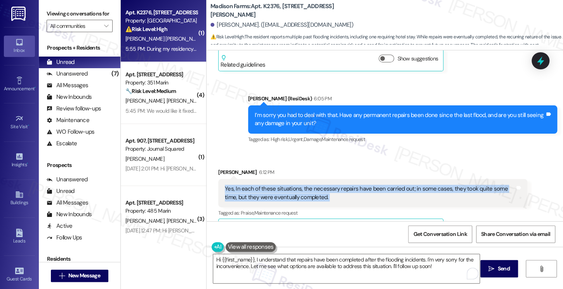
click at [259, 185] on div "Yes, In each of these situations, the necessary repairs have been carried out; …" at bounding box center [370, 193] width 290 height 17
copy div "Yes, In each of these situations, the necessary repairs have been carried out; …"
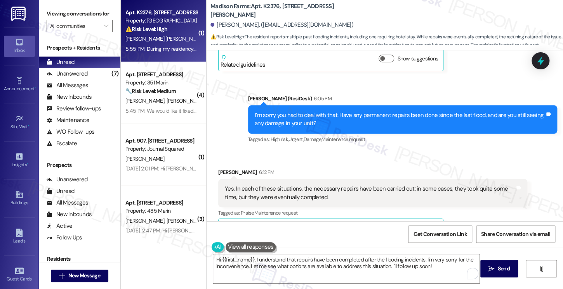
click at [55, 4] on div "Viewing conversations for All communities " at bounding box center [79, 20] width 81 height 40
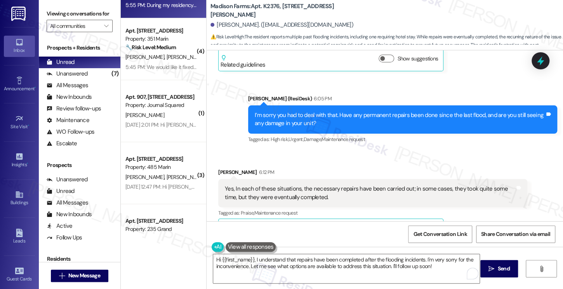
scroll to position [78, 0]
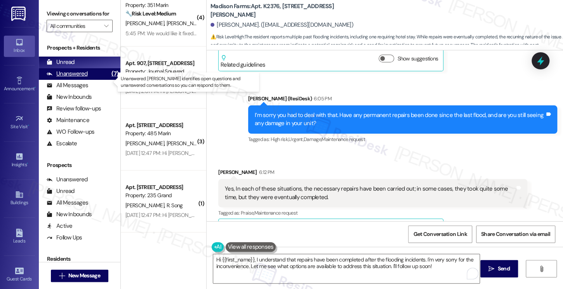
click at [92, 80] on div "Unanswered (7)" at bounding box center [79, 74] width 81 height 12
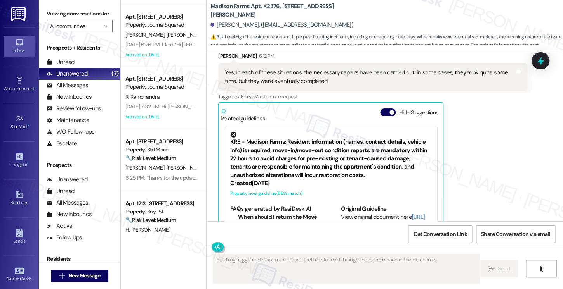
scroll to position [200, 0]
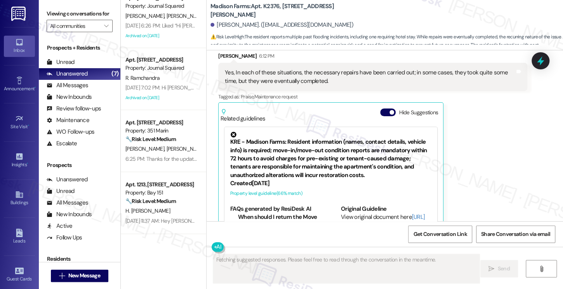
click at [482, 143] on div "[PERSON_NAME] 6:12 PM Yes, In each of these situations, the necessary repairs h…" at bounding box center [372, 146] width 309 height 189
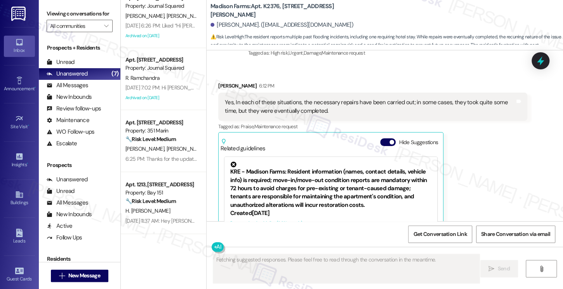
scroll to position [1139, 0]
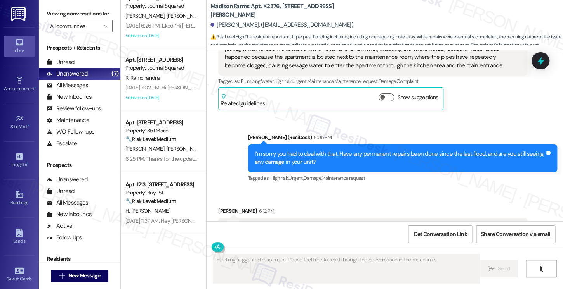
click at [45, 14] on div "Viewing conversations for All communities " at bounding box center [79, 20] width 81 height 40
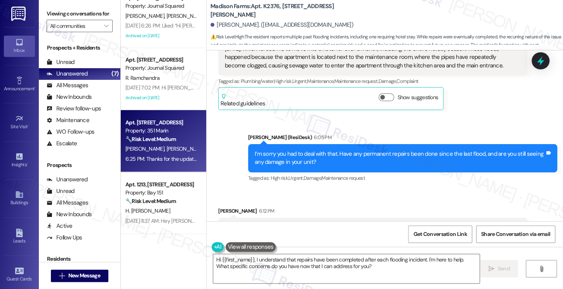
drag, startPoint x: 57, startPoint y: 15, endPoint x: 196, endPoint y: 110, distance: 168.0
click at [57, 15] on label "Viewing conversations for" at bounding box center [80, 14] width 66 height 12
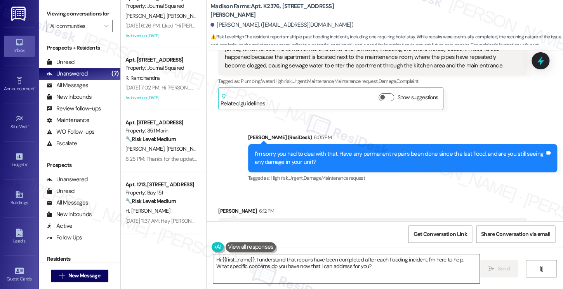
click at [355, 260] on textarea "Hi {{first_name}}, I understand that repairs have been completed after each flo…" at bounding box center [346, 268] width 266 height 29
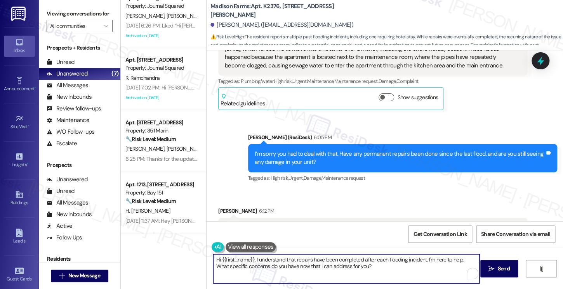
click at [355, 262] on textarea "Hi {{first_name}}, I understand that repairs have been completed after each flo…" at bounding box center [346, 268] width 266 height 29
paste textarea "Glad to hear the repairs were done, though I understand the wait must have been…"
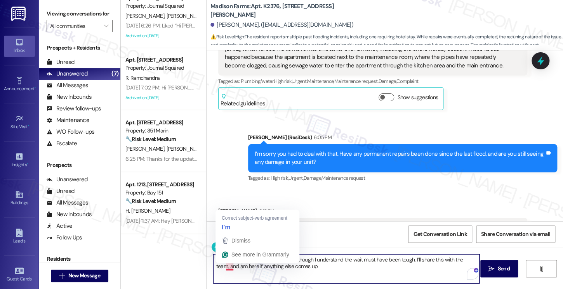
click at [223, 270] on textarea "Glad to hear the repairs were done, though I understand the wait must have been…" at bounding box center [346, 268] width 266 height 29
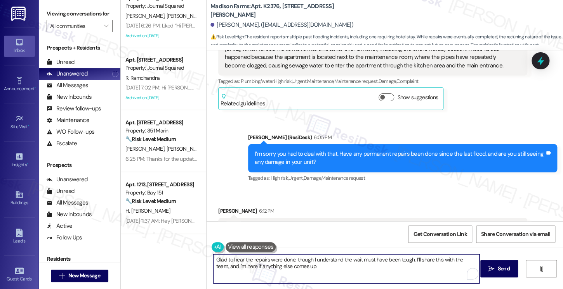
click at [314, 267] on textarea "Glad to hear the repairs were done, though I understand the wait must have been…" at bounding box center [346, 268] width 266 height 29
click at [339, 263] on textarea "Glad to hear the repairs were done, though I understand the wait must have been…" at bounding box center [346, 268] width 266 height 29
click at [327, 269] on textarea "Glad to hear the repairs were done, though I understand the wait must have been…" at bounding box center [346, 268] width 266 height 29
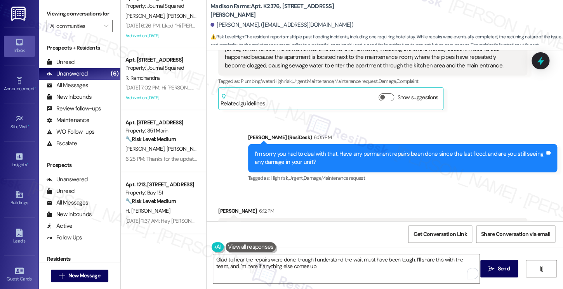
click at [46, 12] on div "Viewing conversations for All communities " at bounding box center [79, 20] width 81 height 40
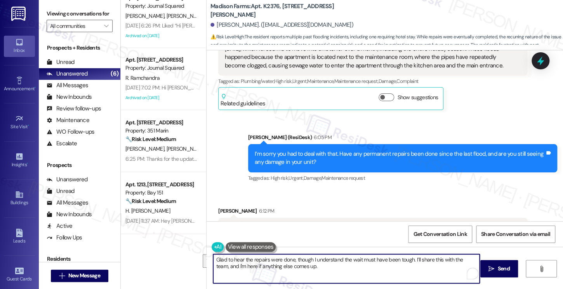
drag, startPoint x: 348, startPoint y: 268, endPoint x: 410, endPoint y: 255, distance: 64.2
click at [410, 255] on textarea "Glad to hear the repairs were done, though I understand the wait must have been…" at bounding box center [346, 268] width 266 height 29
paste textarea "Please don’t hesitate to let me know if any new issues come up — I’ll be here t…"
click at [217, 266] on textarea "Glad to hear the repairs were done, though I understand the wait must have been…" at bounding box center [346, 268] width 266 height 29
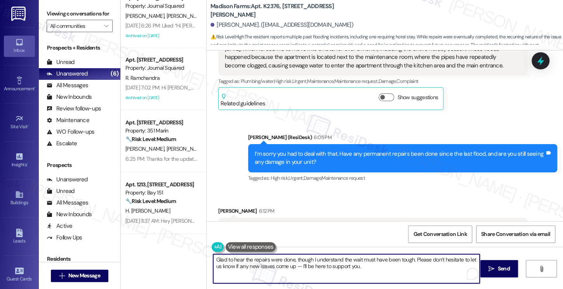
drag, startPoint x: 292, startPoint y: 267, endPoint x: 383, endPoint y: 266, distance: 90.8
click at [383, 267] on textarea "Glad to hear the repairs were done, though I understand the wait must have been…" at bounding box center [346, 268] width 266 height 29
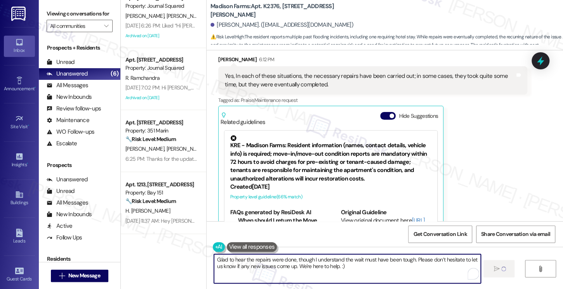
scroll to position [1295, 0]
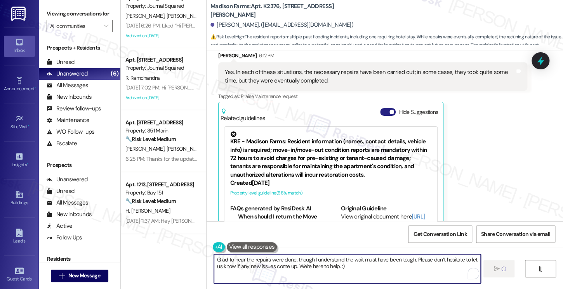
type textarea "Glad to hear the repairs were done, though I understand the wait must have been…"
click at [384, 108] on button "Hide Suggestions" at bounding box center [388, 112] width 16 height 8
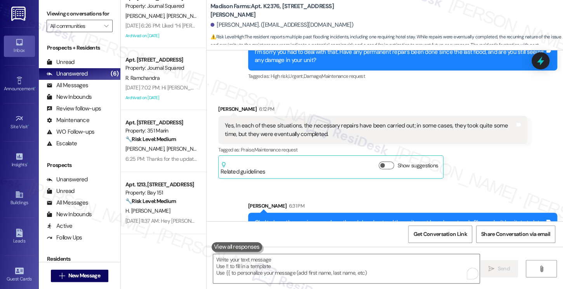
drag, startPoint x: 53, startPoint y: 12, endPoint x: 65, endPoint y: 14, distance: 12.3
click at [53, 12] on label "Viewing conversations for" at bounding box center [80, 14] width 66 height 12
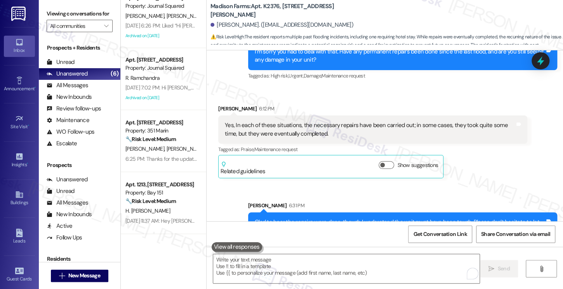
click at [291, 218] on div "Glad to hear the repairs were done, though I understand the wait must have been…" at bounding box center [399, 226] width 290 height 17
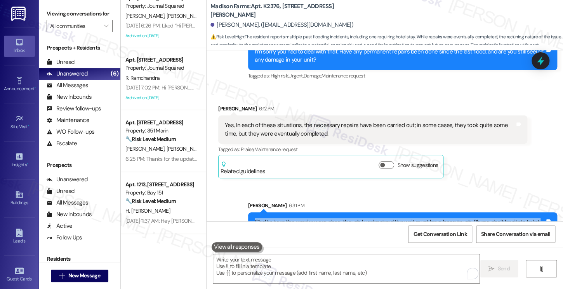
click at [291, 218] on div "Glad to hear the repairs were done, though I understand the wait must have been…" at bounding box center [399, 226] width 290 height 17
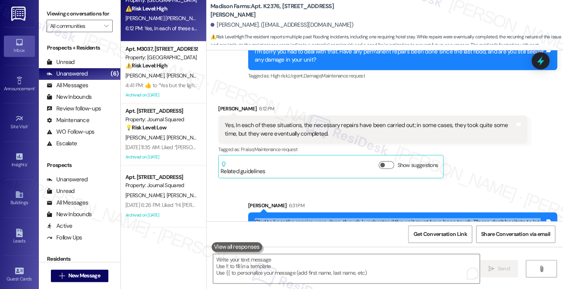
scroll to position [0, 0]
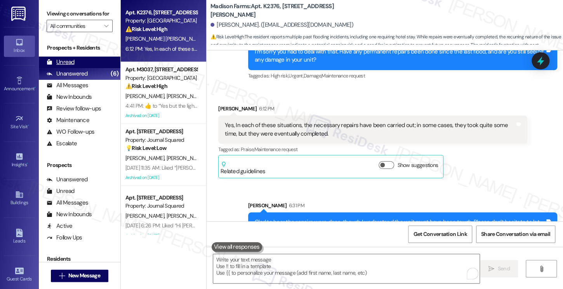
click at [87, 68] on div "Unread (0)" at bounding box center [79, 63] width 81 height 12
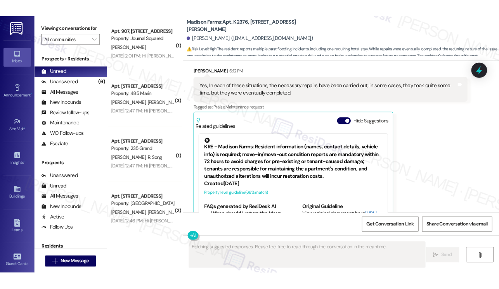
scroll to position [1294, 0]
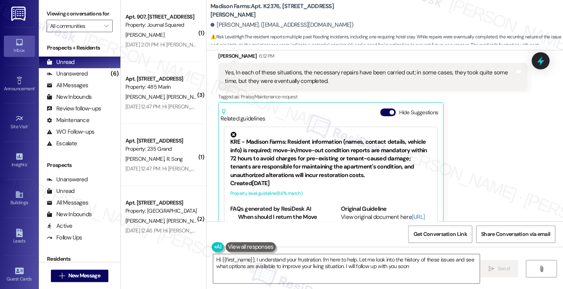
type textarea "Hi {{first_name}}, I understand your frustration. I'm here to help. Let me look…"
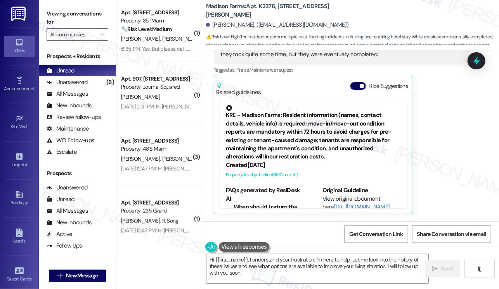
scroll to position [1435, 0]
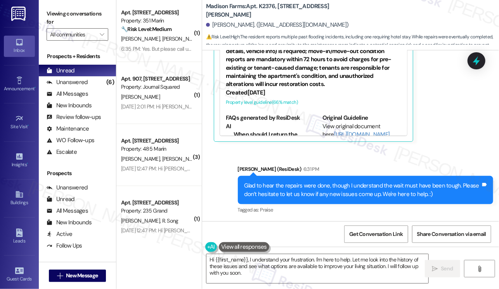
click at [317, 182] on div "Glad to hear the repairs were done, though I understand the wait must have been…" at bounding box center [362, 190] width 237 height 17
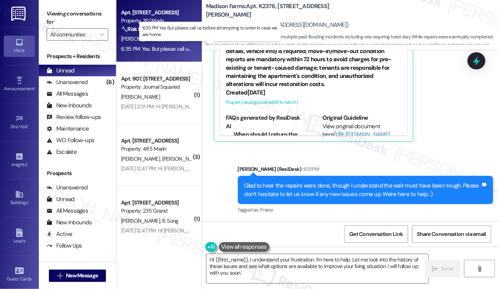
click at [167, 47] on div "6:35 PM: Yes. But please call us before attempting to enter in case we are home…" at bounding box center [210, 48] width 179 height 7
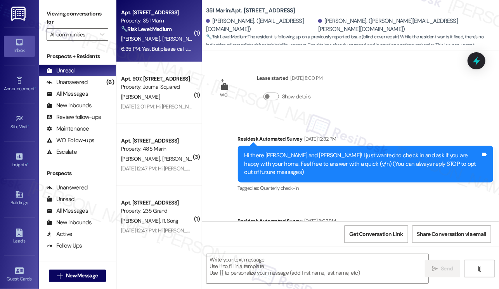
scroll to position [3488, 0]
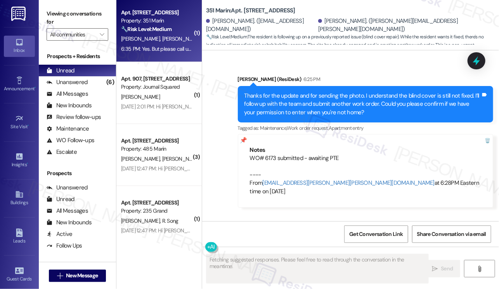
click at [278, 249] on div "Yes. But please call us before attempting to enter in case we are home" at bounding box center [306, 253] width 173 height 8
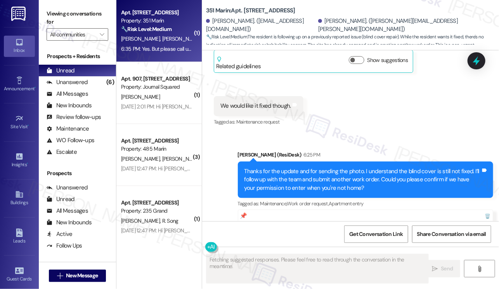
scroll to position [3372, 0]
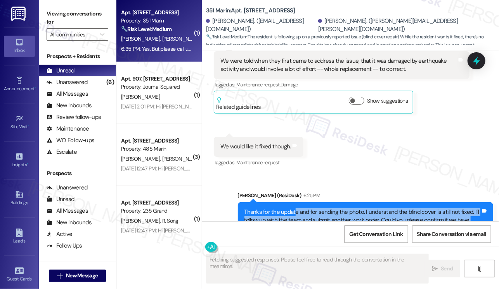
drag, startPoint x: 299, startPoint y: 164, endPoint x: 332, endPoint y: 179, distance: 36.3
click at [332, 208] on div "Thanks for the update and for sending the photo. I understand the blind cover i…" at bounding box center [362, 220] width 237 height 25
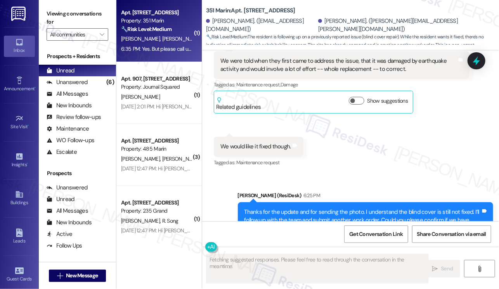
click at [334, 208] on div "Thanks for the update and for sending the photo. I understand the blind cover i…" at bounding box center [362, 220] width 237 height 25
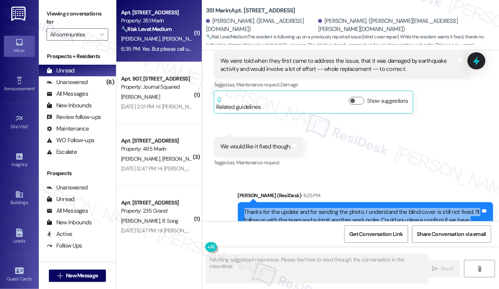
click at [334, 208] on div "Thanks for the update and for sending the photo. I understand the blind cover i…" at bounding box center [362, 220] width 237 height 25
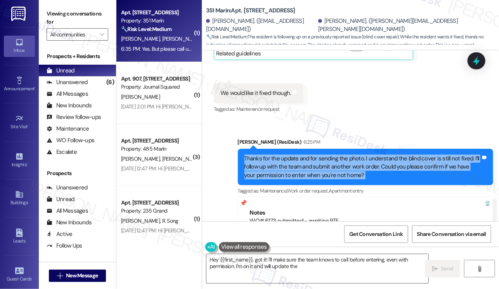
scroll to position [3488, 0]
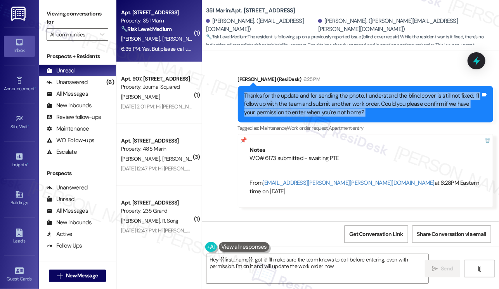
type textarea "Hey {{first_name}}, got it! I'll make sure the team knows to call before enteri…"
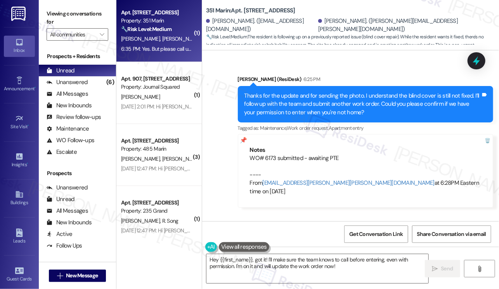
click at [249, 249] on div "Yes. But please call us before attempting to enter in case we are home" at bounding box center [306, 253] width 173 height 8
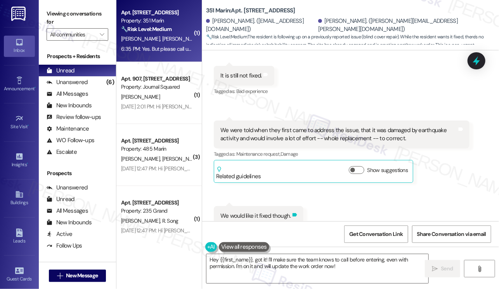
scroll to position [3294, 0]
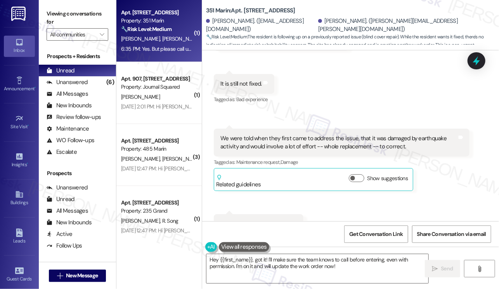
click at [252, 220] on div "We would like it fixed though." at bounding box center [255, 224] width 71 height 8
click at [251, 220] on div "We would like it fixed though." at bounding box center [255, 224] width 71 height 8
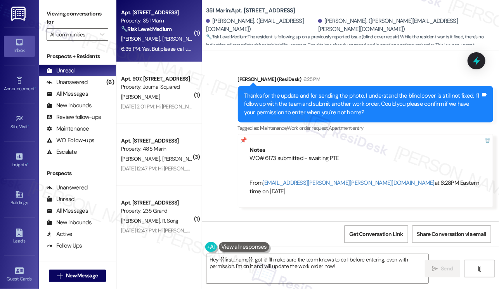
click at [256, 244] on div "Yes. But please call us before attempting to enter in case we are home Tags and…" at bounding box center [310, 254] width 192 height 20
click at [289, 249] on div "Yes. But please call us before attempting to enter in case we are home" at bounding box center [306, 253] width 173 height 8
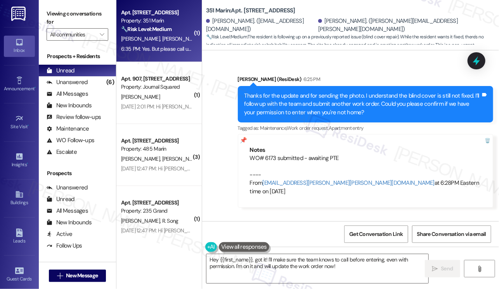
click at [289, 249] on div "Yes. But please call us before attempting to enter in case we are home" at bounding box center [306, 253] width 173 height 8
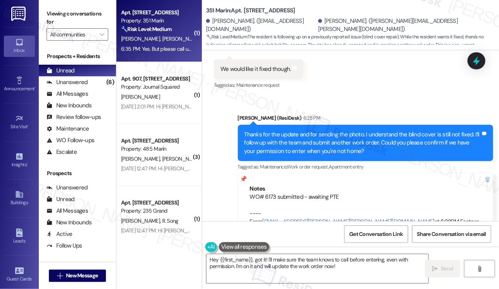
click at [58, 14] on label "Viewing conversations for" at bounding box center [78, 18] width 62 height 21
